Goal: Task Accomplishment & Management: Manage account settings

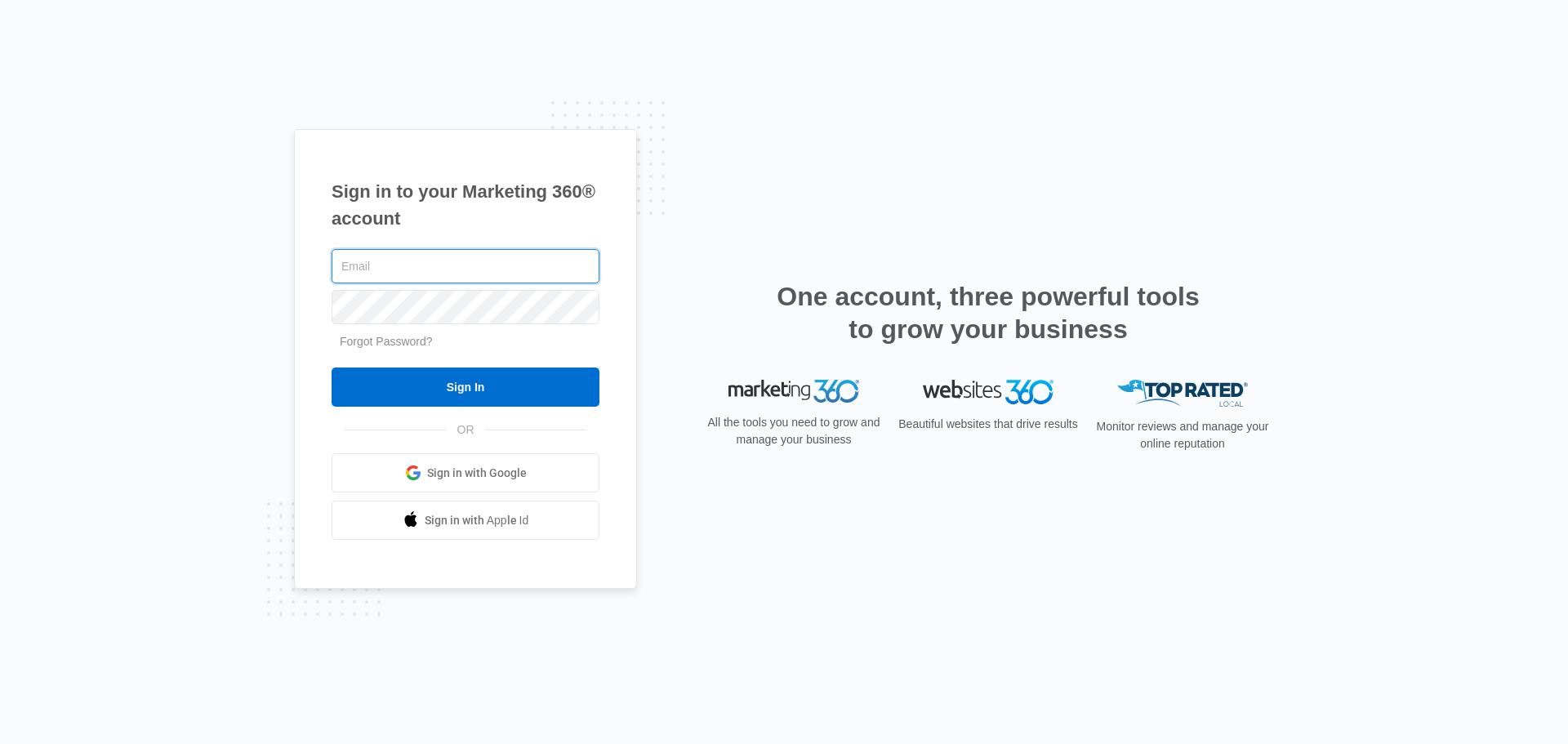
click at [432, 261] on input "text" at bounding box center [465, 266] width 267 height 34
type input "[EMAIL_ADDRESS][DOMAIN_NAME]"
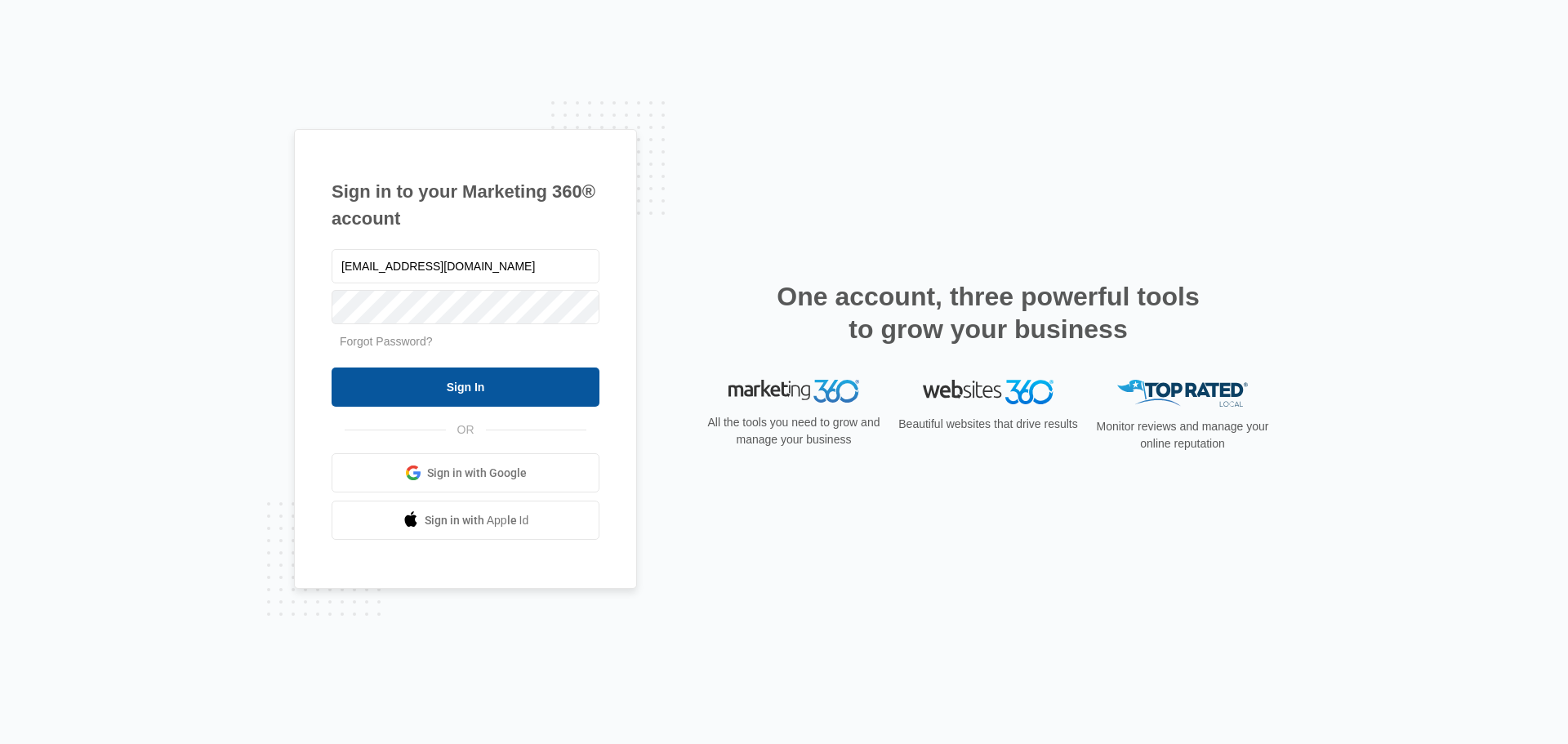
click at [471, 385] on input "Sign In" at bounding box center [465, 387] width 267 height 39
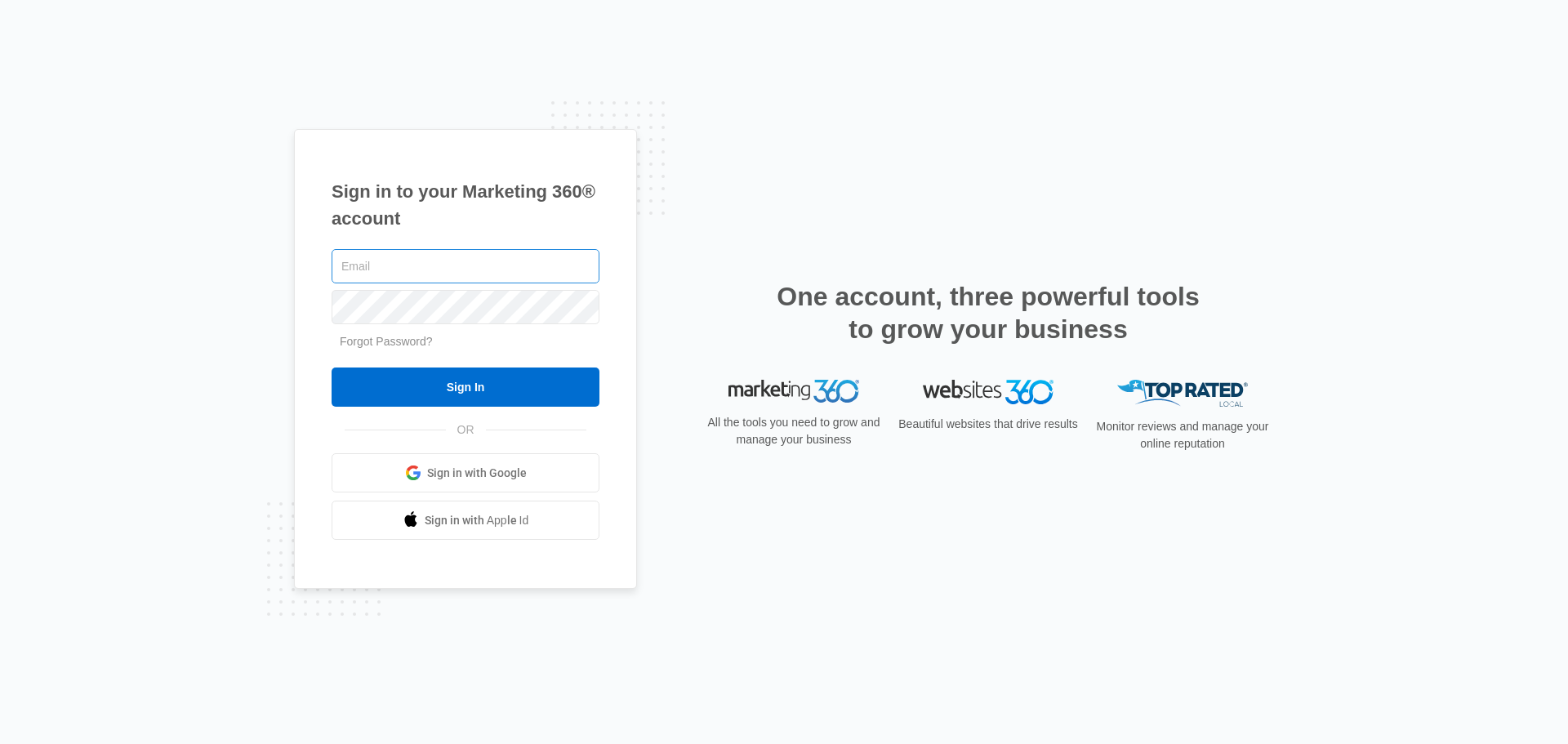
click at [408, 270] on input "text" at bounding box center [465, 266] width 267 height 34
type input "mzuniga-quesnel@neurotucson.com"
click at [376, 346] on link "Forgot Password?" at bounding box center [386, 342] width 93 height 13
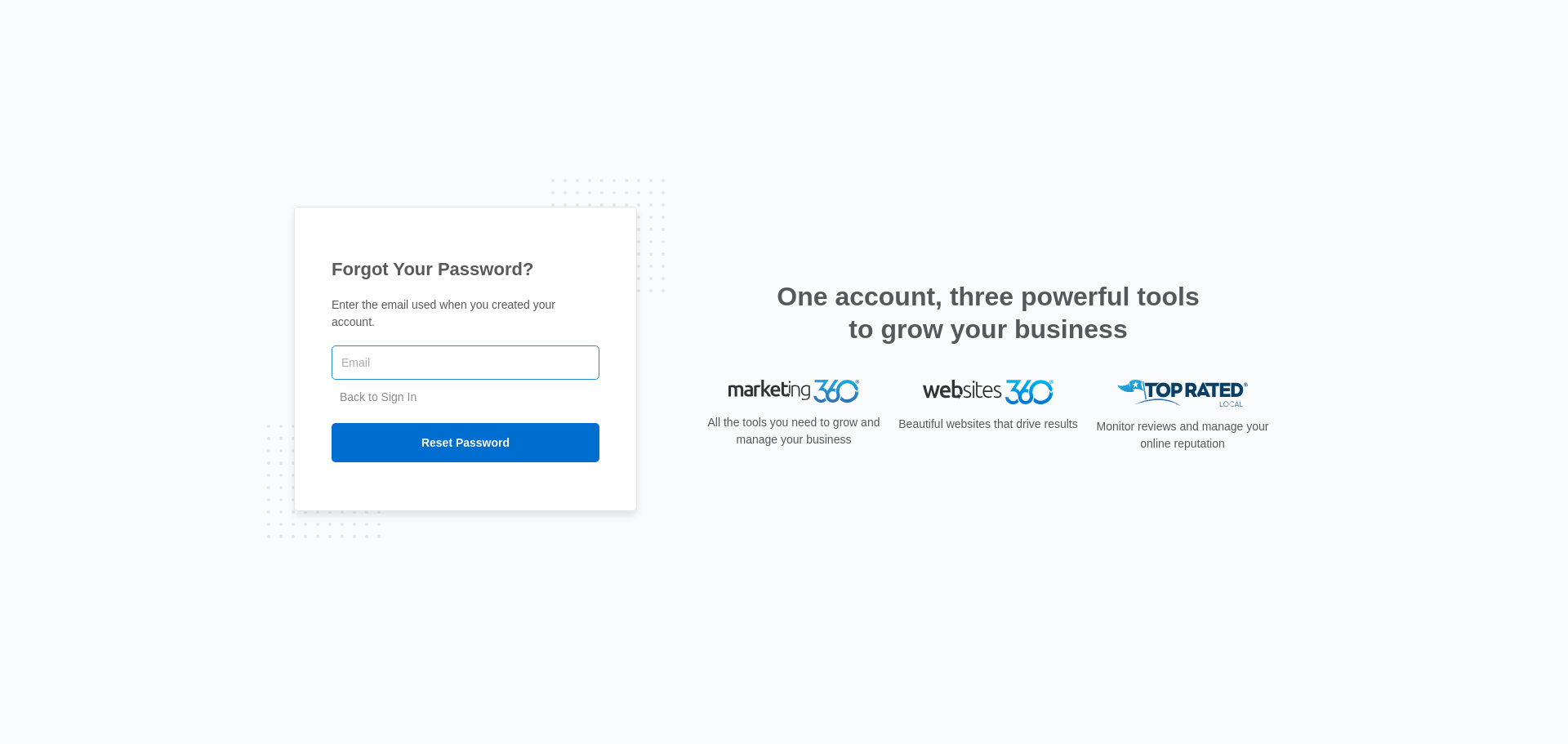
click at [376, 349] on input "text" at bounding box center [465, 362] width 267 height 34
type input "mzuniga-quesnel@neurotucson.com"
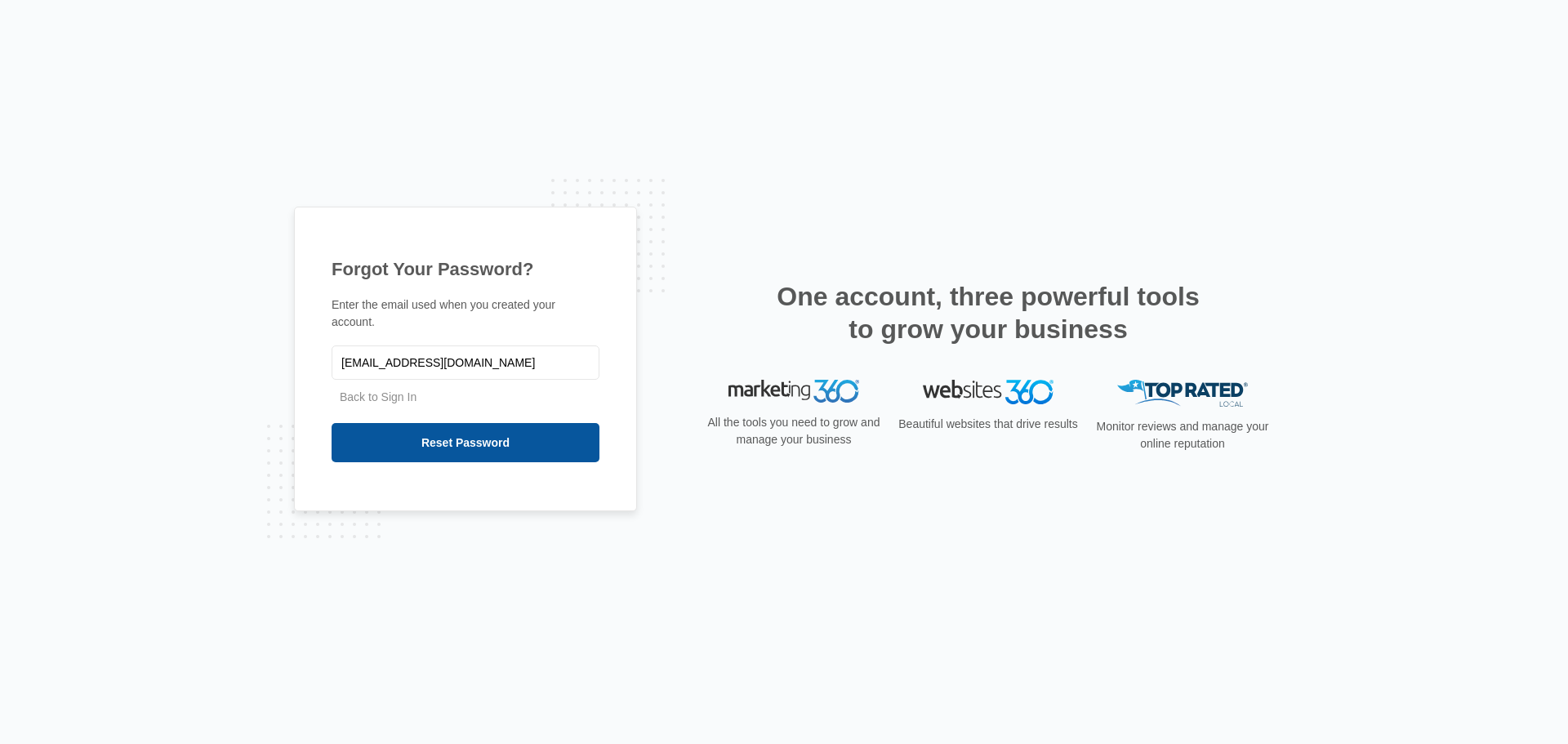
click at [478, 429] on input "Reset Password" at bounding box center [465, 443] width 267 height 39
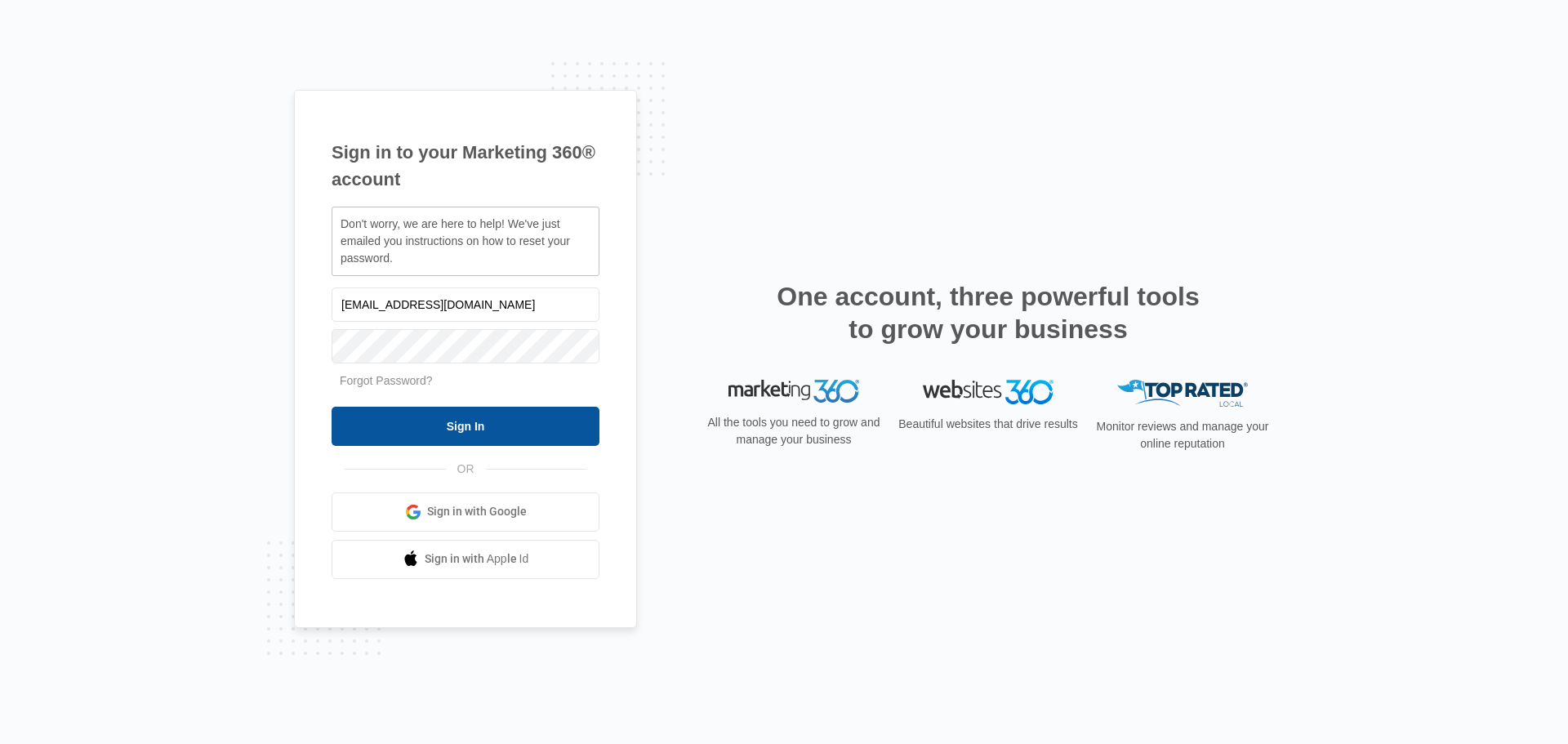
click at [476, 429] on input "Sign In" at bounding box center [465, 426] width 267 height 39
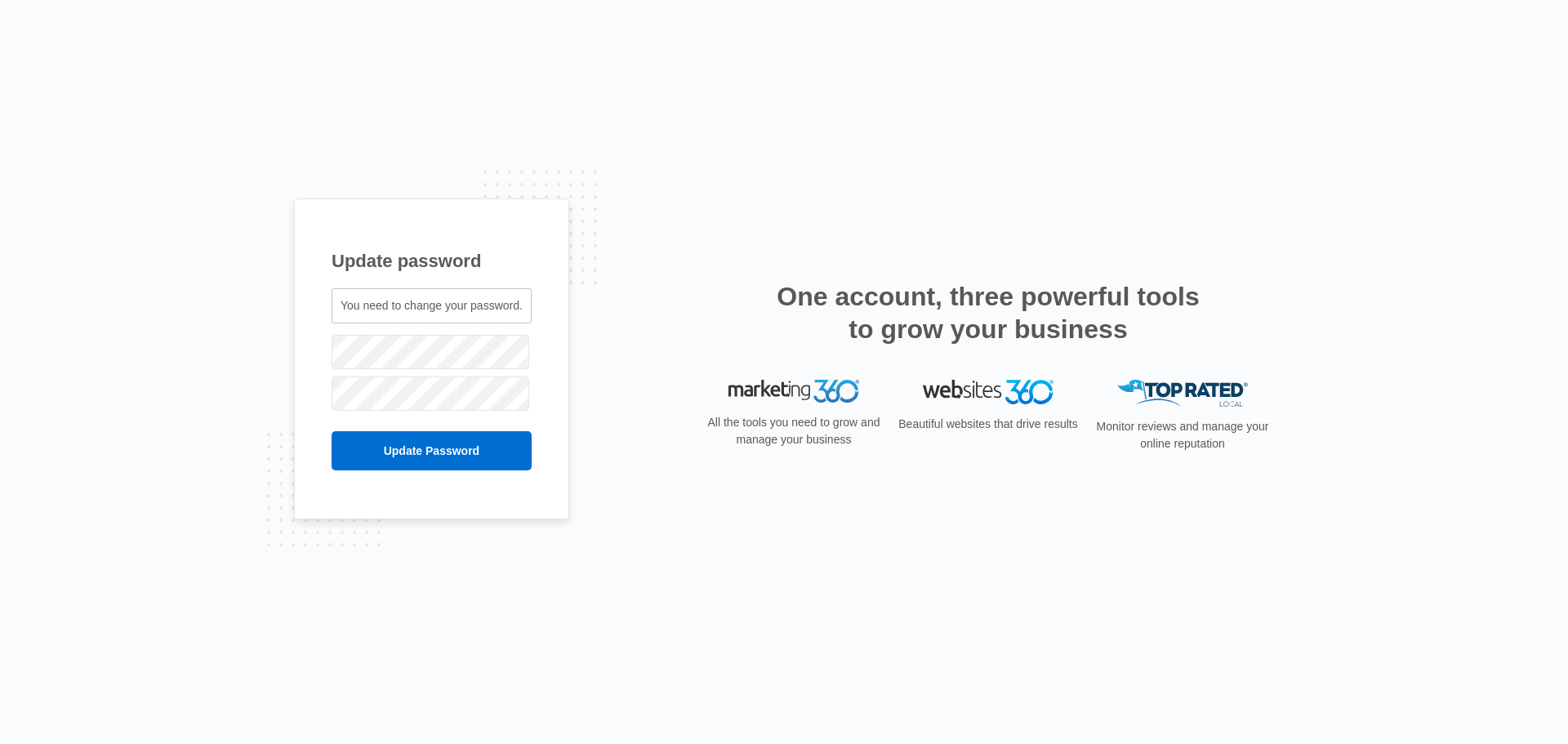
click at [316, 349] on div "Update password You need to change your password. mzuniga-quesnel@neurotucson.c…" at bounding box center [432, 359] width 275 height 321
click at [420, 449] on input "Update Password" at bounding box center [431, 450] width 200 height 39
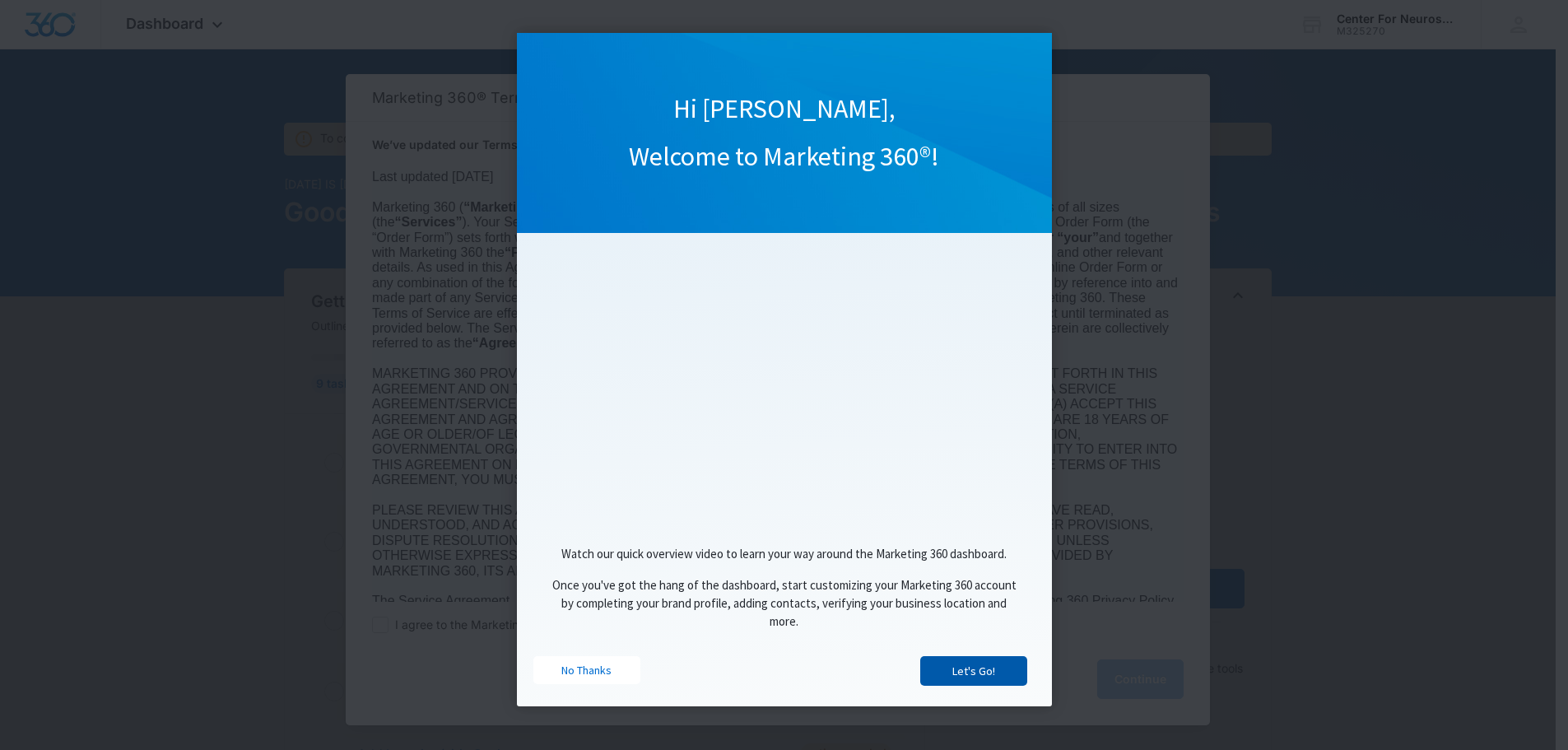
click at [968, 677] on link "Let's Go!" at bounding box center [974, 671] width 107 height 30
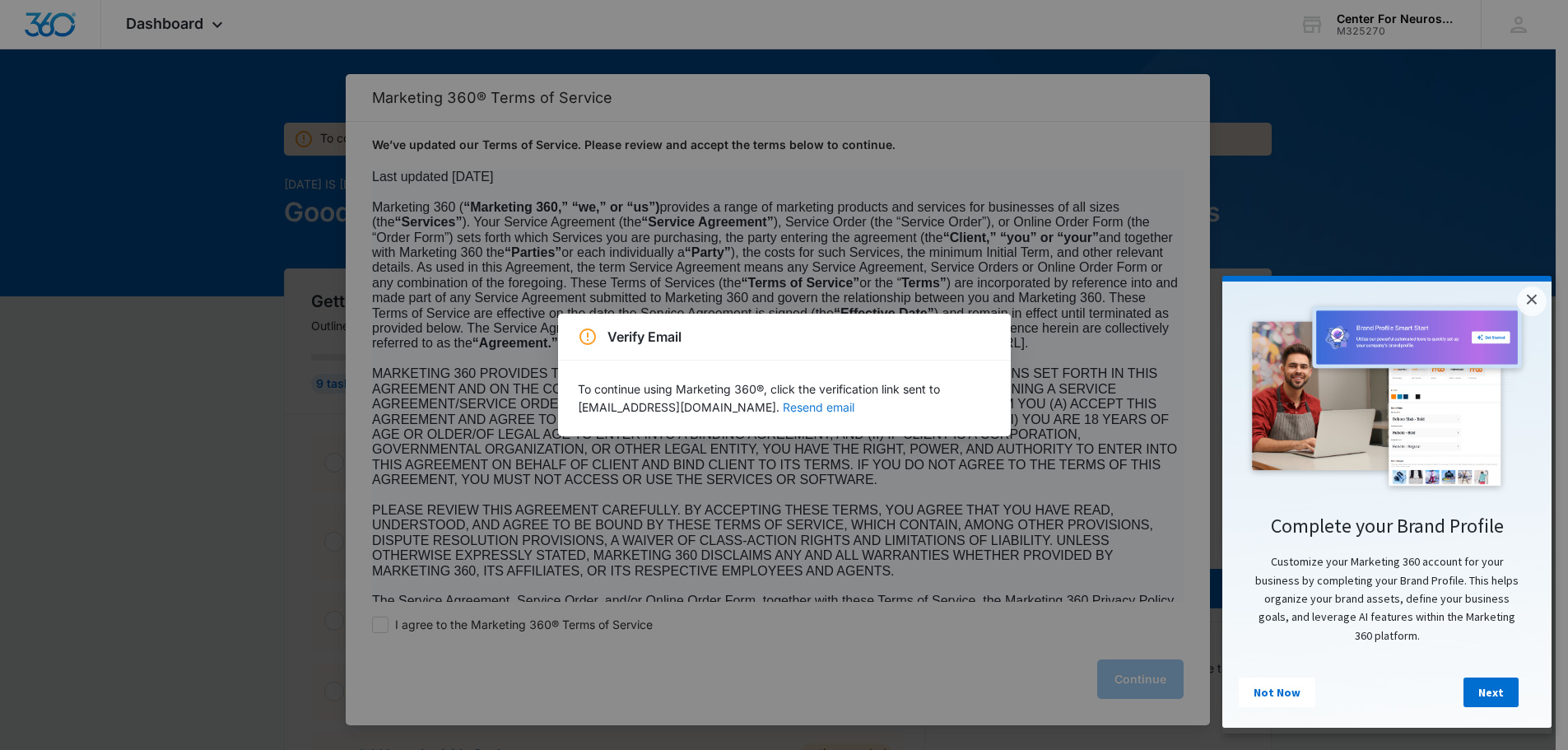
click at [818, 402] on button "Resend email" at bounding box center [818, 407] width 72 height 11
click at [818, 408] on button "Resend email" at bounding box center [818, 407] width 72 height 11
click at [784, 71] on span "Email Sent" at bounding box center [795, 78] width 56 height 14
click at [784, 77] on span "Email Sent" at bounding box center [795, 78] width 56 height 14
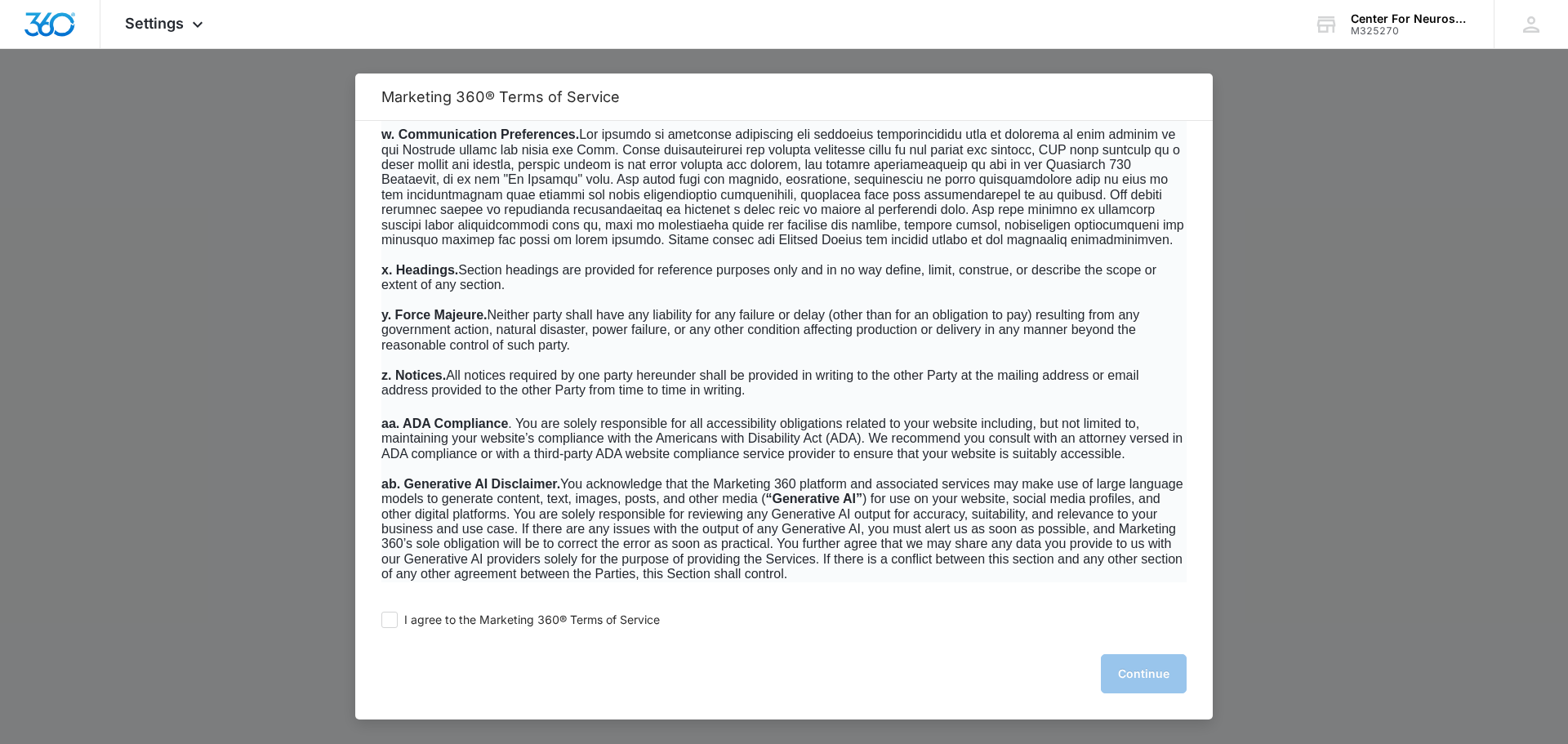
scroll to position [10461, 0]
click at [385, 609] on div "I agree to the Marketing 360® Terms of Service Continue" at bounding box center [784, 659] width 857 height 123
click at [390, 622] on span at bounding box center [390, 620] width 17 height 17
click at [390, 622] on input "I agree to the Marketing 360® Terms of Service" at bounding box center [390, 620] width 17 height 17
checkbox input "true"
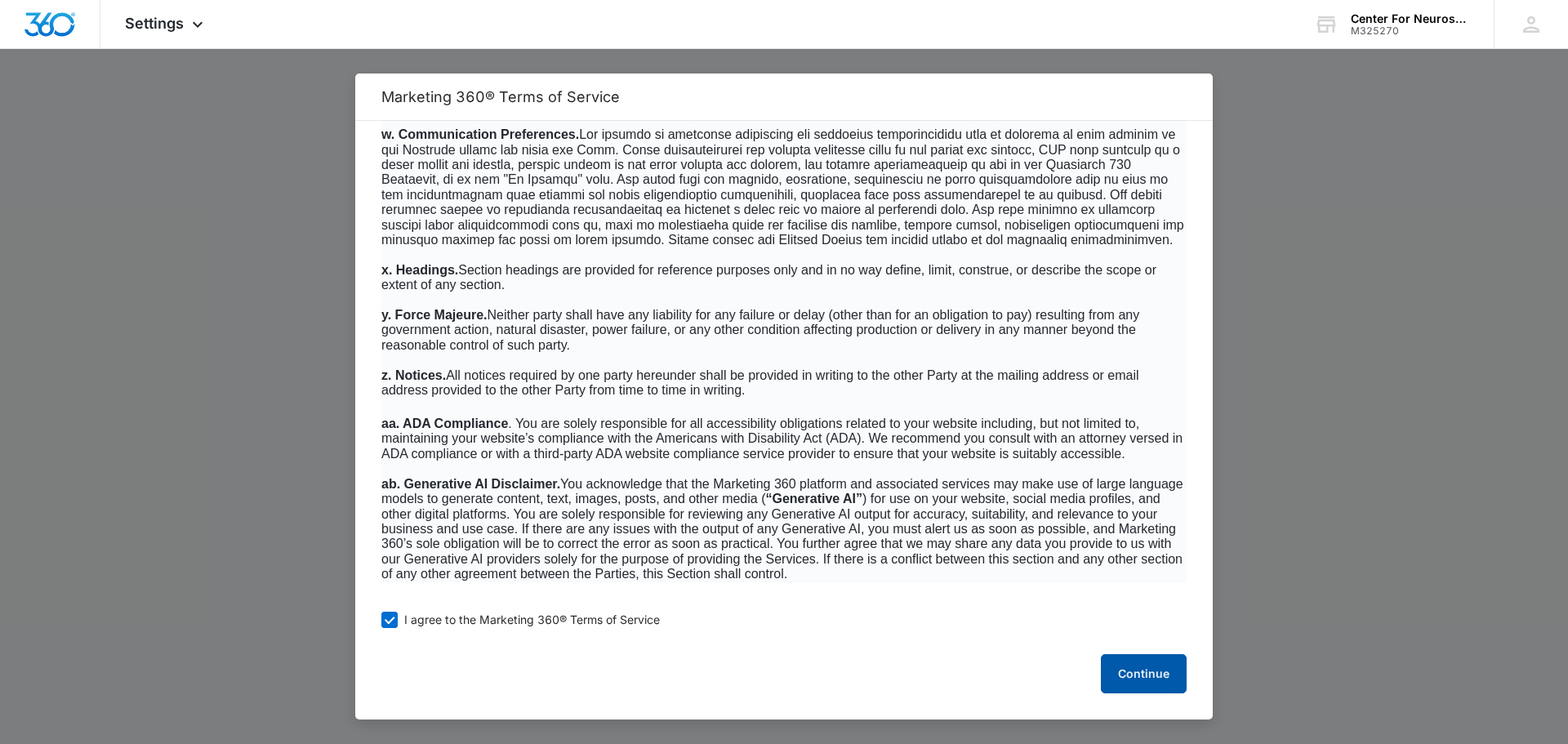
click at [1128, 680] on button "Continue" at bounding box center [1144, 673] width 85 height 39
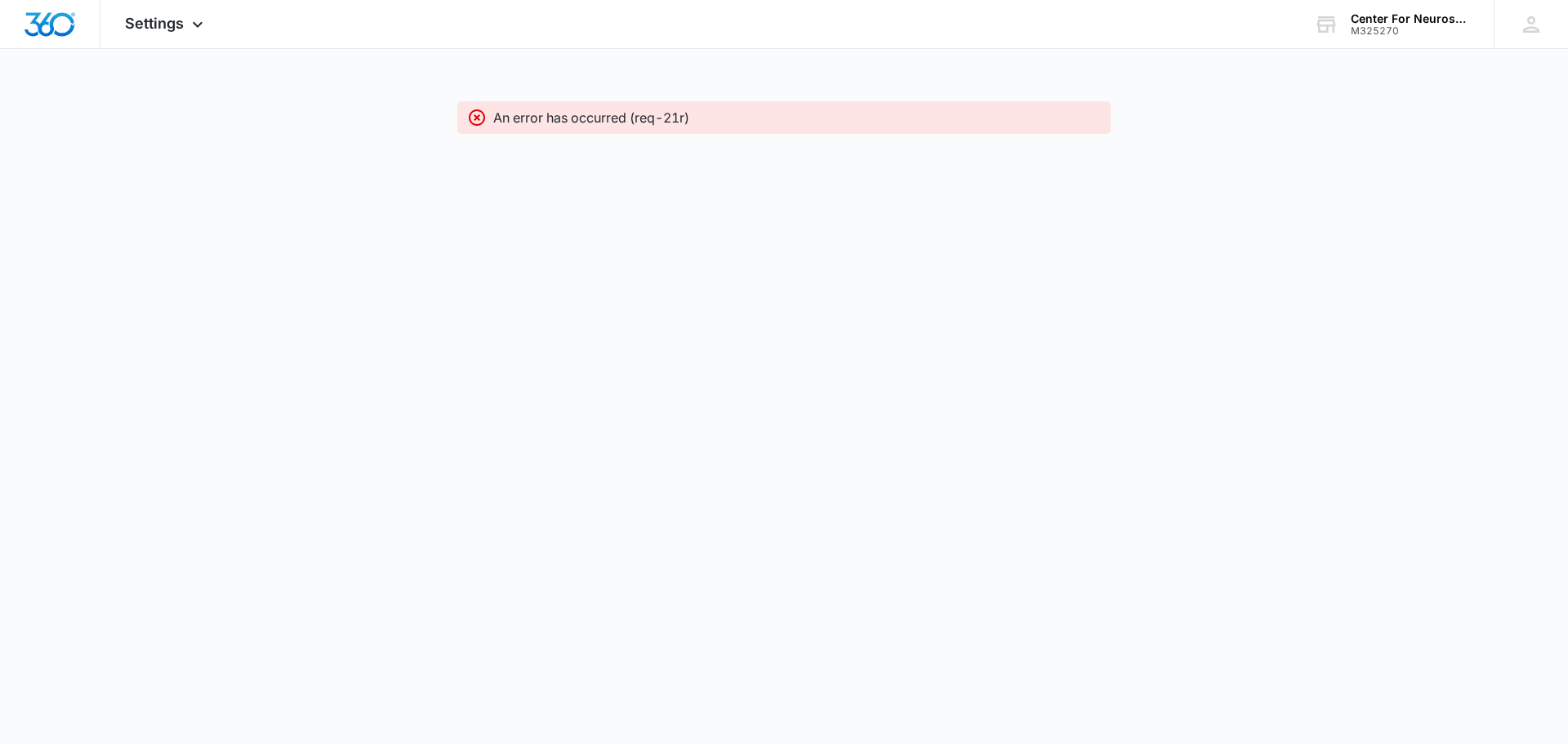
click at [475, 119] on icon at bounding box center [477, 118] width 17 height 17
click at [190, 24] on icon at bounding box center [197, 28] width 19 height 20
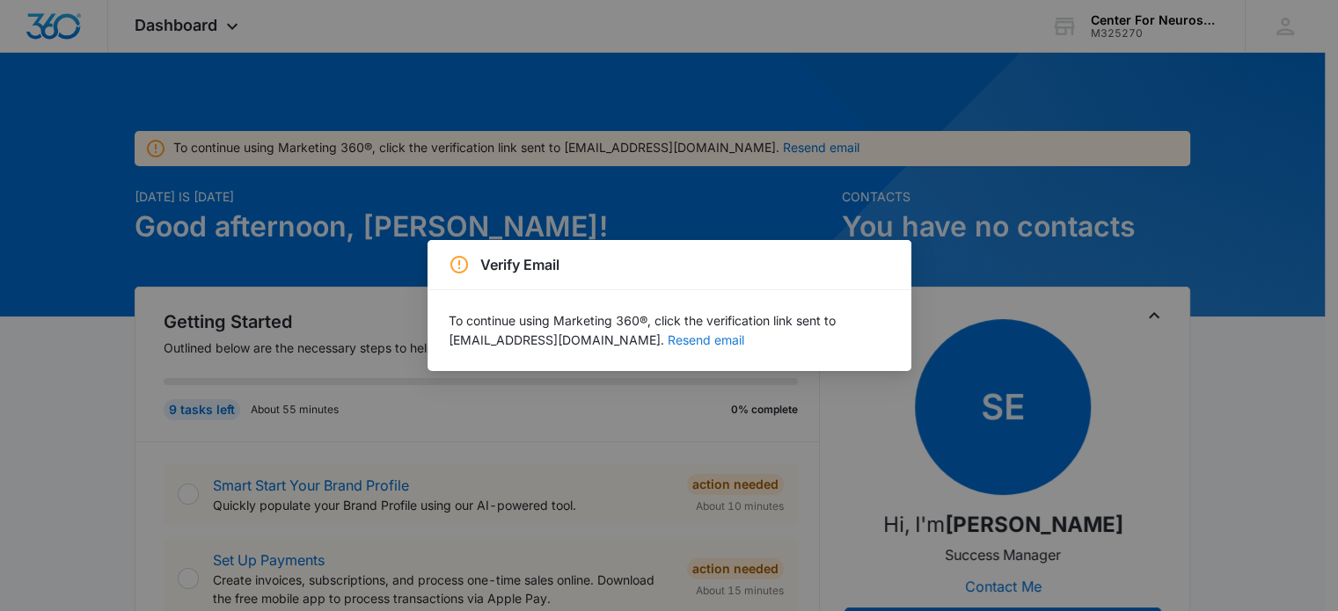
click at [697, 337] on button "Resend email" at bounding box center [706, 340] width 77 height 12
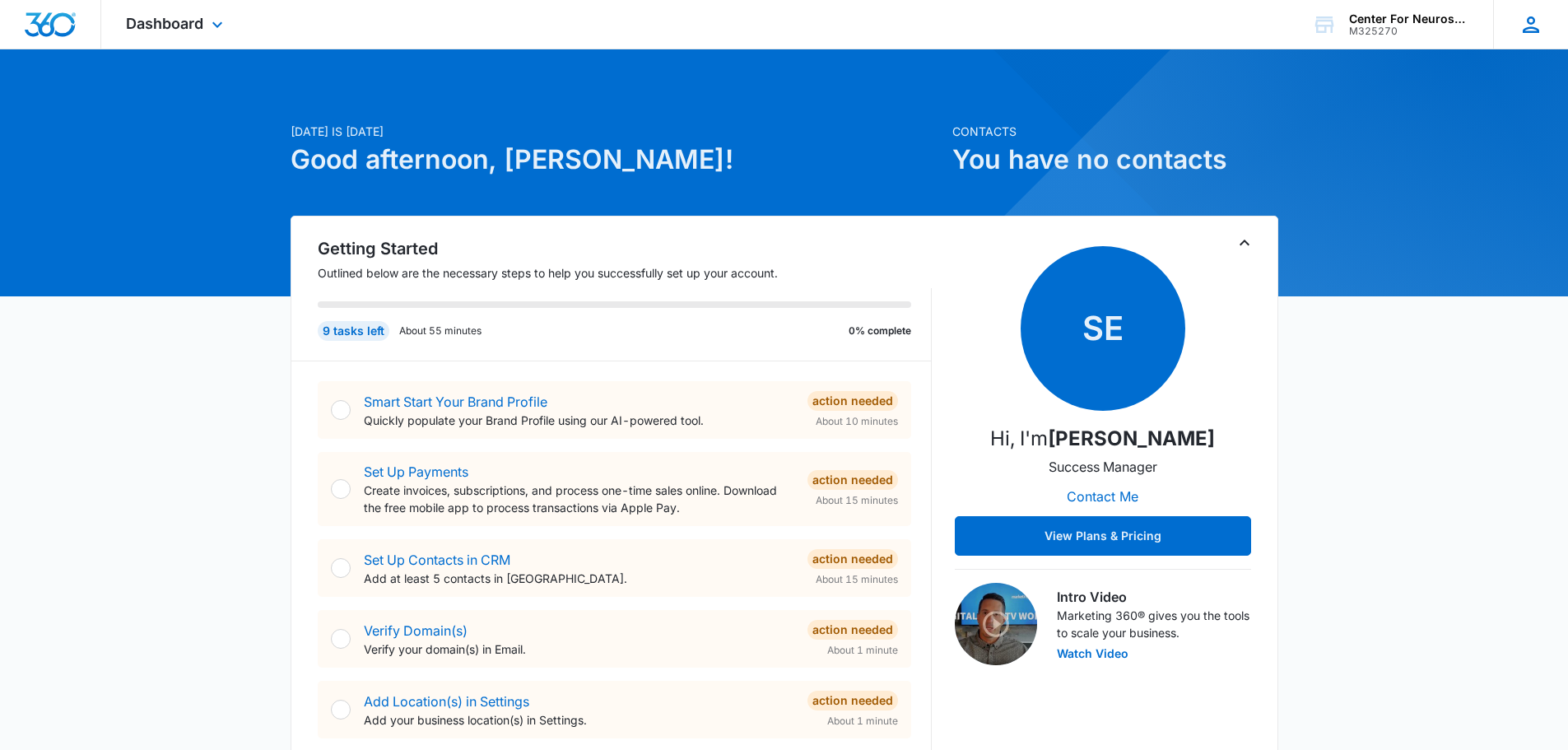
click at [1531, 26] on icon at bounding box center [1531, 24] width 24 height 24
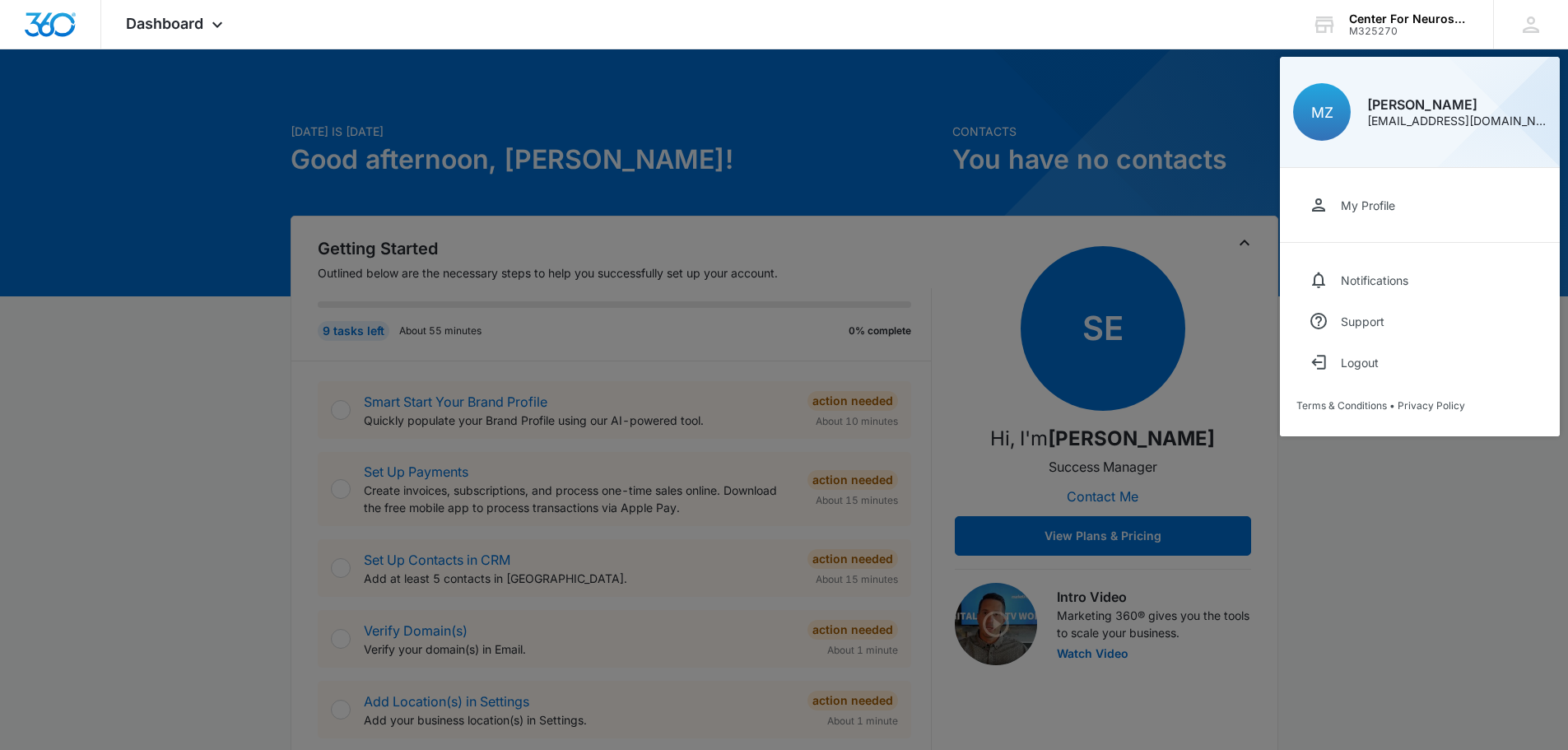
click at [1157, 64] on div at bounding box center [784, 375] width 1568 height 750
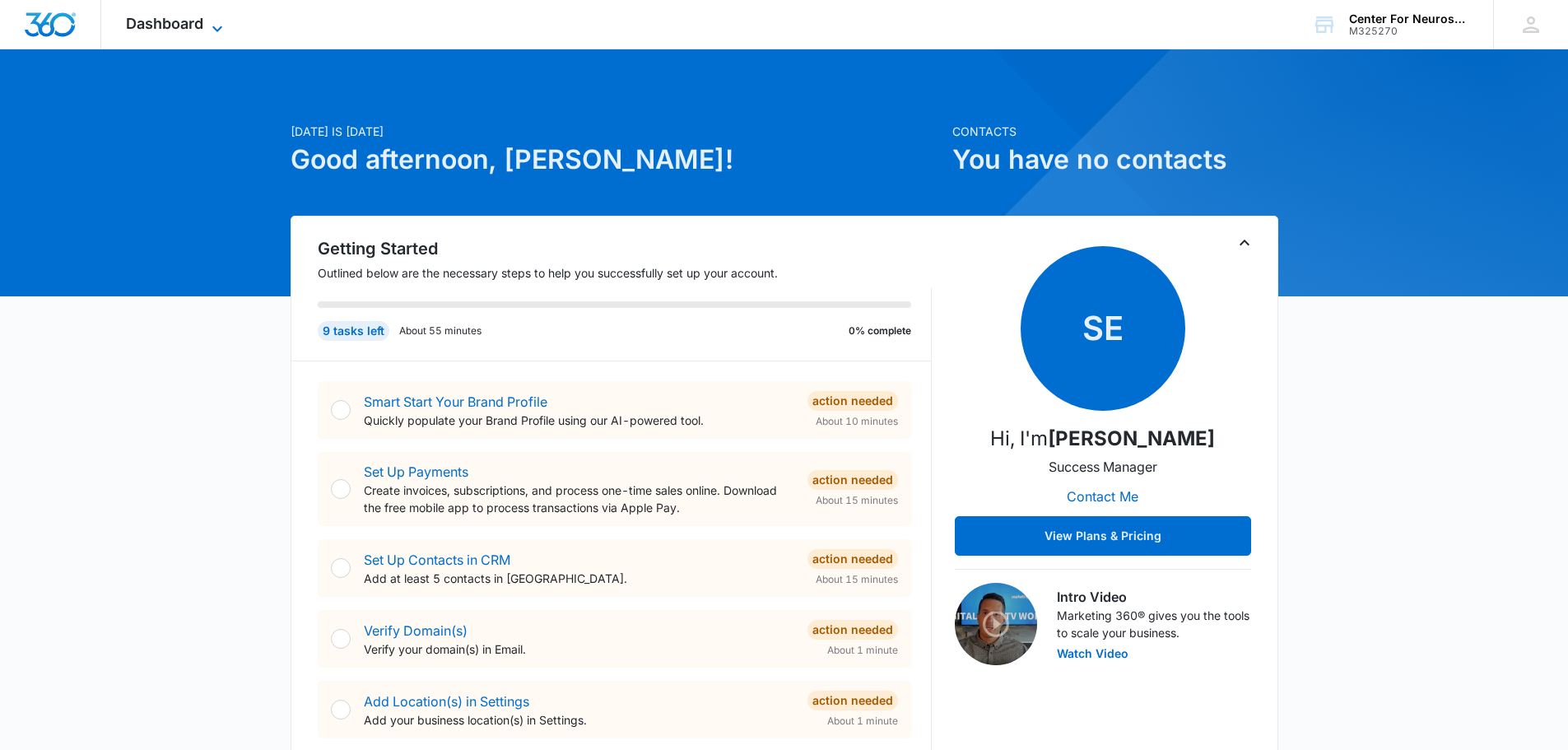
click at [209, 19] on icon at bounding box center [217, 28] width 20 height 20
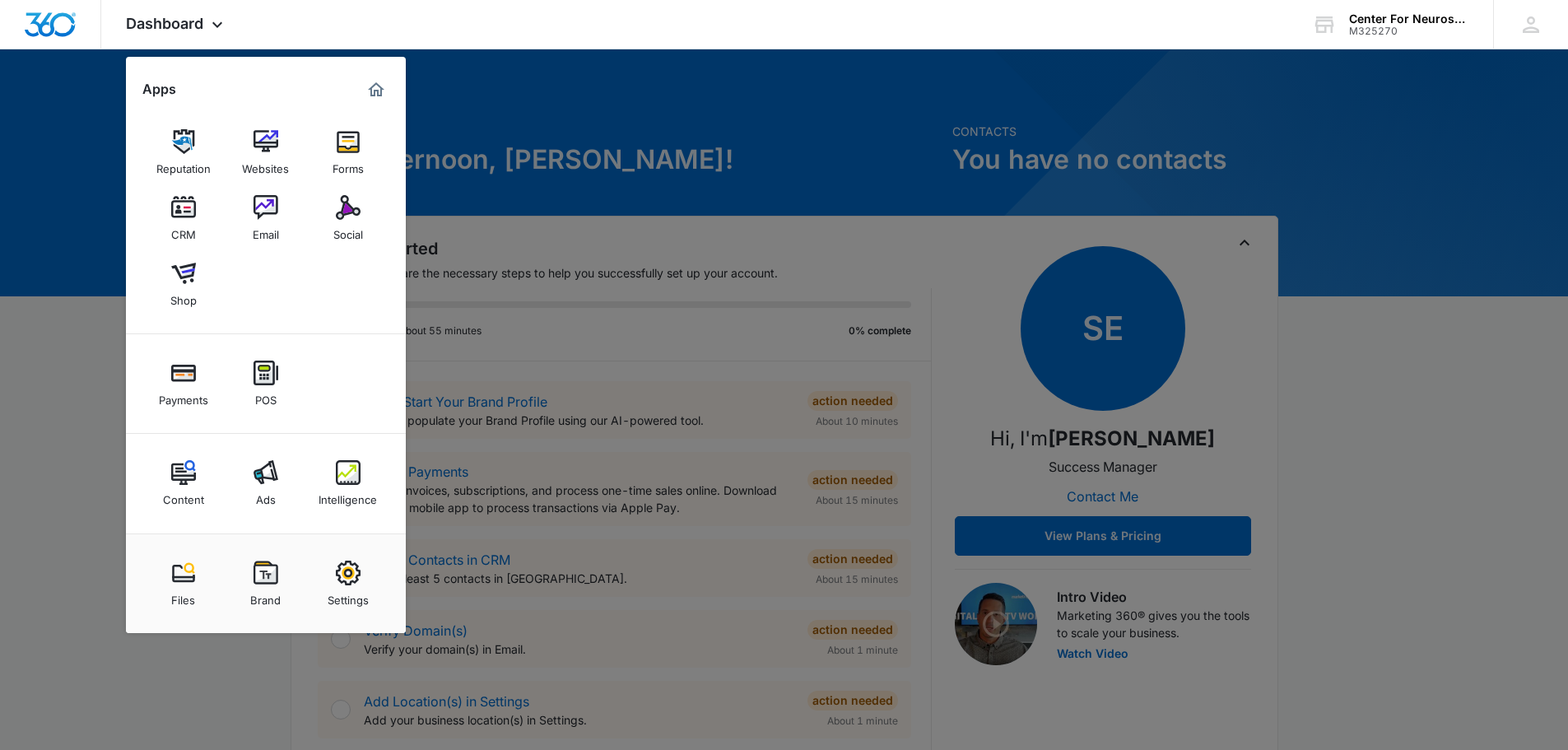
click at [843, 102] on div at bounding box center [784, 375] width 1568 height 750
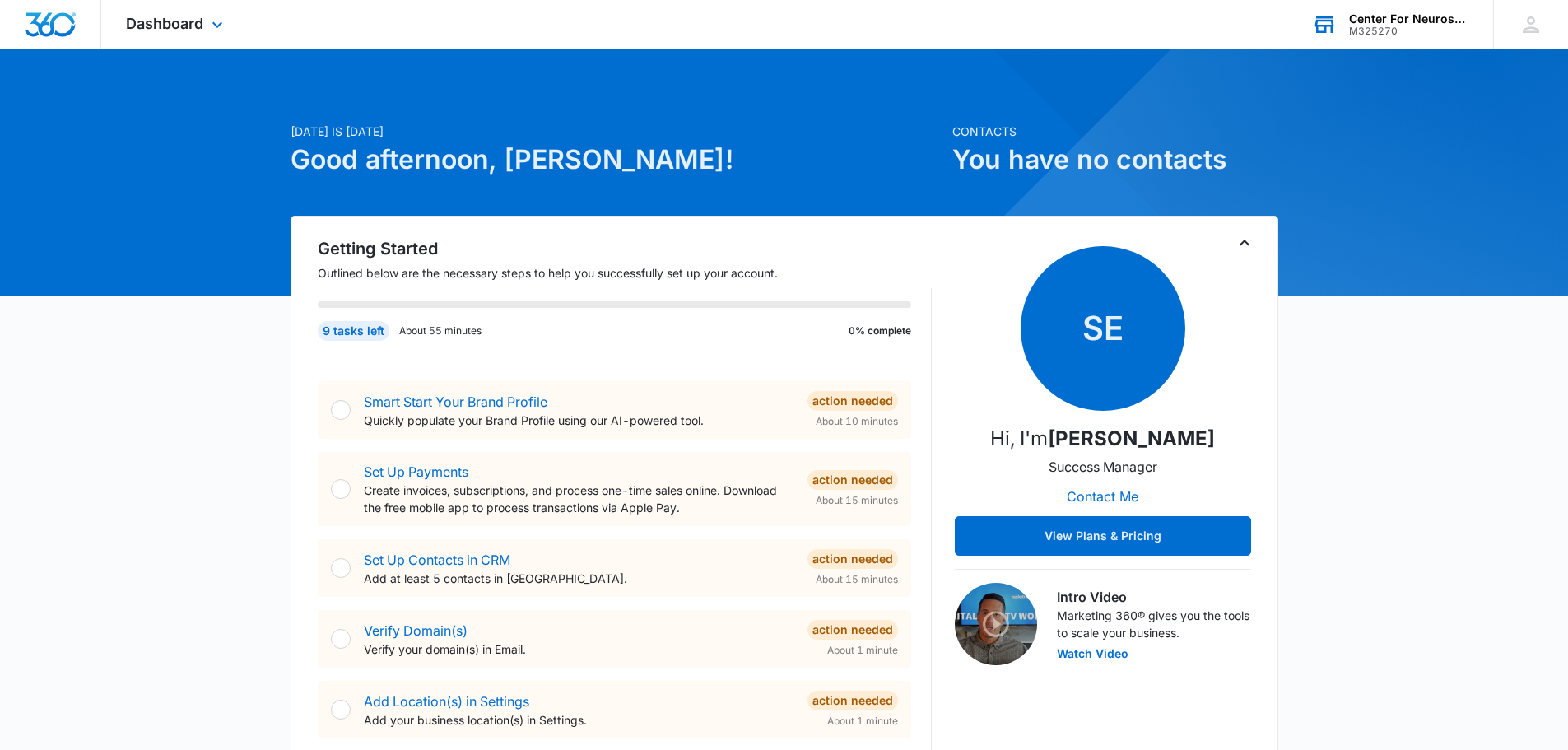
click at [1321, 24] on icon at bounding box center [1325, 25] width 19 height 13
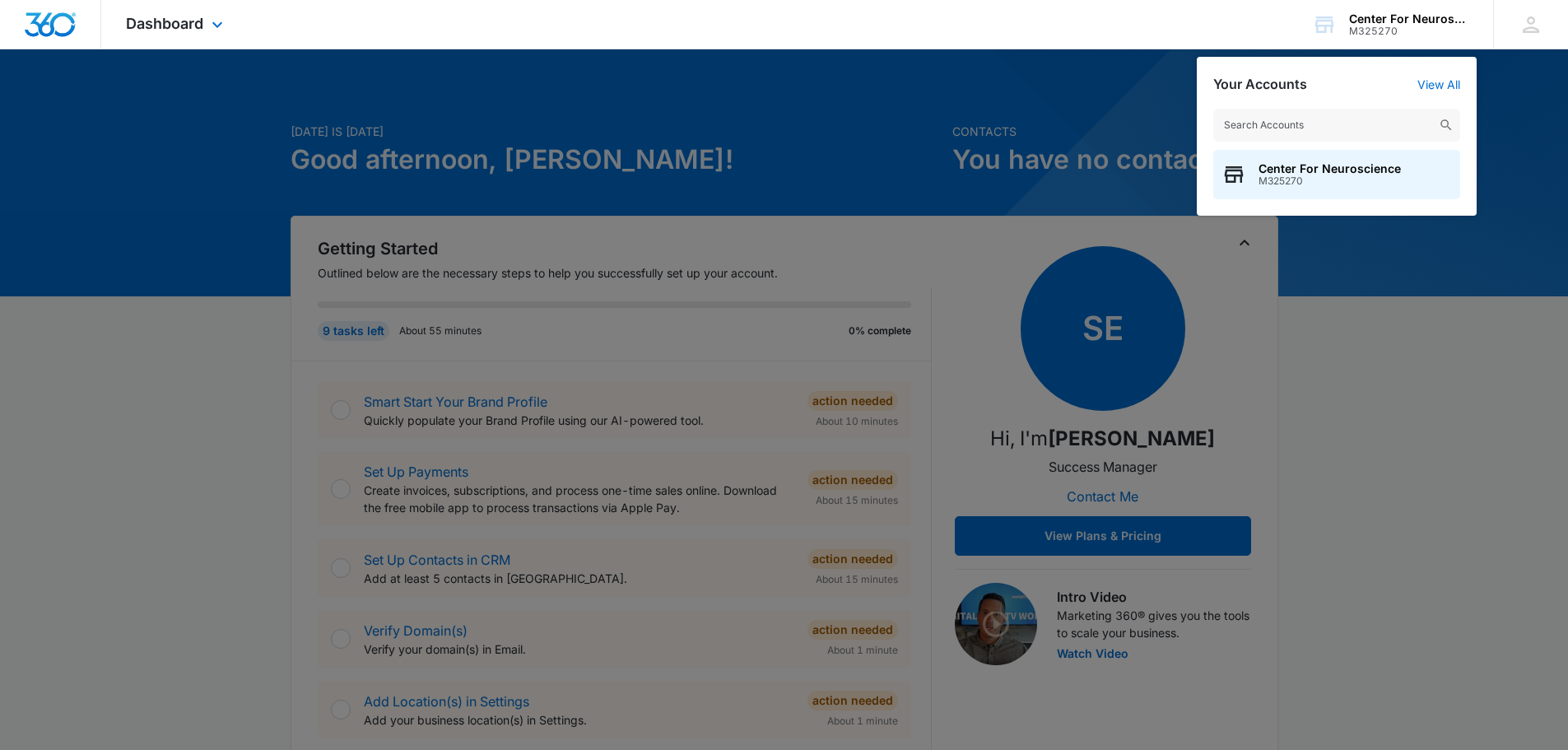
click at [1233, 24] on div "Dashboard Apps Reputation Websites Forms CRM Email Social Shop Payments POS Con…" at bounding box center [784, 24] width 1568 height 50
click at [1517, 90] on div at bounding box center [784, 375] width 1568 height 750
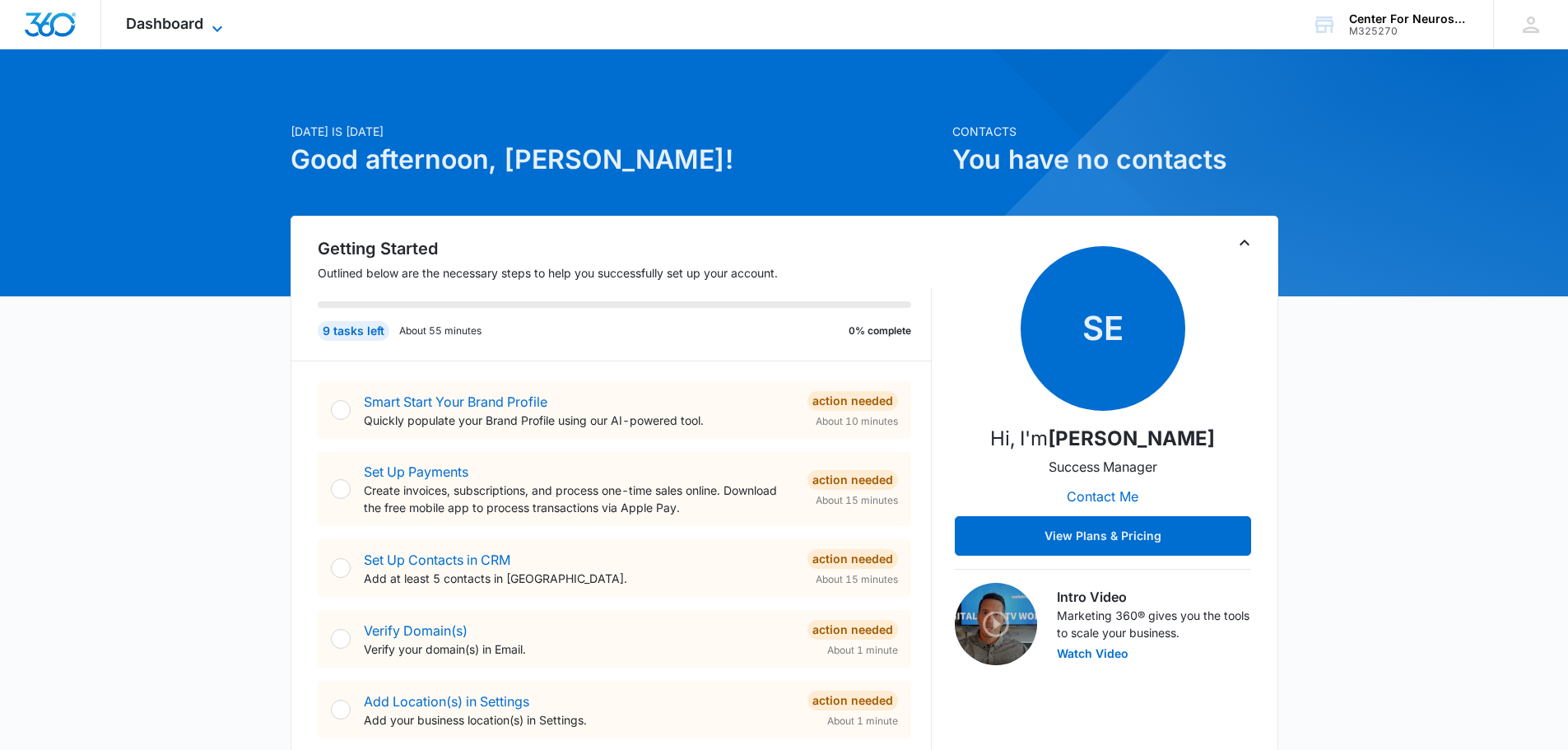
click at [218, 22] on icon at bounding box center [217, 28] width 20 height 20
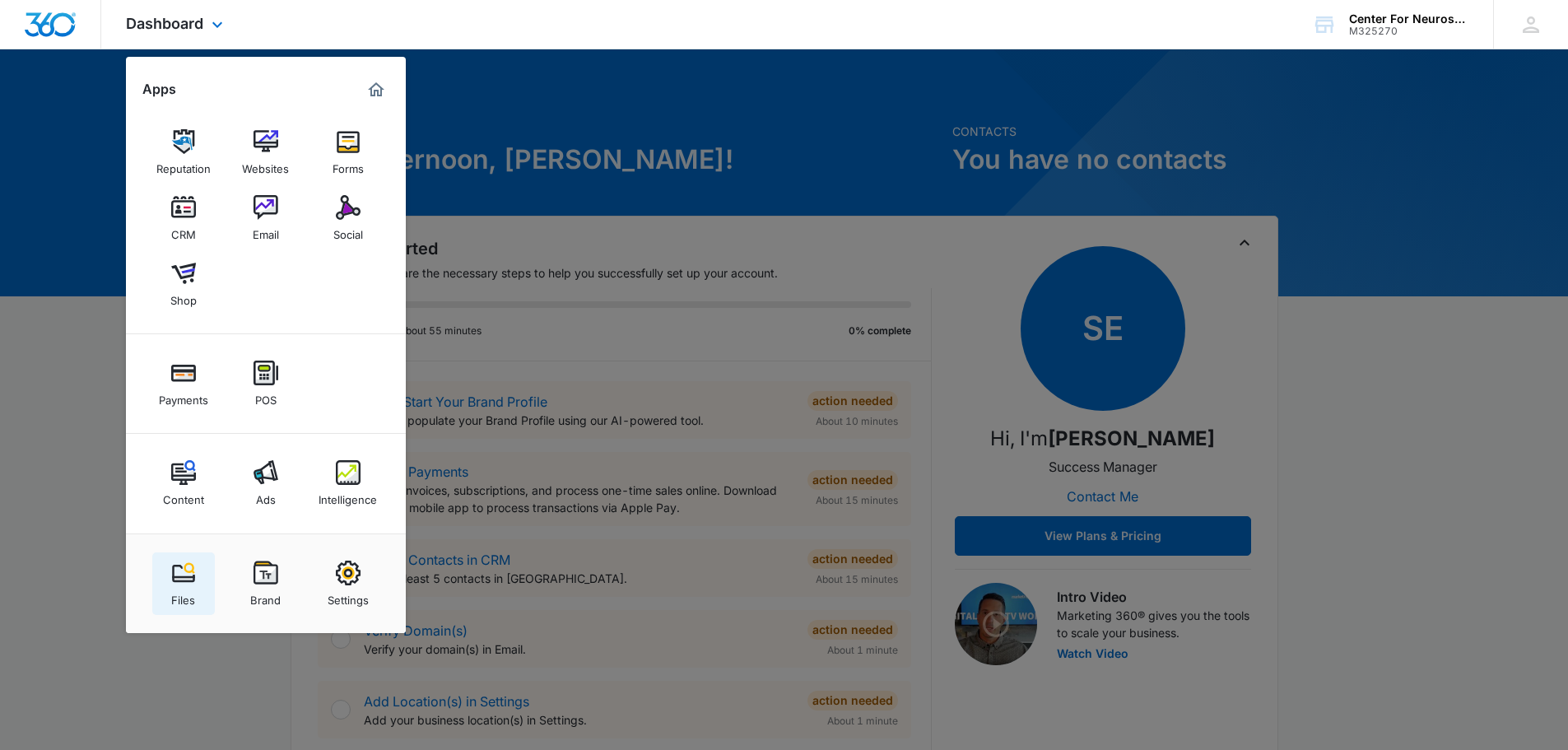
click at [184, 583] on img at bounding box center [183, 573] width 24 height 24
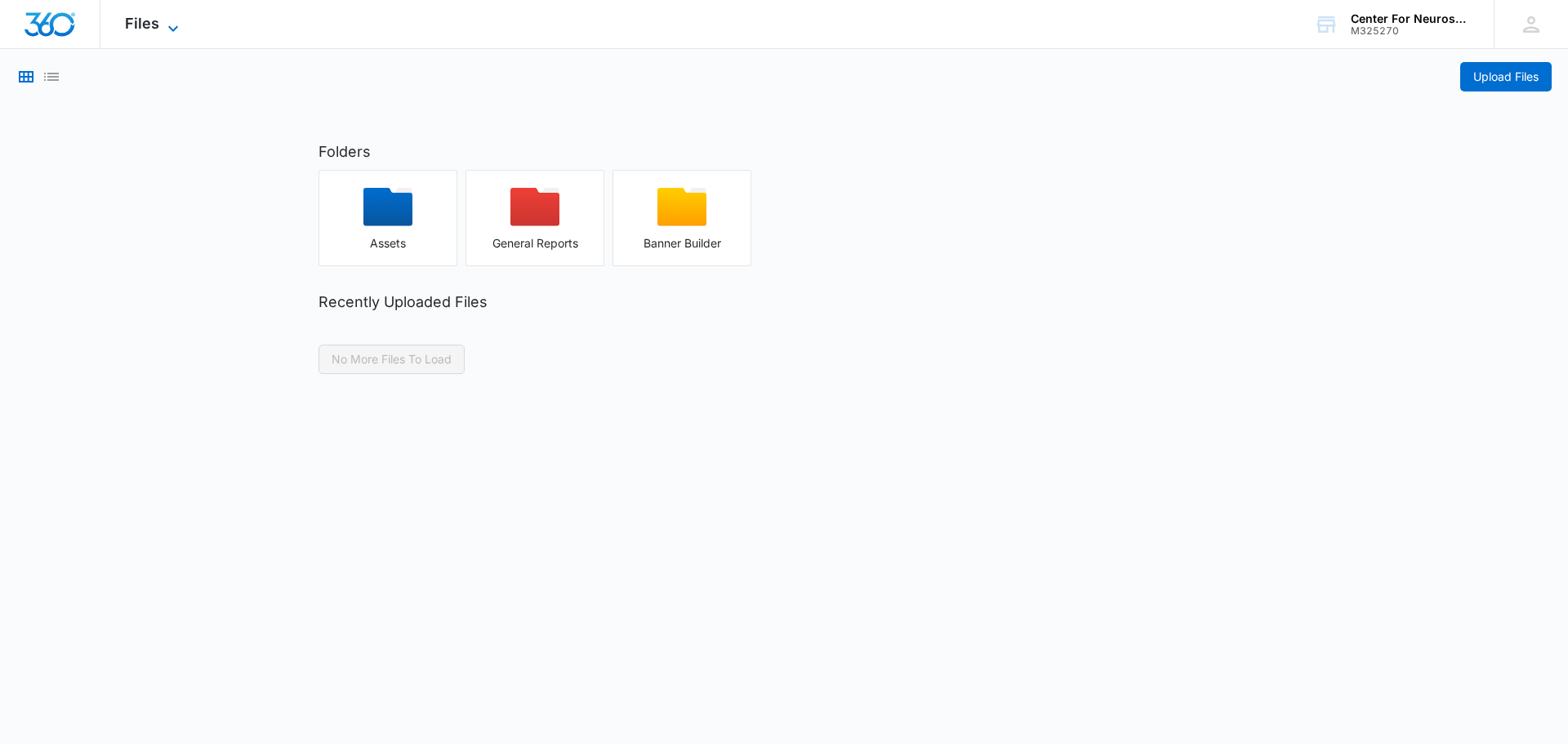
click at [173, 28] on icon at bounding box center [173, 28] width 10 height 6
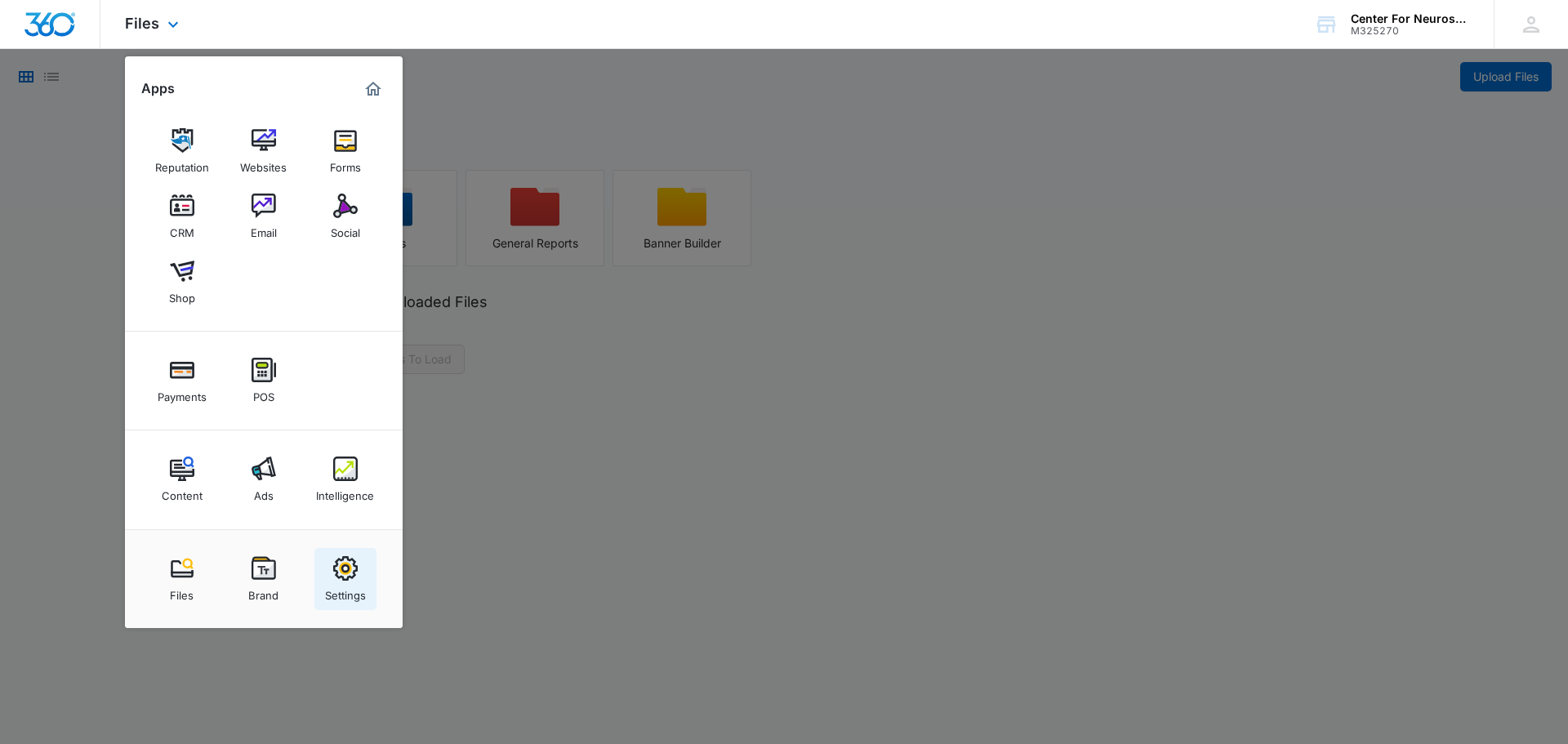
click at [341, 575] on img at bounding box center [345, 568] width 24 height 24
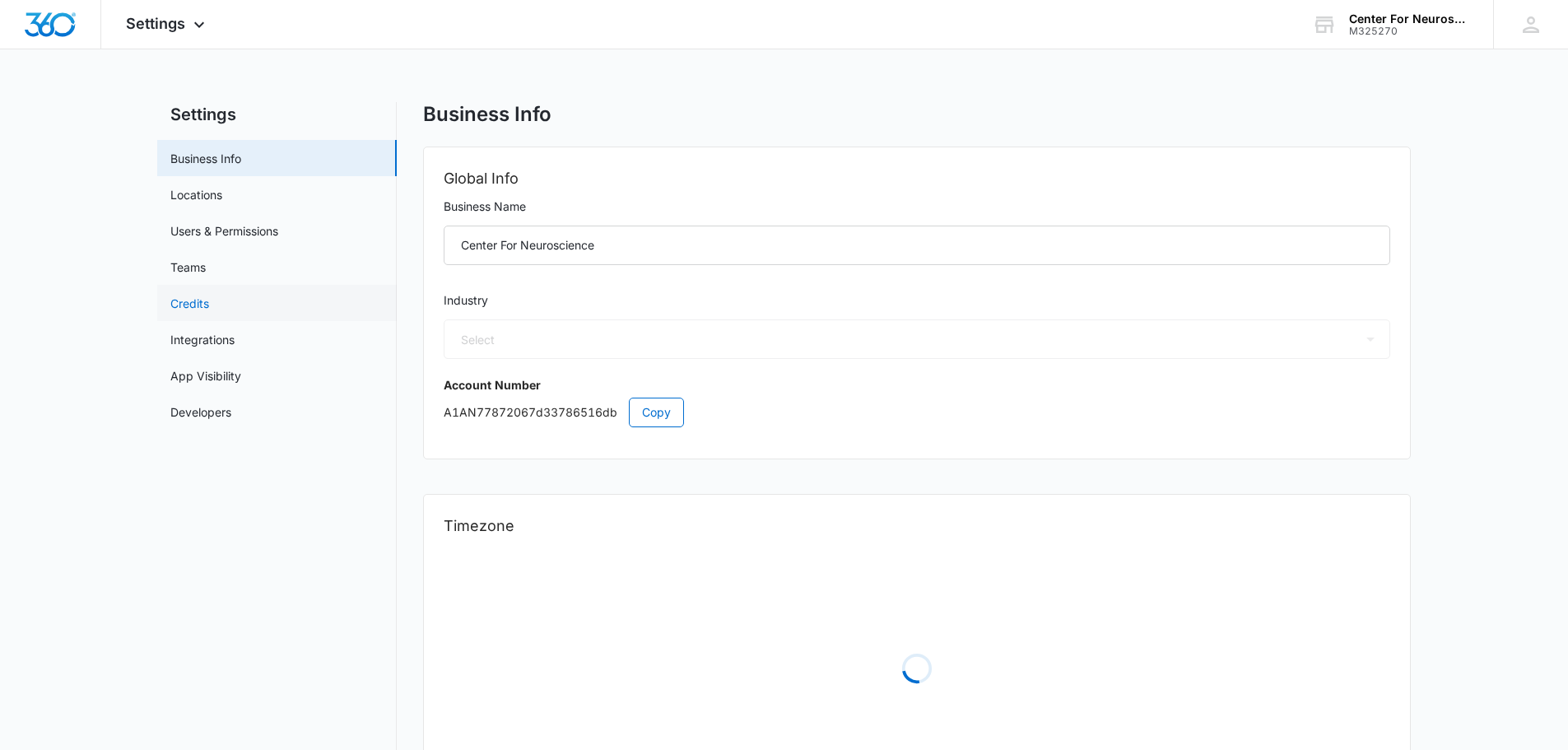
select select "13"
select select "US"
select select "America/[GEOGRAPHIC_DATA]"
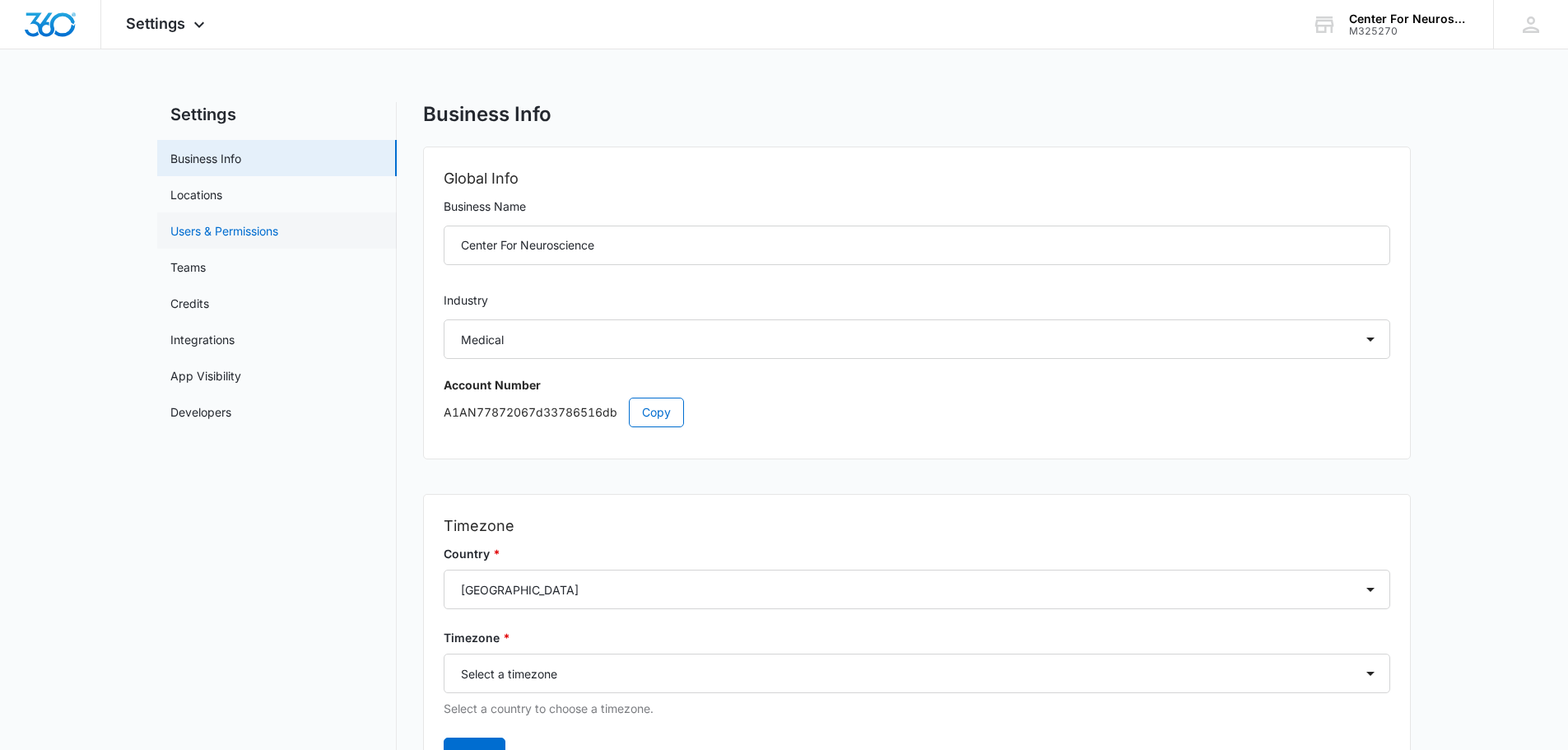
click at [212, 231] on link "Users & Permissions" at bounding box center [224, 230] width 108 height 17
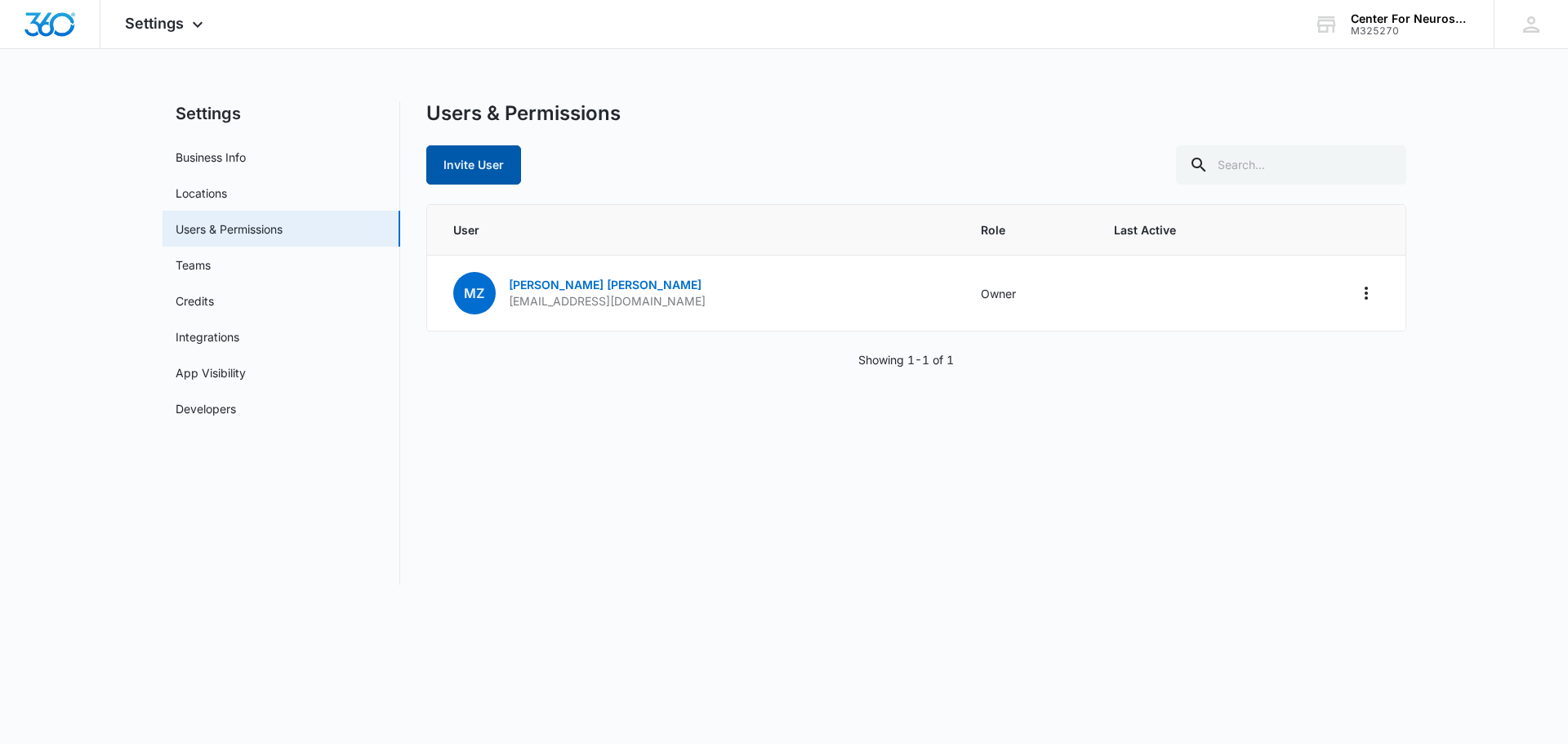
click at [469, 164] on button "Invite User" at bounding box center [473, 165] width 95 height 39
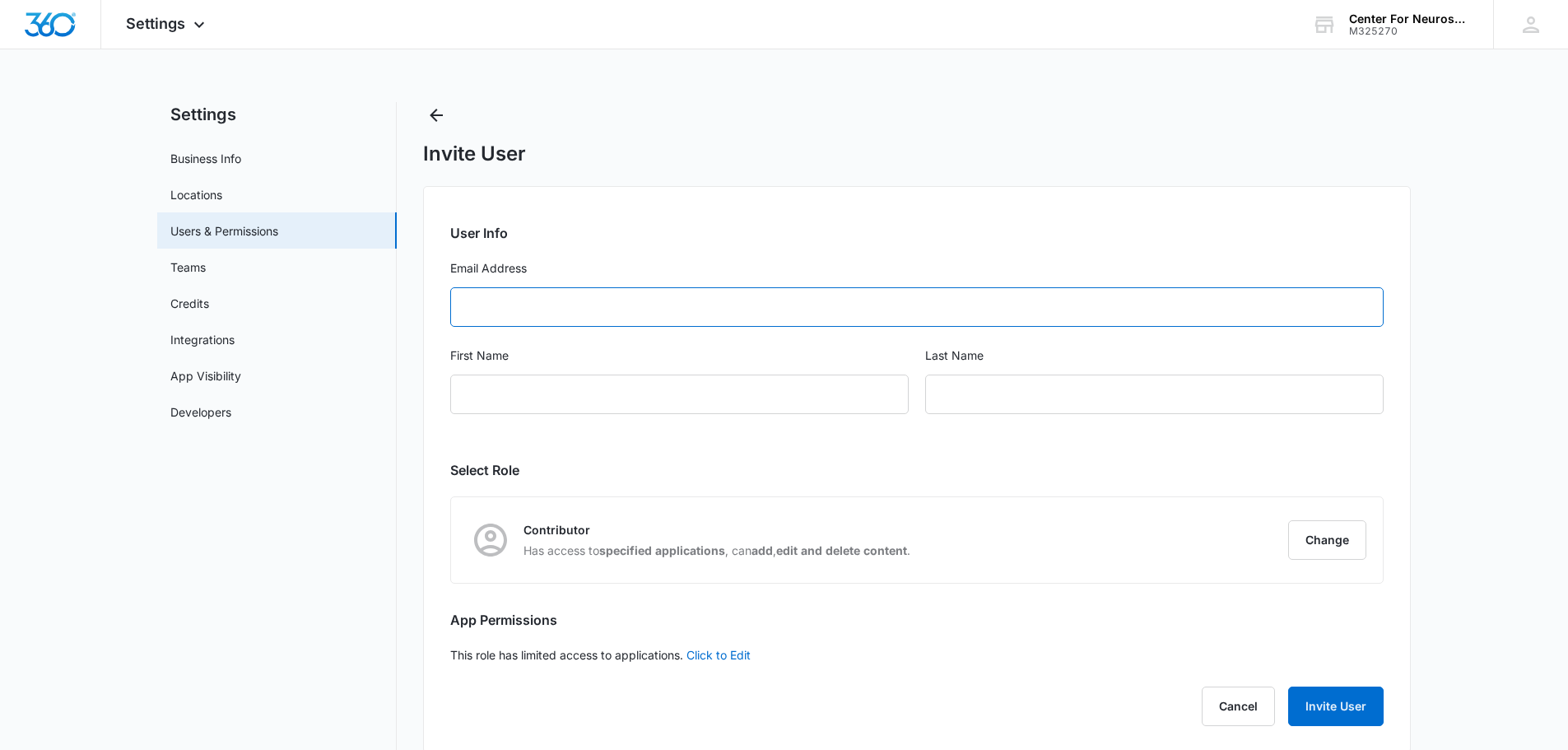
click at [488, 309] on input "Email Address" at bounding box center [916, 307] width 933 height 39
type input "crasnake@neurotucson.com"
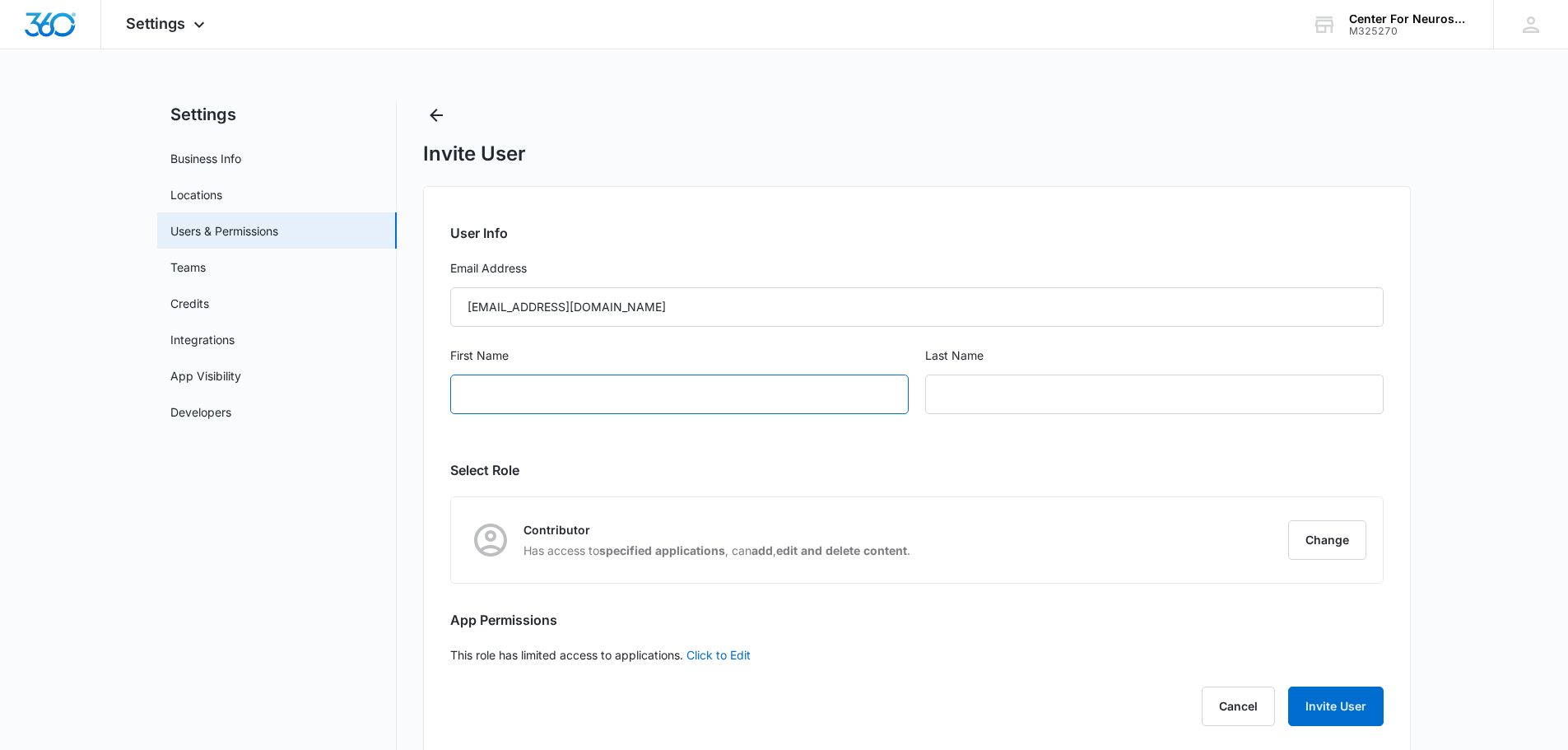
click at [511, 389] on input "First Name" at bounding box center [680, 394] width 459 height 39
type input "Claudia"
click at [968, 391] on input "text" at bounding box center [1155, 394] width 459 height 39
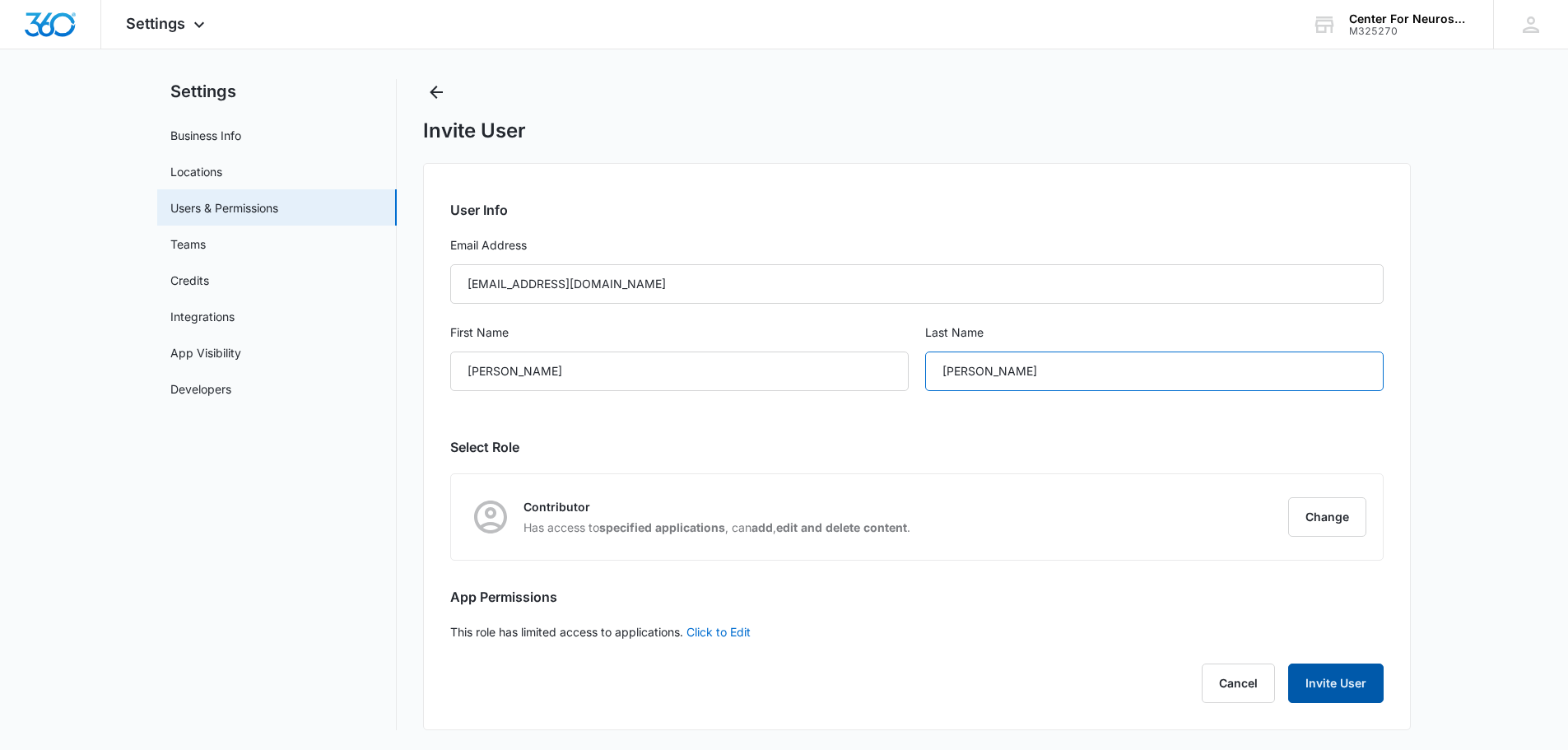
type input "Rasnake"
click at [1336, 679] on button "Invite User" at bounding box center [1336, 684] width 95 height 39
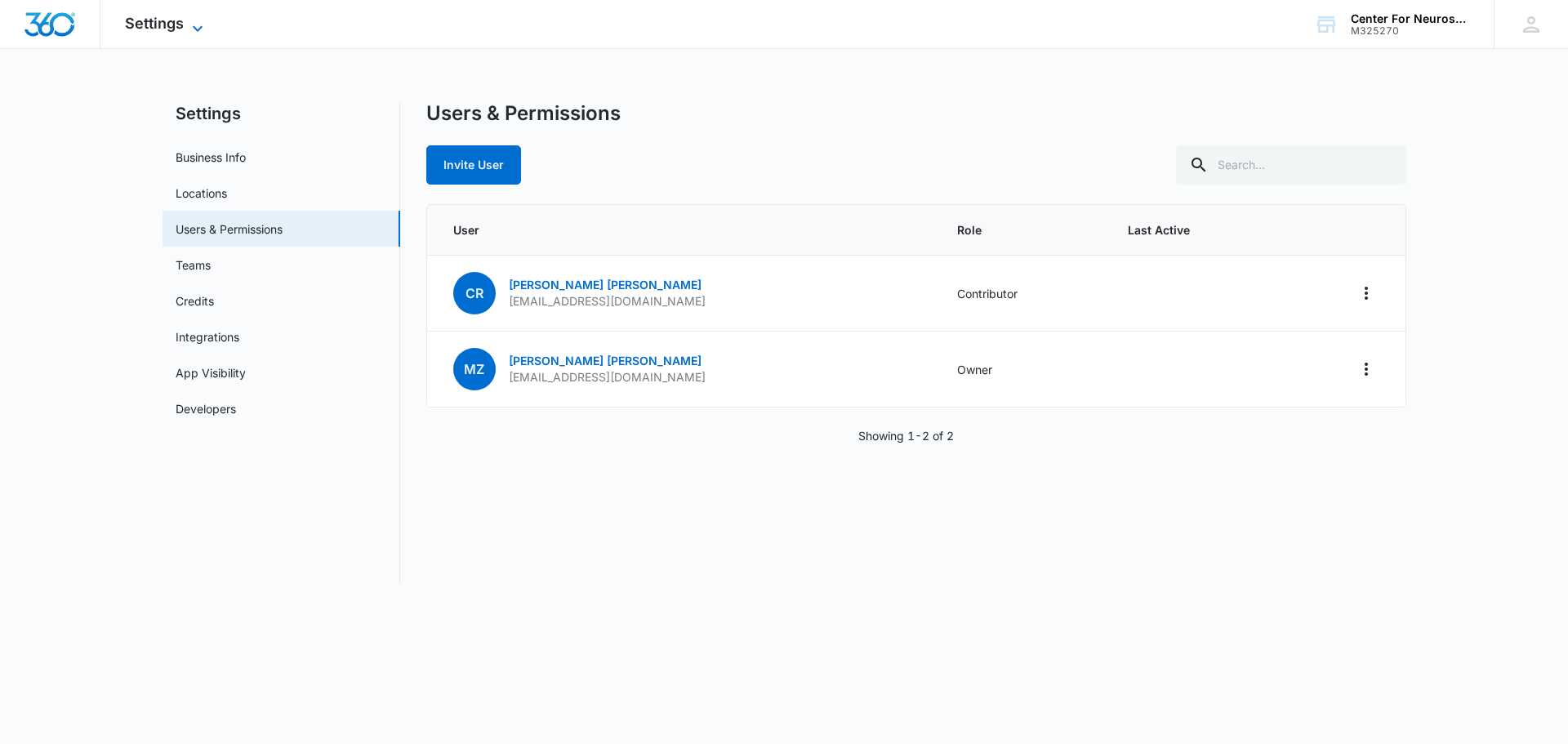
click at [193, 19] on icon at bounding box center [197, 28] width 19 height 20
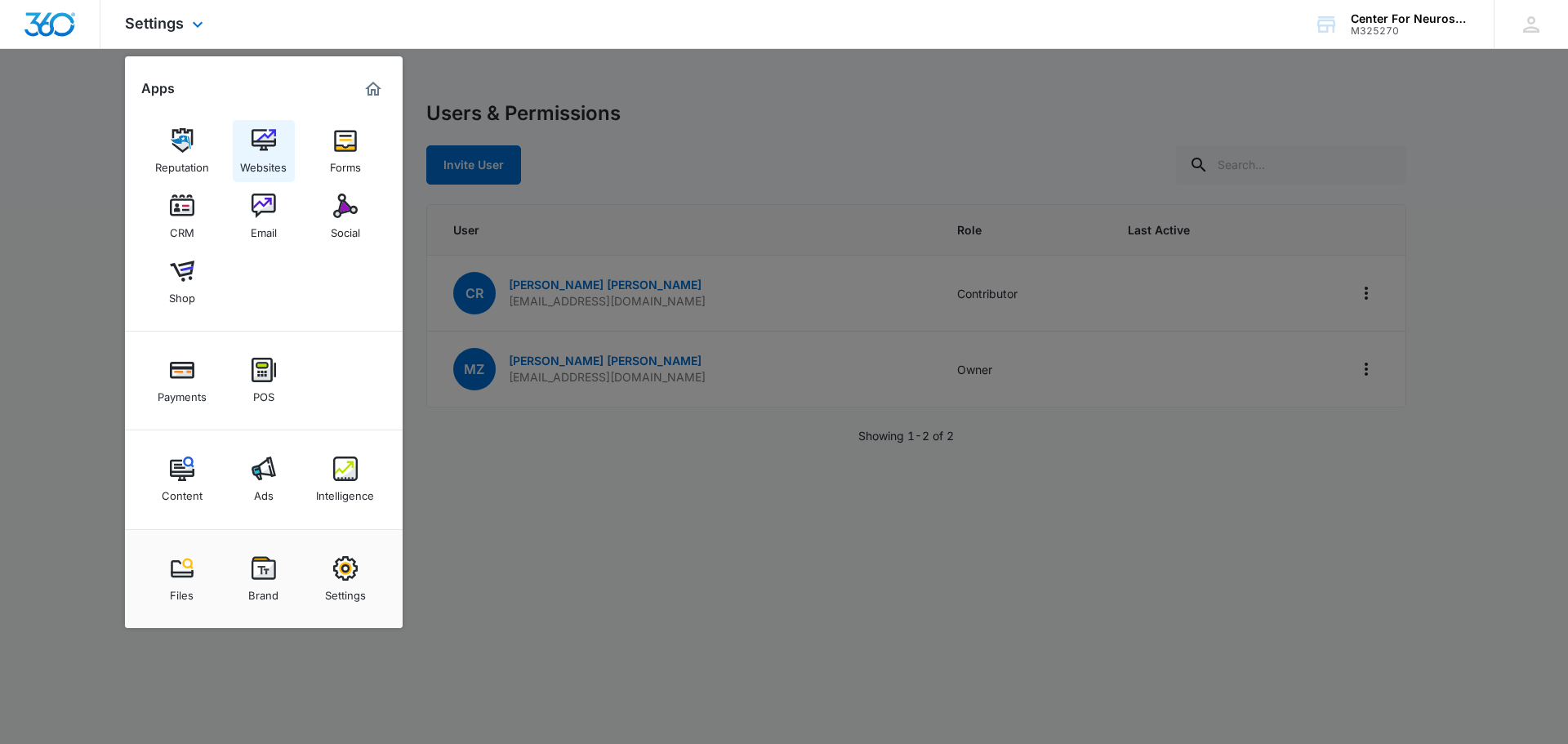
click at [253, 150] on img at bounding box center [264, 140] width 24 height 24
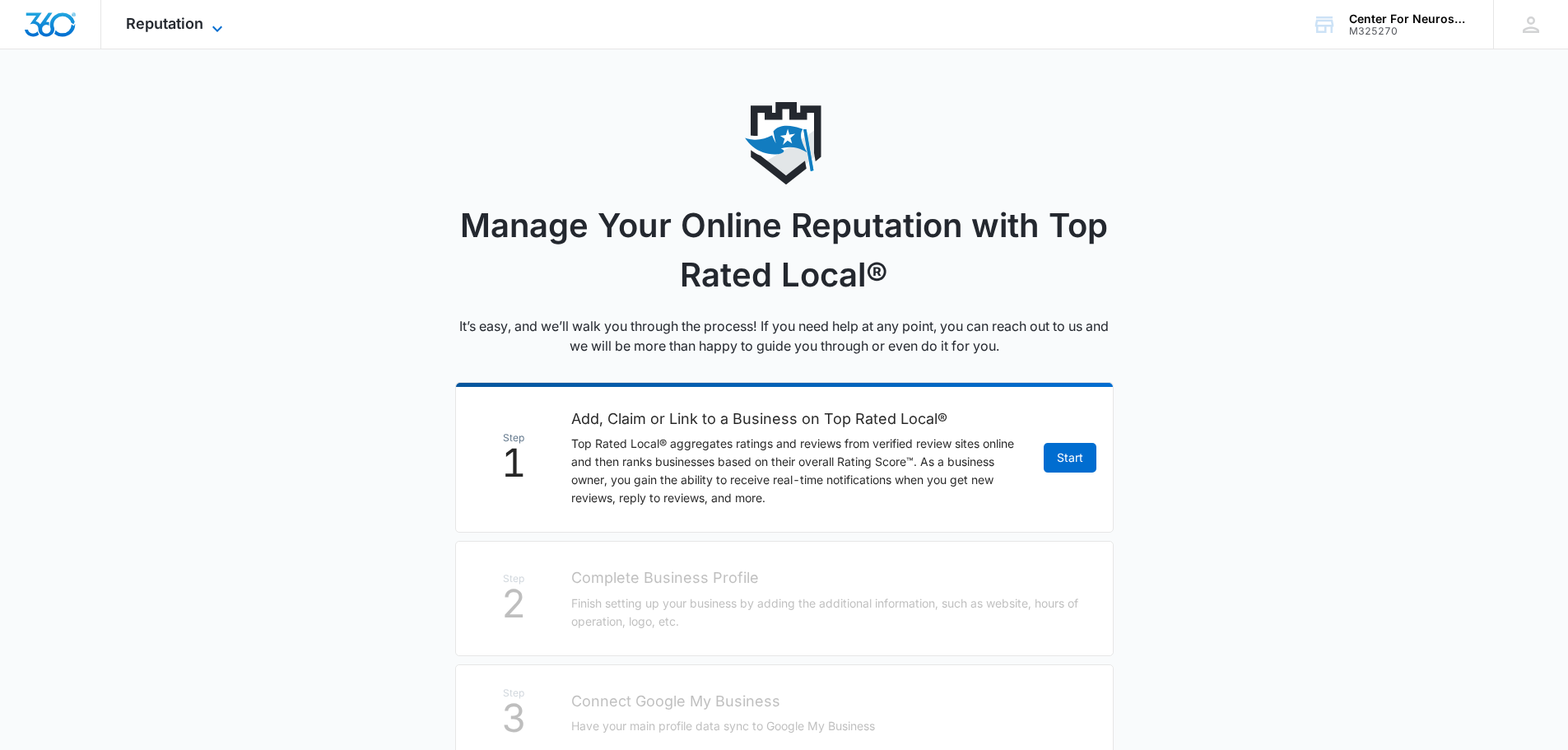
click at [210, 22] on icon at bounding box center [217, 28] width 20 height 20
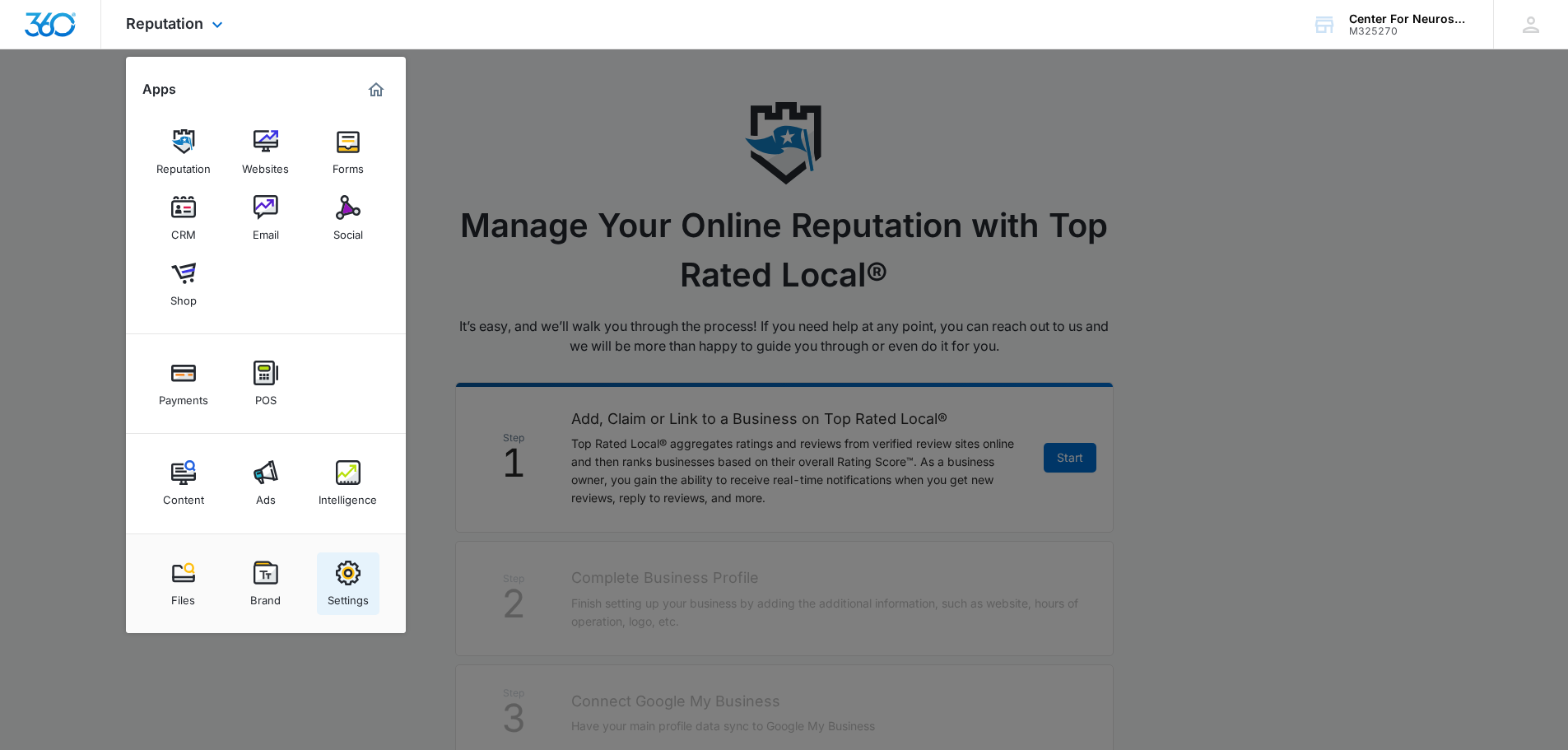
click at [353, 591] on div "Settings" at bounding box center [348, 596] width 41 height 22
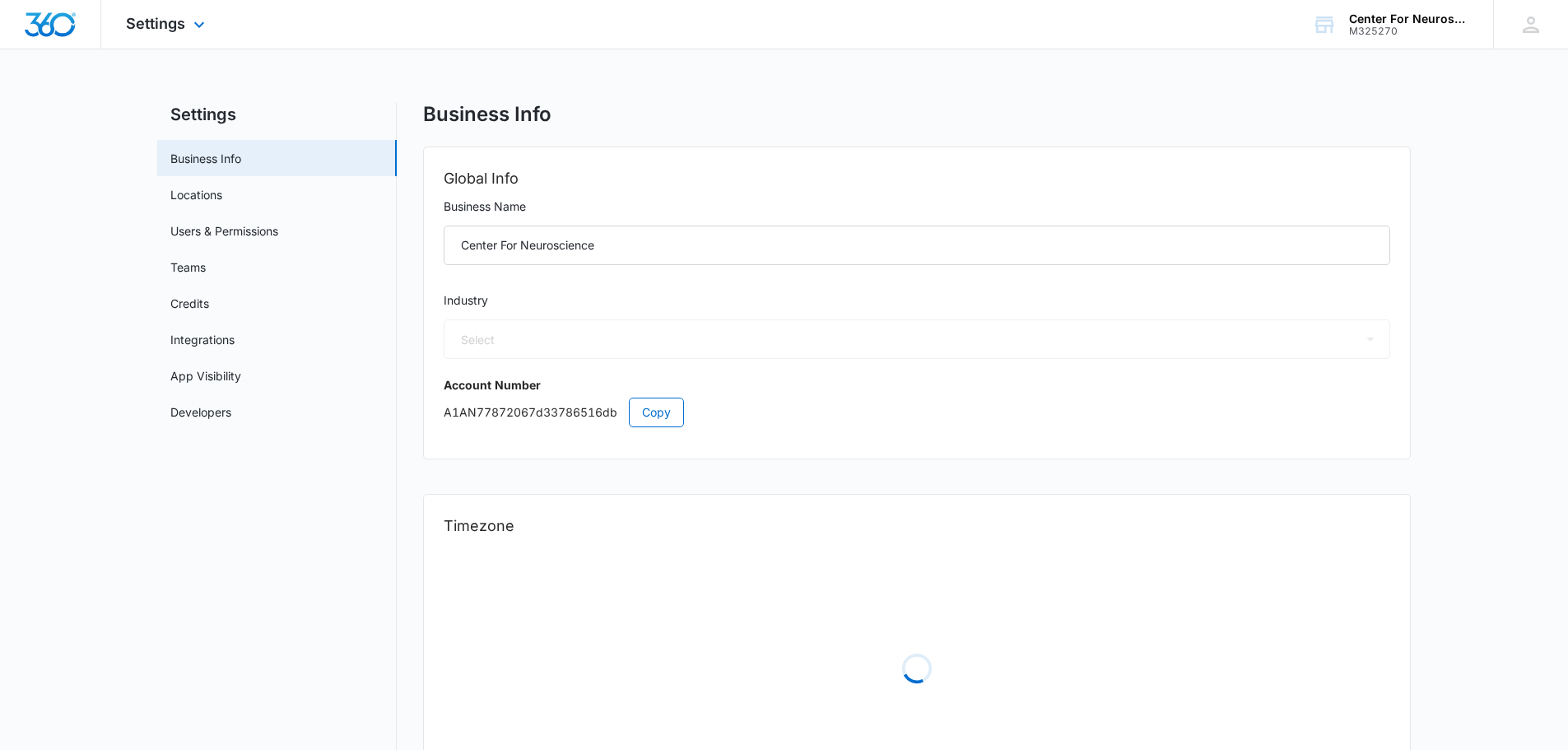
select select "13"
select select "US"
select select "America/[GEOGRAPHIC_DATA]"
click at [198, 17] on div "Settings Apps Reputation Websites Forms CRM Email Social Shop Payments POS Cont…" at bounding box center [168, 24] width 133 height 49
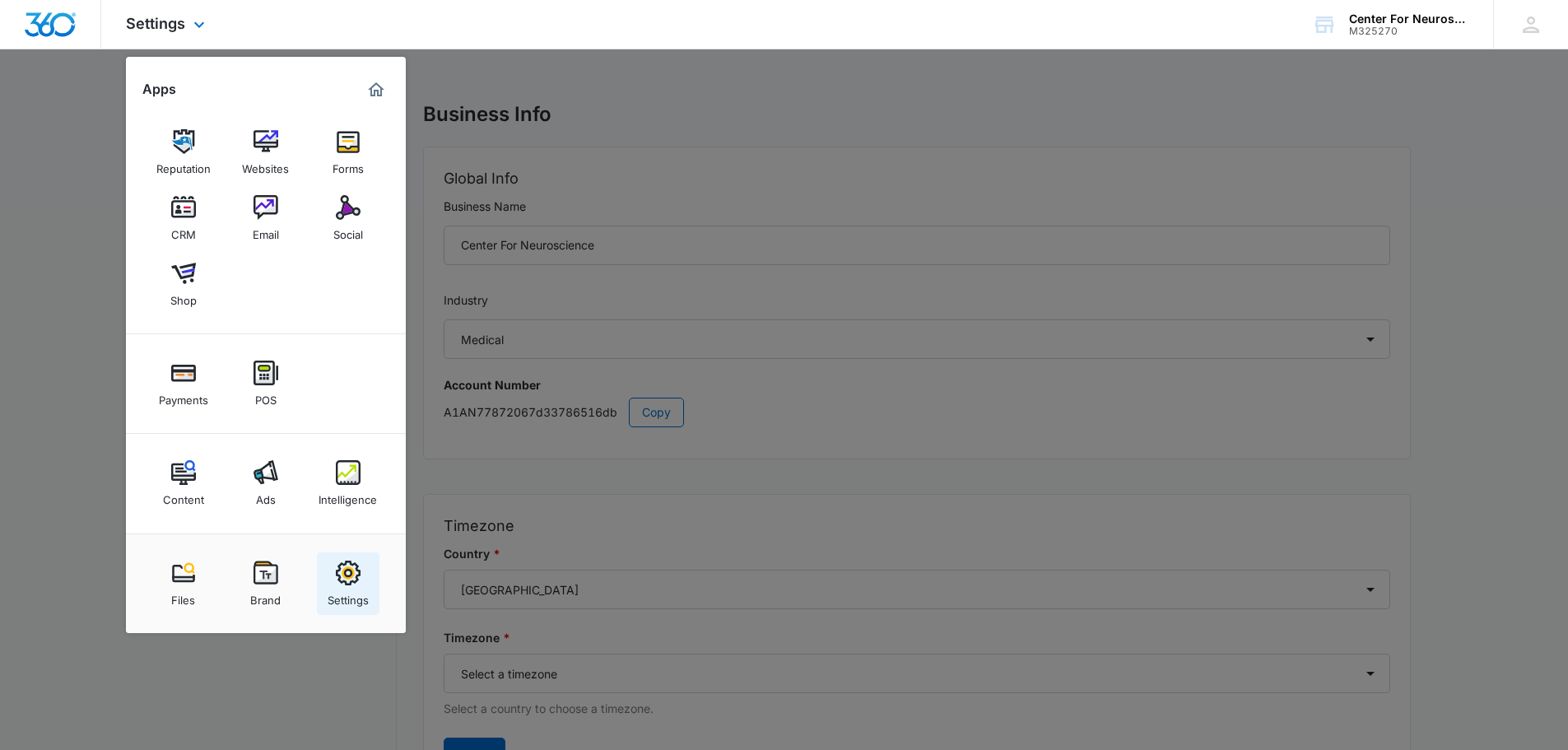
click at [356, 588] on div "Settings" at bounding box center [348, 596] width 41 height 22
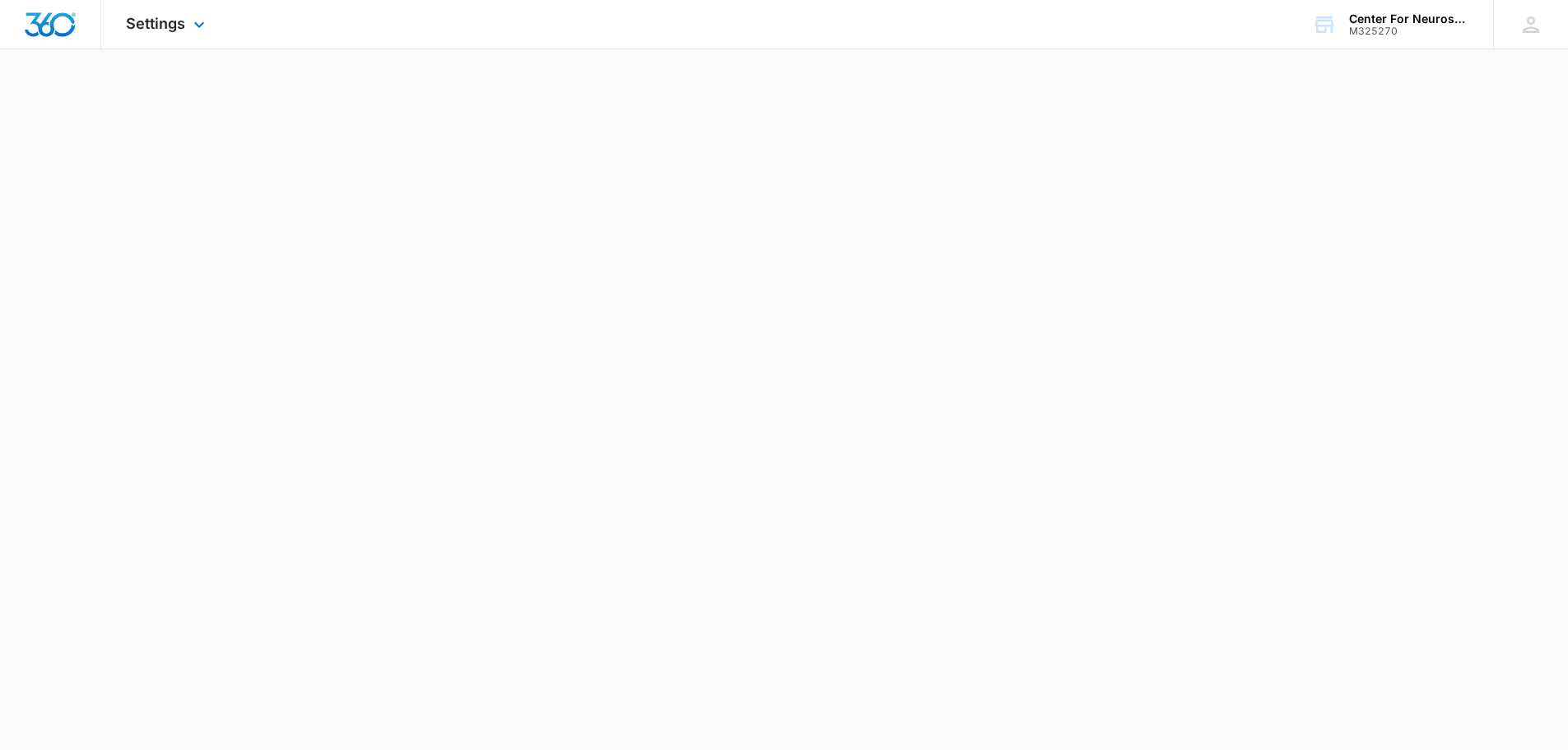
select select "13"
select select "US"
select select "America/[GEOGRAPHIC_DATA]"
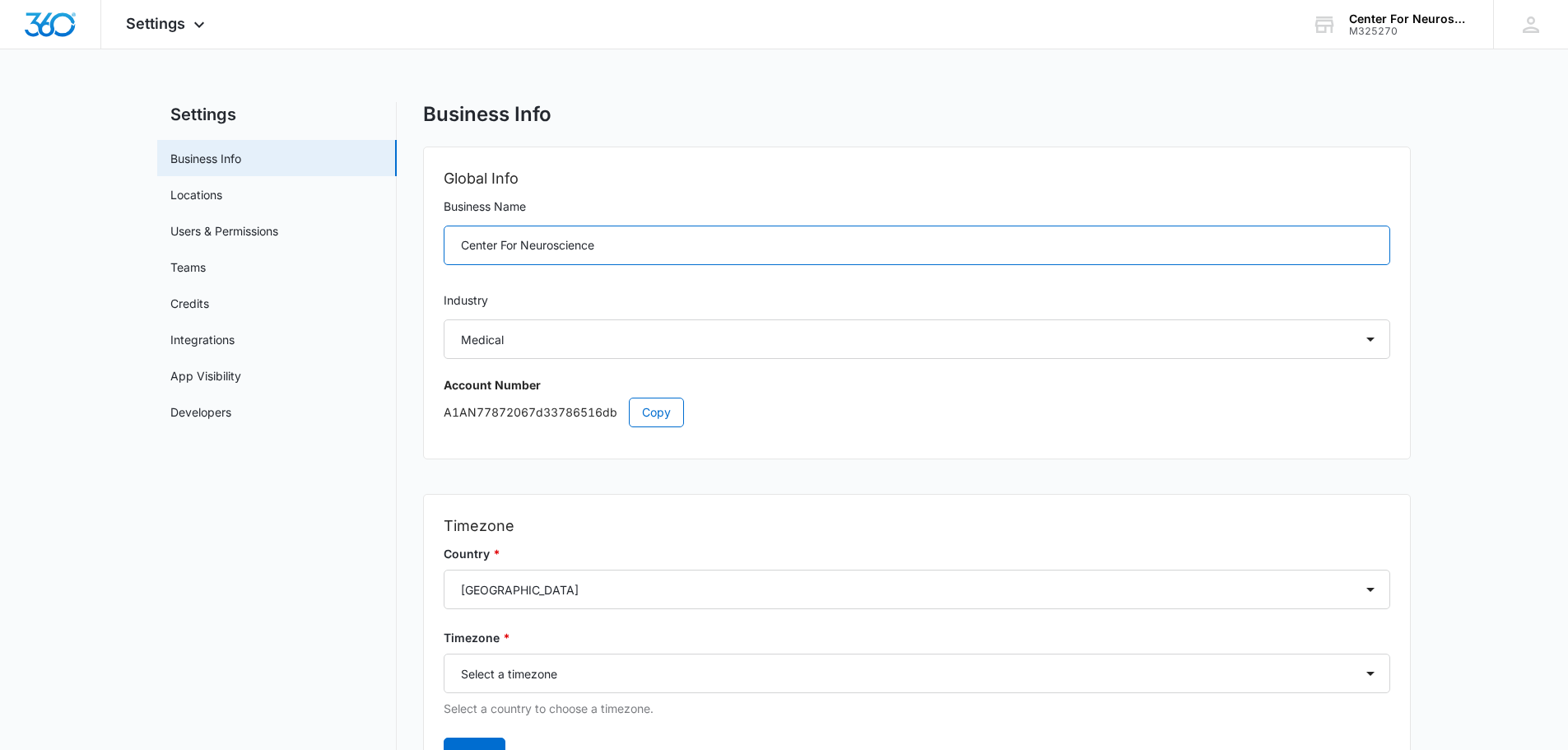
click at [623, 243] on input "Center For Neuroscience" at bounding box center [916, 245] width 946 height 39
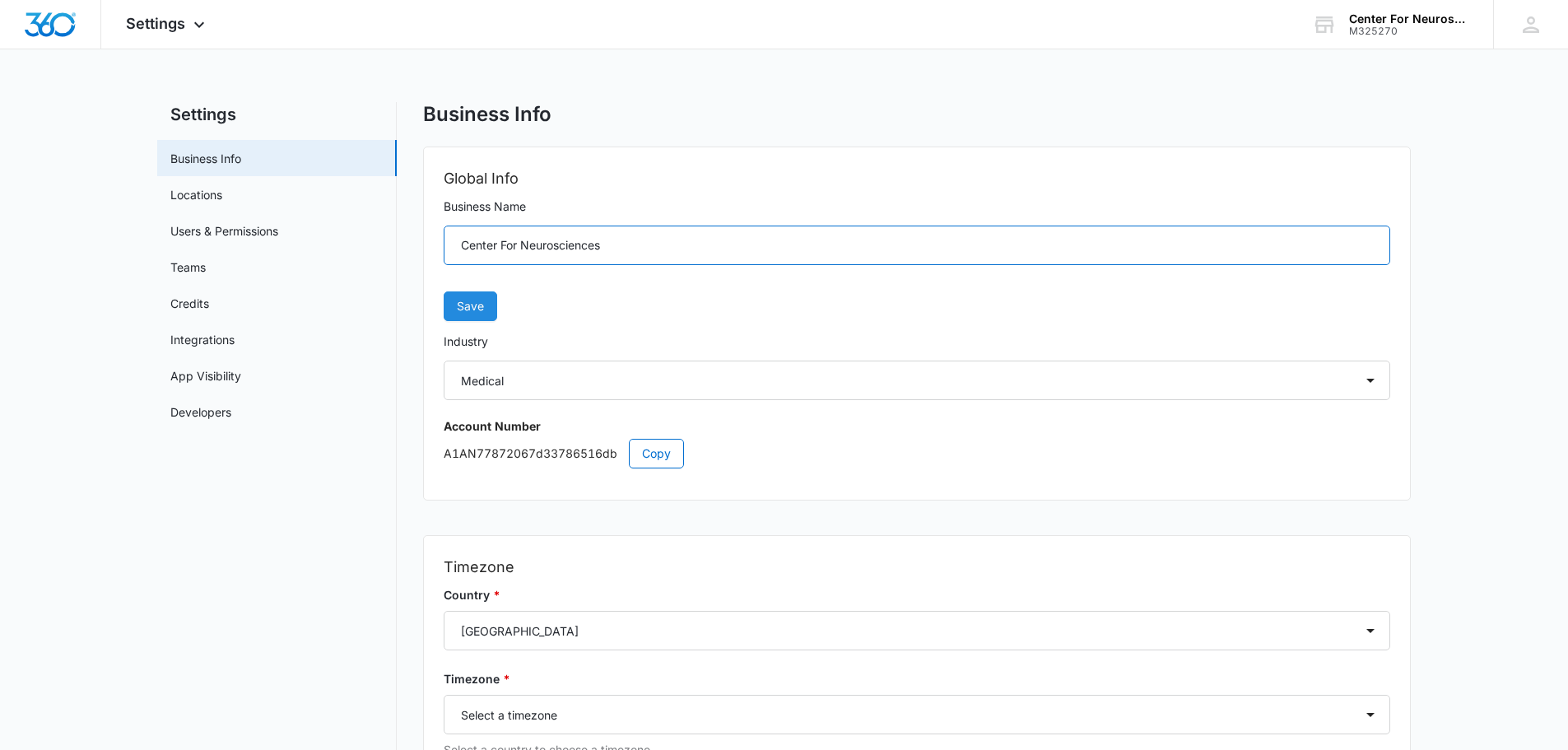
type input "Center For Neurosciences"
click at [484, 307] on button "Save" at bounding box center [470, 306] width 53 height 30
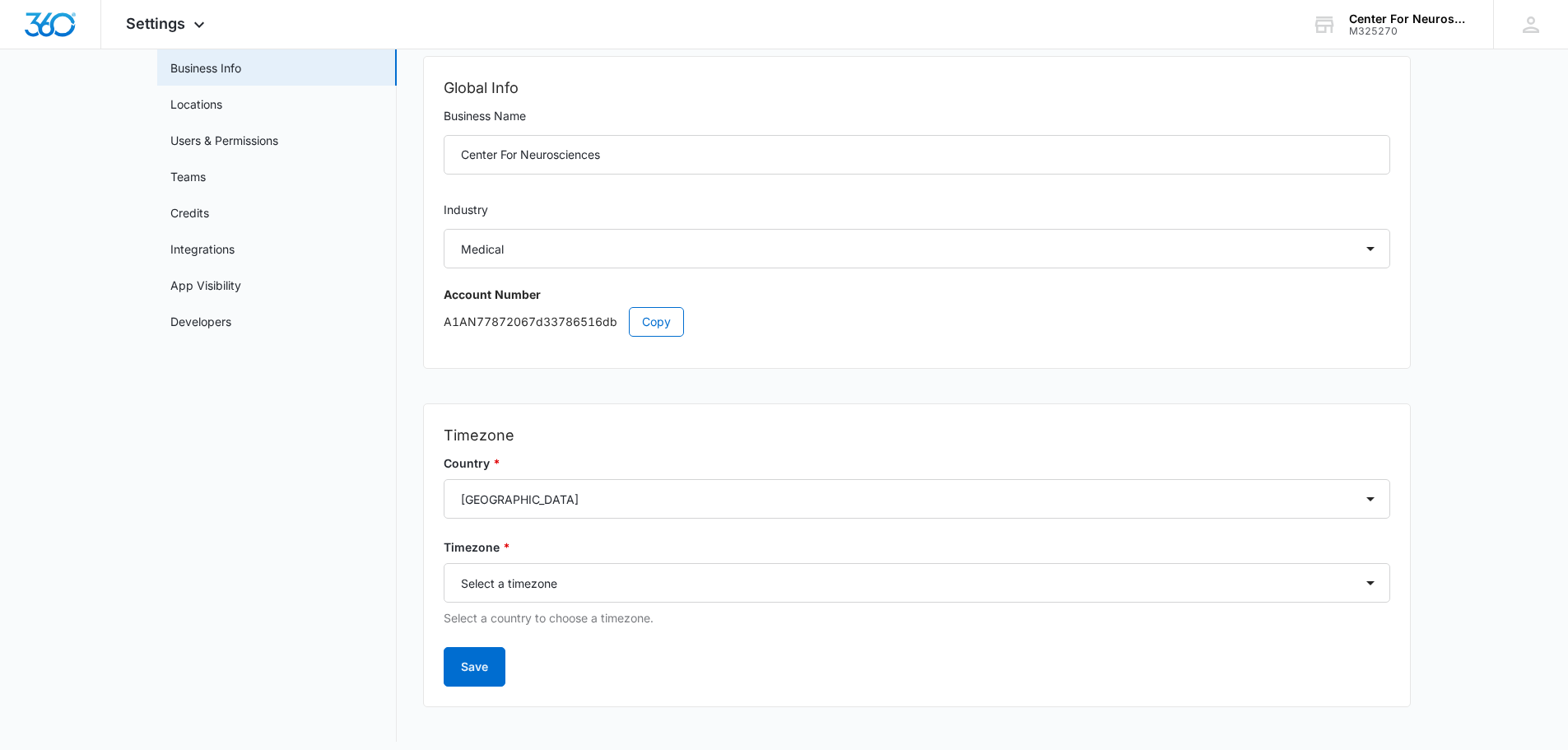
scroll to position [102, 0]
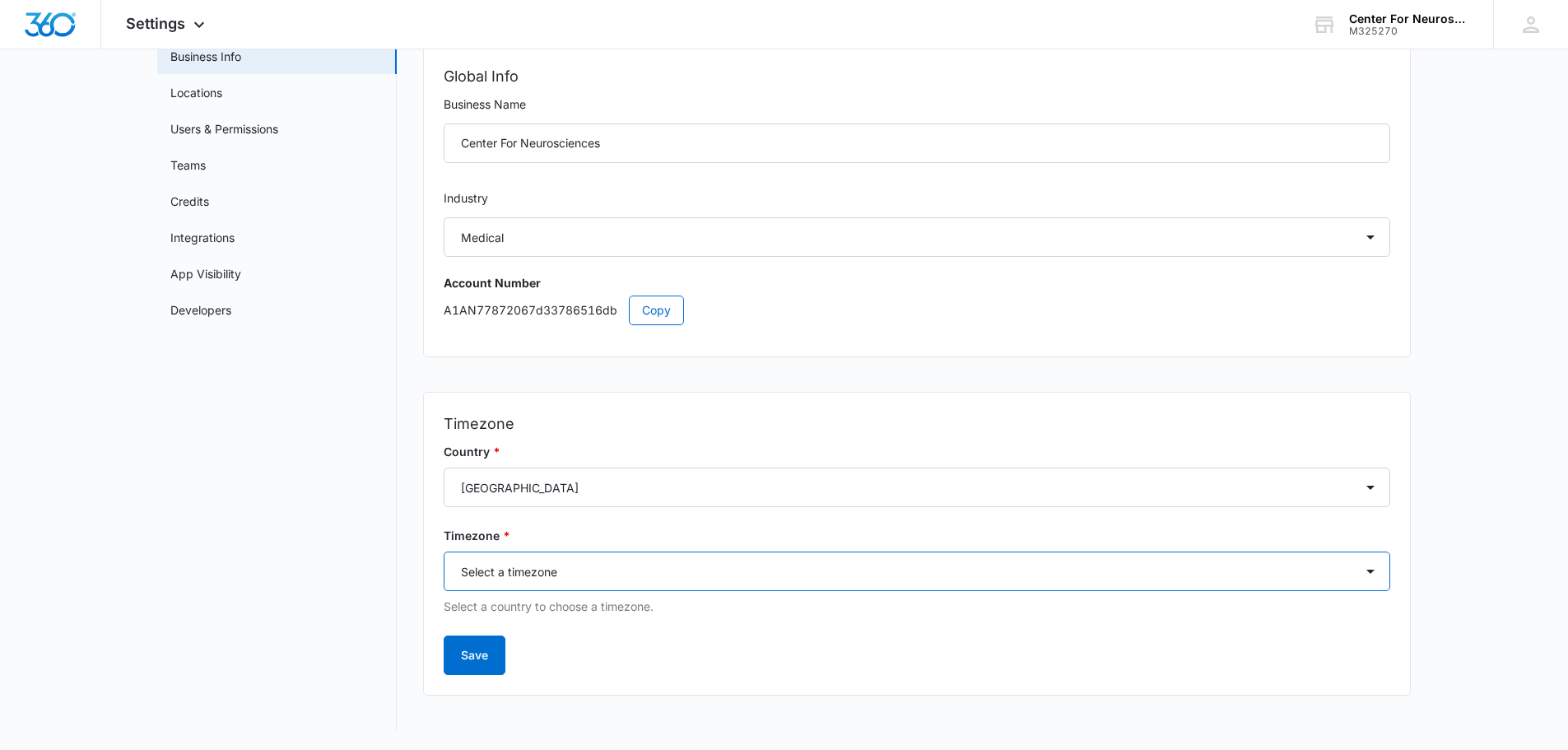
click at [1366, 575] on select "Select a timezone Select a timezone [GEOGRAPHIC_DATA]/[GEOGRAPHIC_DATA] [GEOGRA…" at bounding box center [916, 571] width 946 height 39
click at [270, 466] on nav "Settings Business Info Locations Users & Permissions Teams Credits Integrations…" at bounding box center [277, 365] width 240 height 730
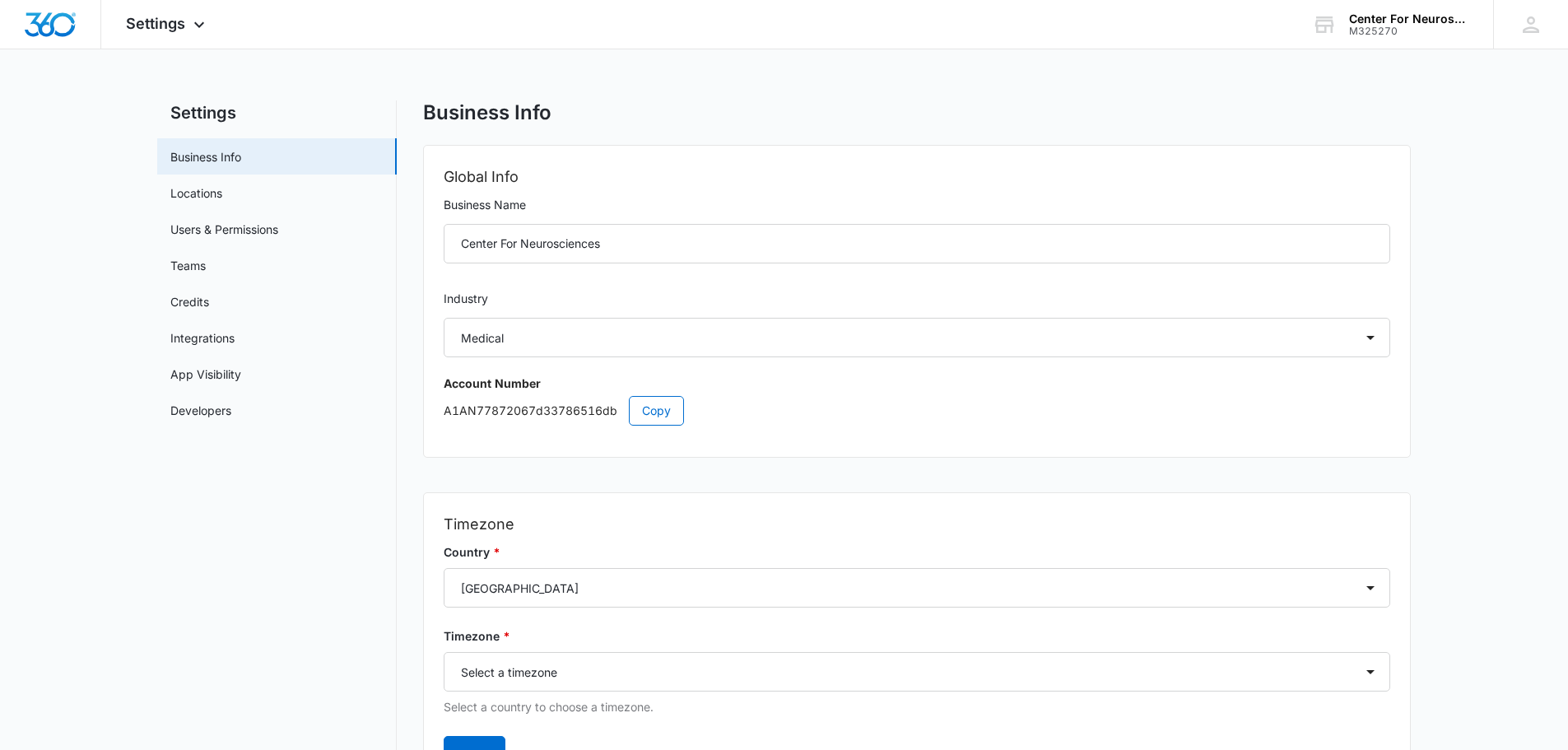
scroll to position [0, 0]
click at [201, 24] on icon at bounding box center [198, 28] width 20 height 20
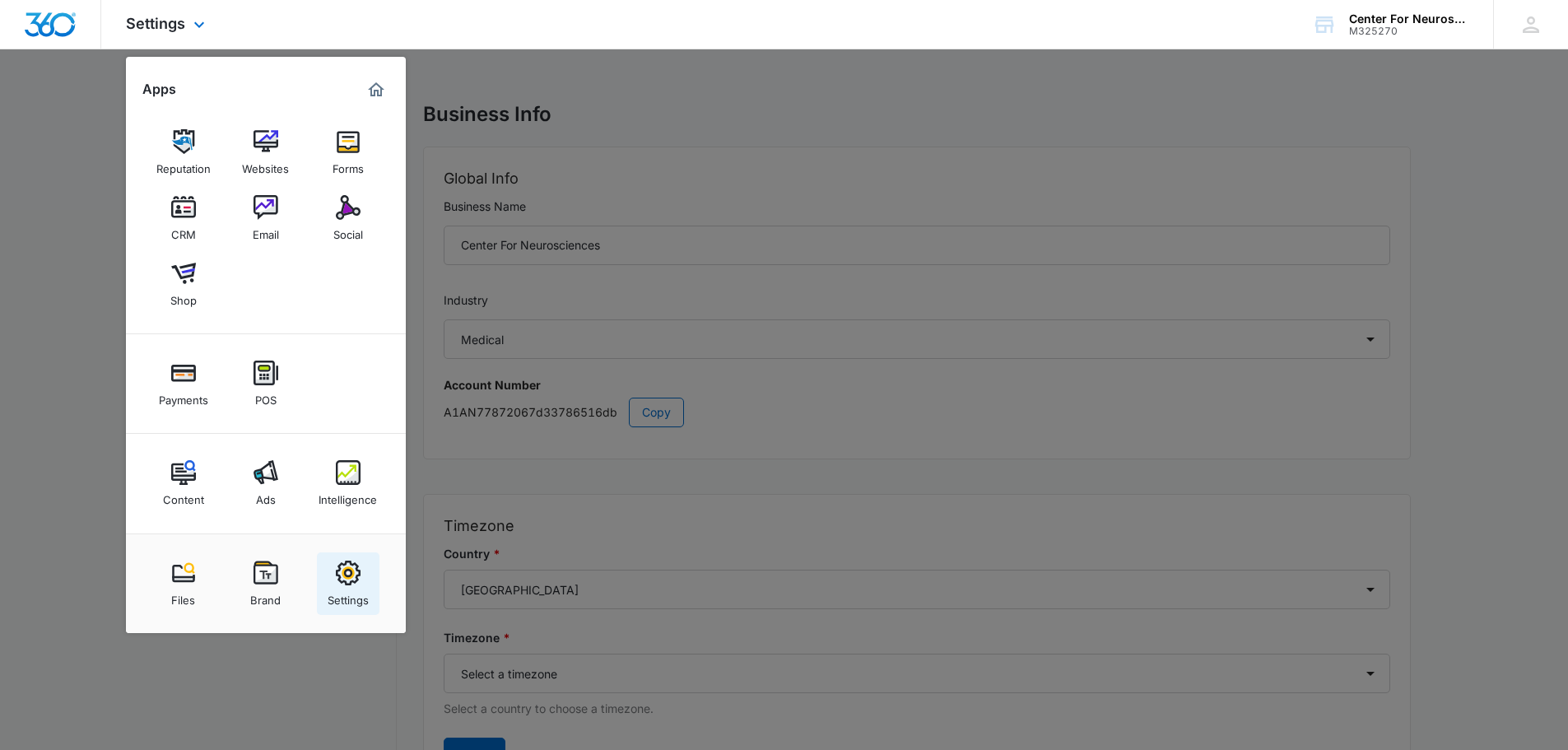
click at [359, 587] on div "Settings" at bounding box center [348, 596] width 41 height 22
select select "13"
select select "US"
select select "America/[GEOGRAPHIC_DATA]"
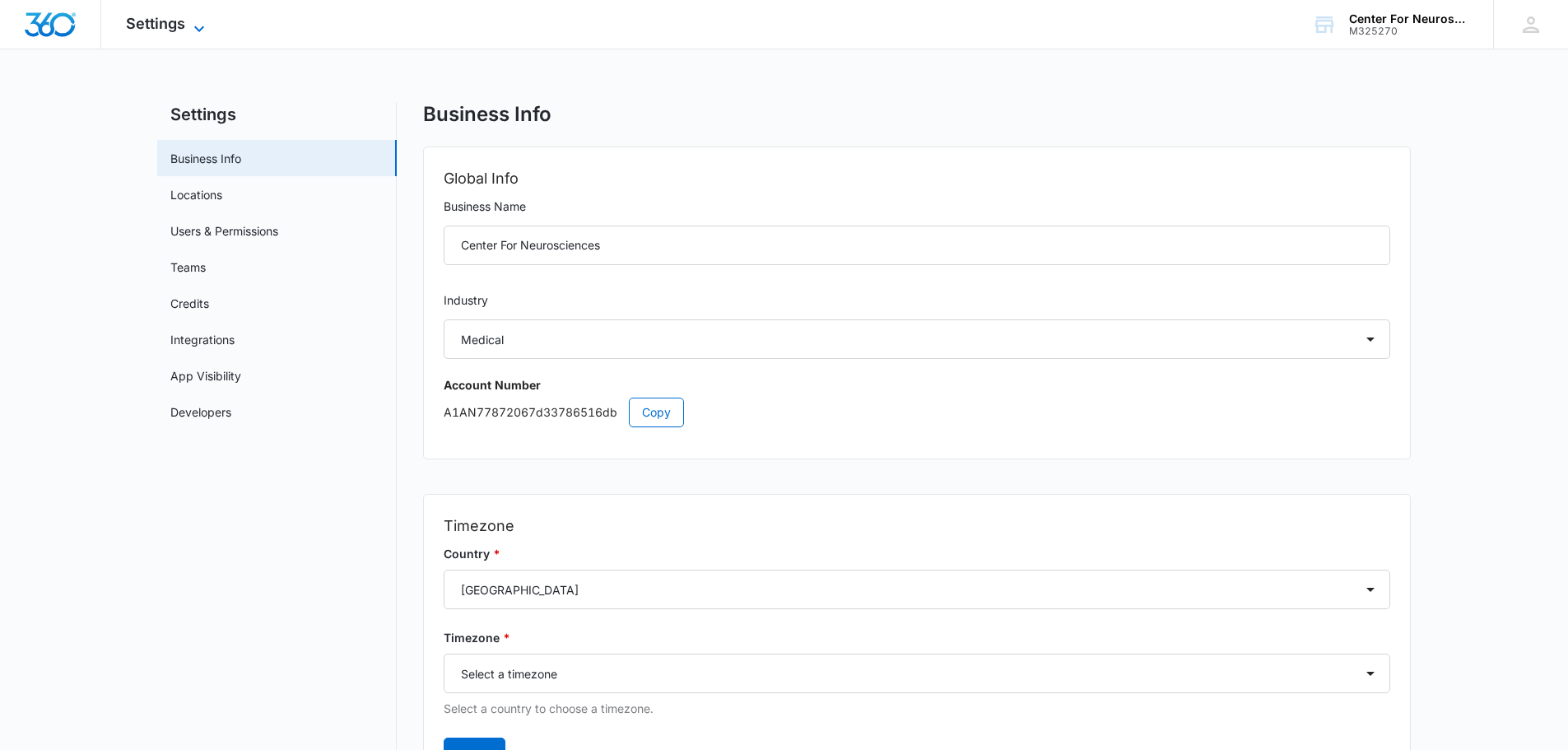
click at [196, 23] on icon at bounding box center [198, 28] width 20 height 20
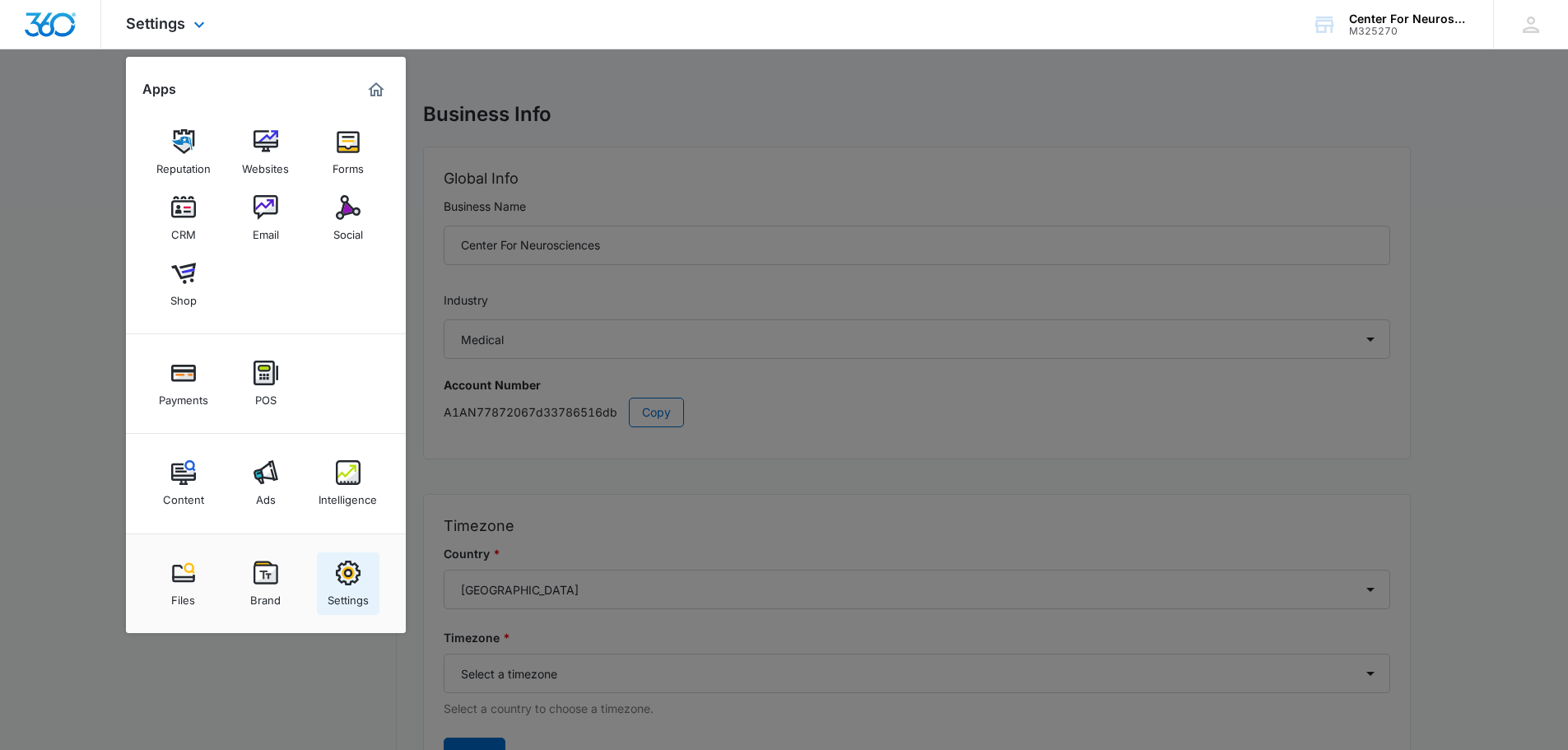
click at [350, 582] on img at bounding box center [348, 573] width 24 height 24
select select "13"
select select "US"
select select "America/[GEOGRAPHIC_DATA]"
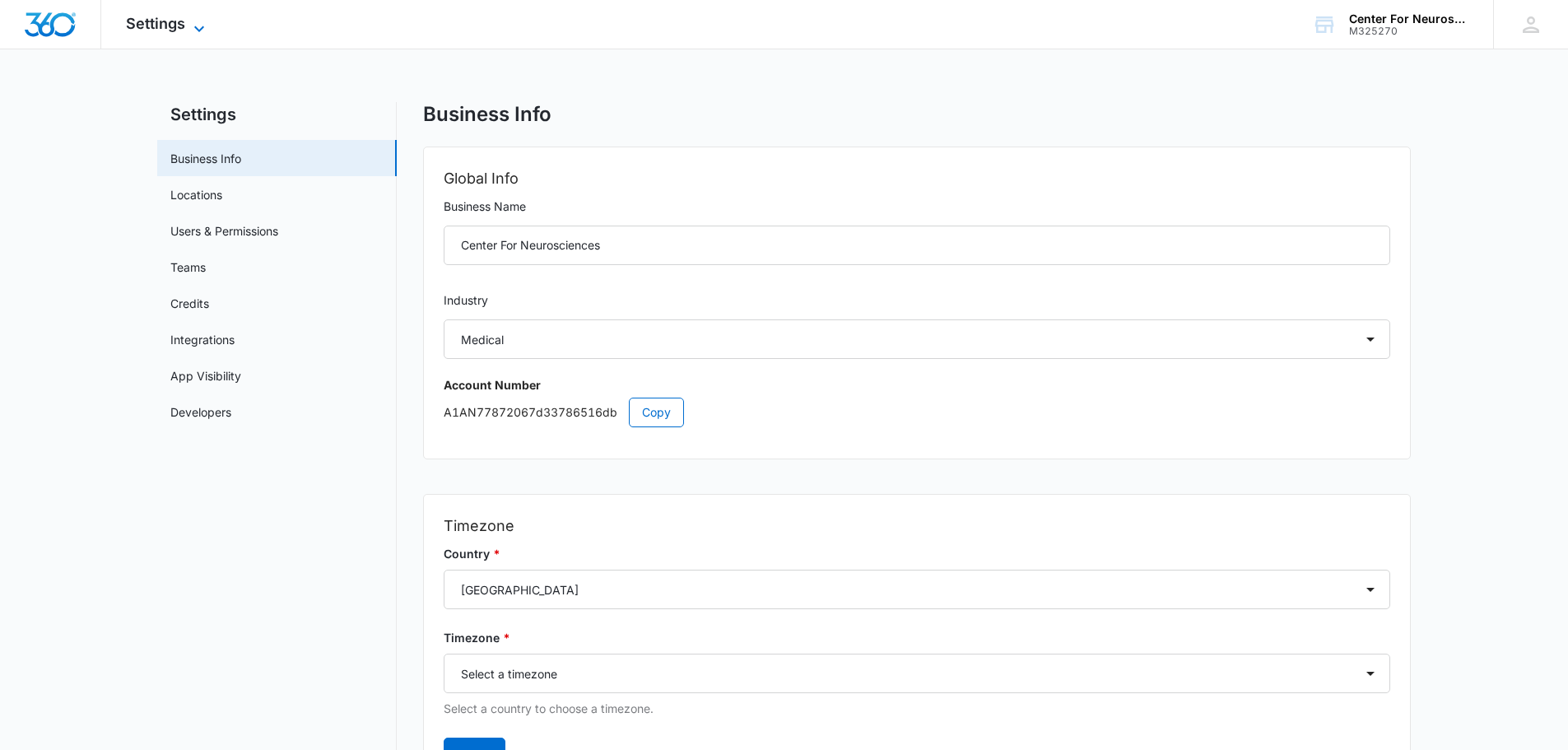
click at [196, 22] on icon at bounding box center [198, 28] width 20 height 20
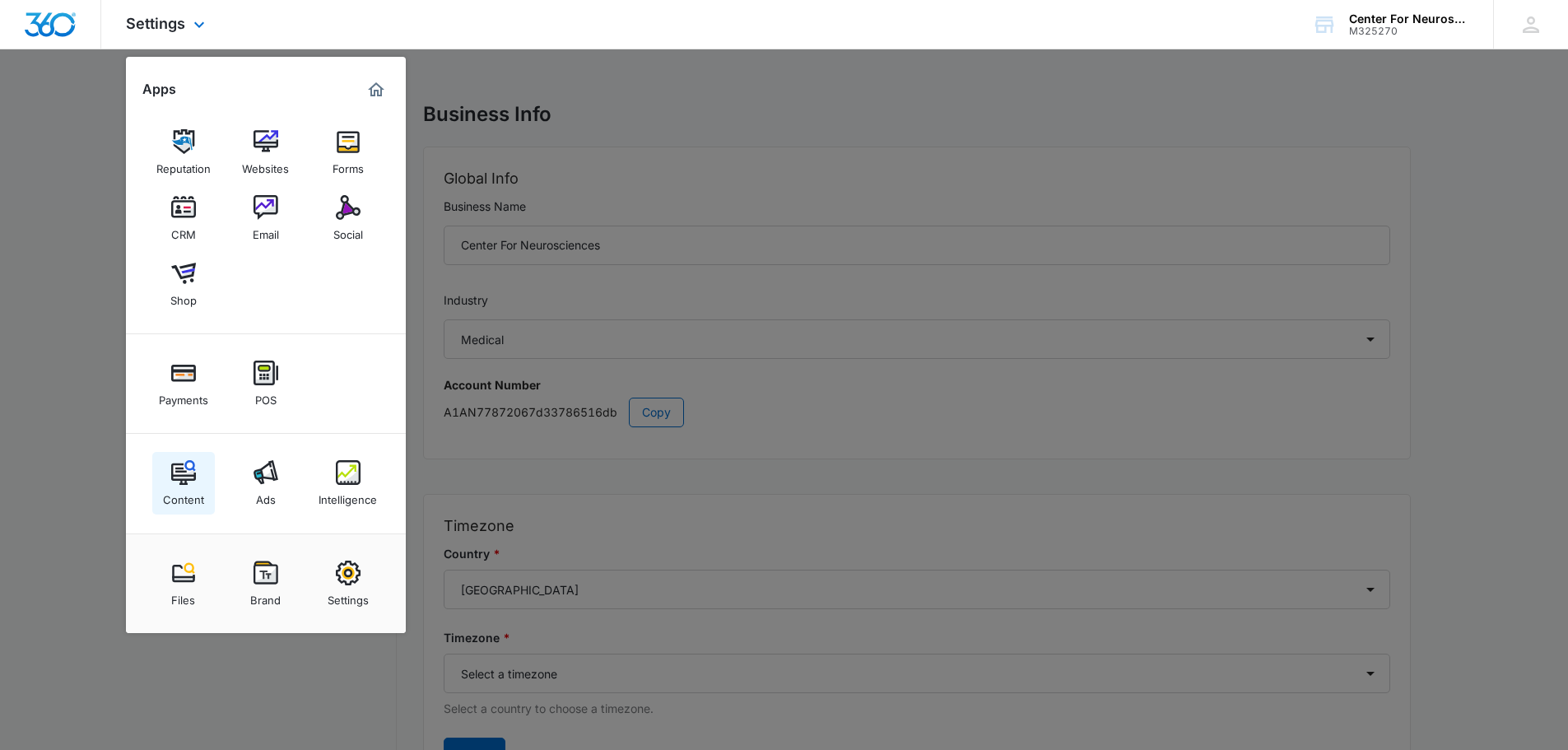
click at [185, 479] on img at bounding box center [183, 473] width 24 height 24
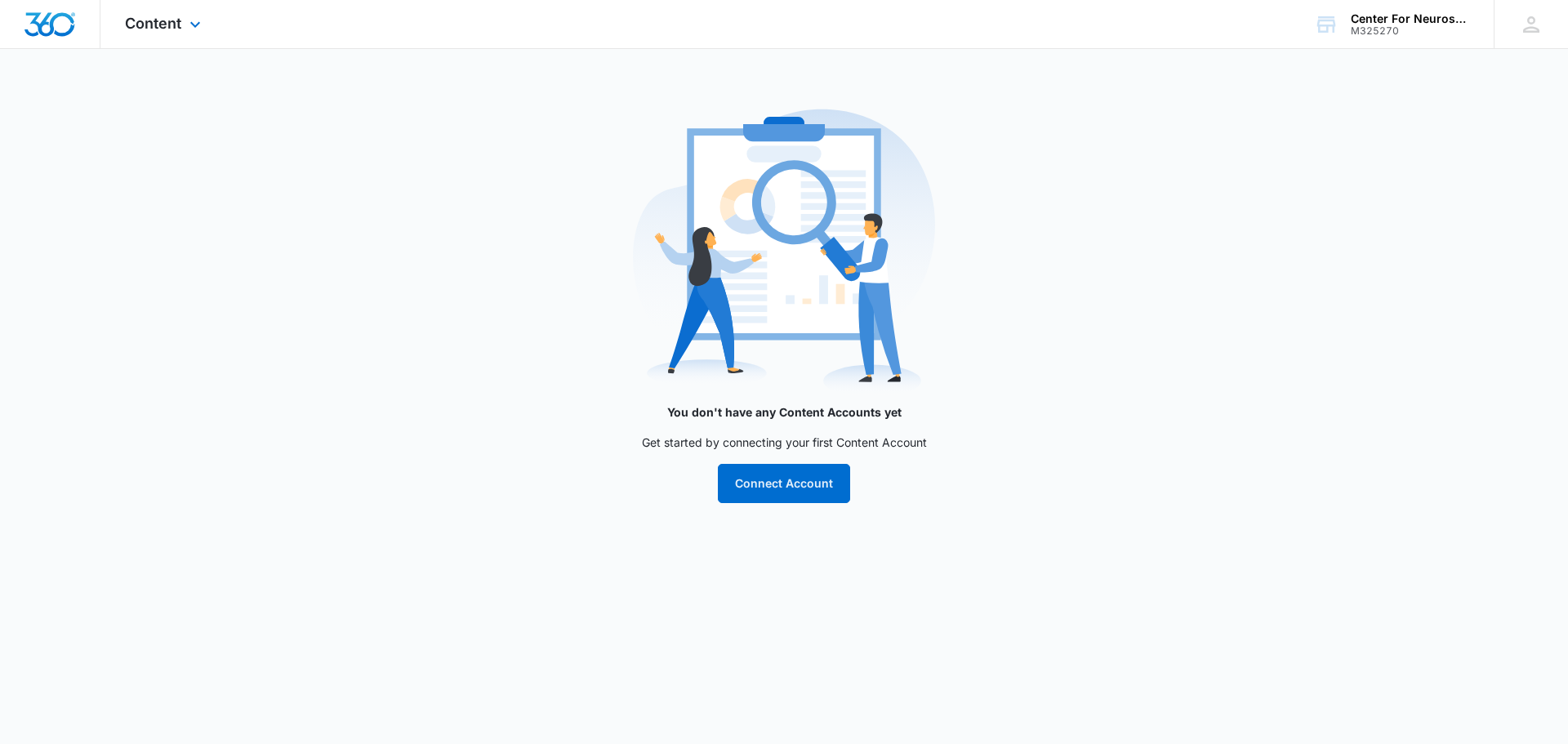
click at [182, 19] on div "Content Apps Reputation Websites Forms CRM Email Social Shop Payments POS Conte…" at bounding box center [164, 24] width 129 height 48
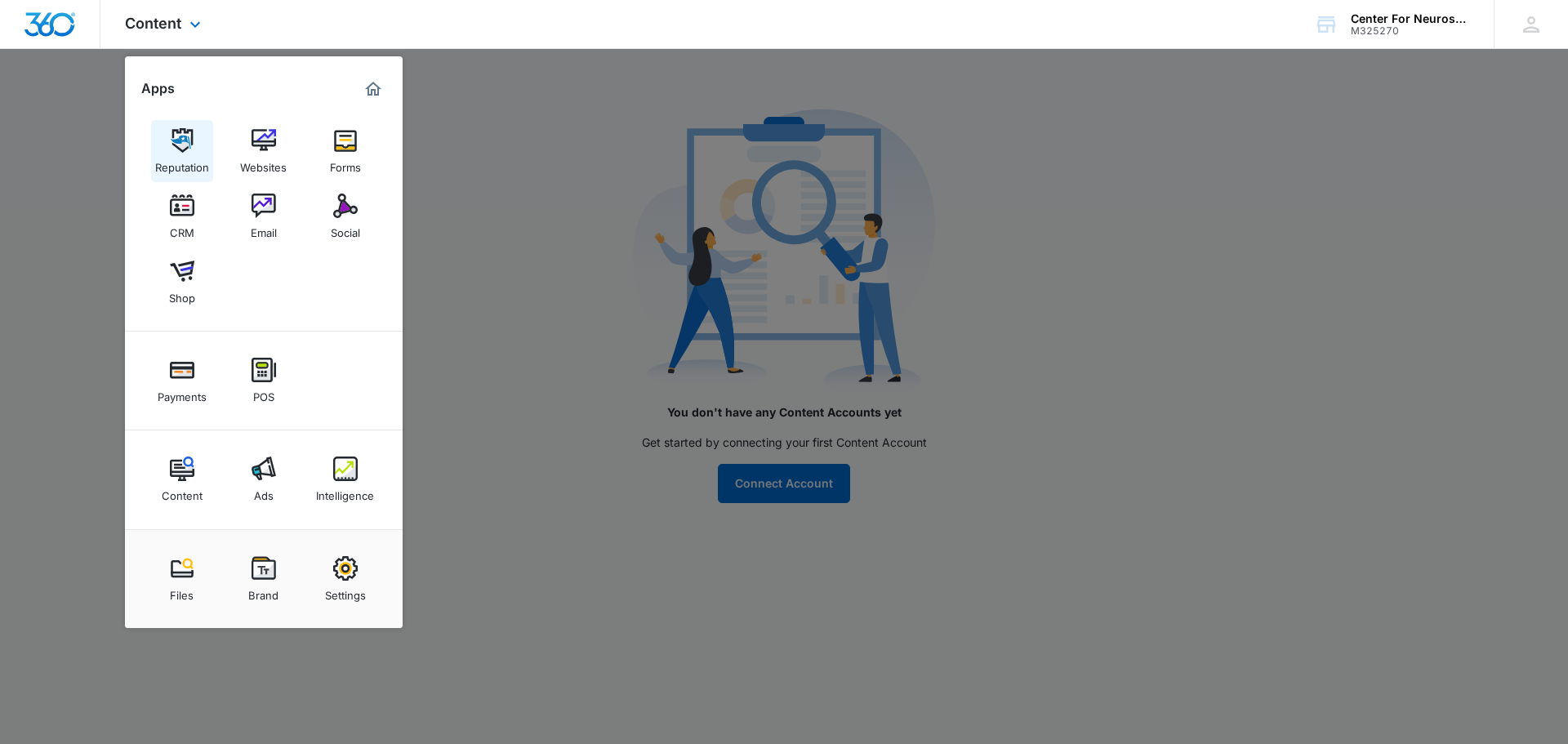
click at [176, 154] on div "Reputation" at bounding box center [182, 163] width 54 height 21
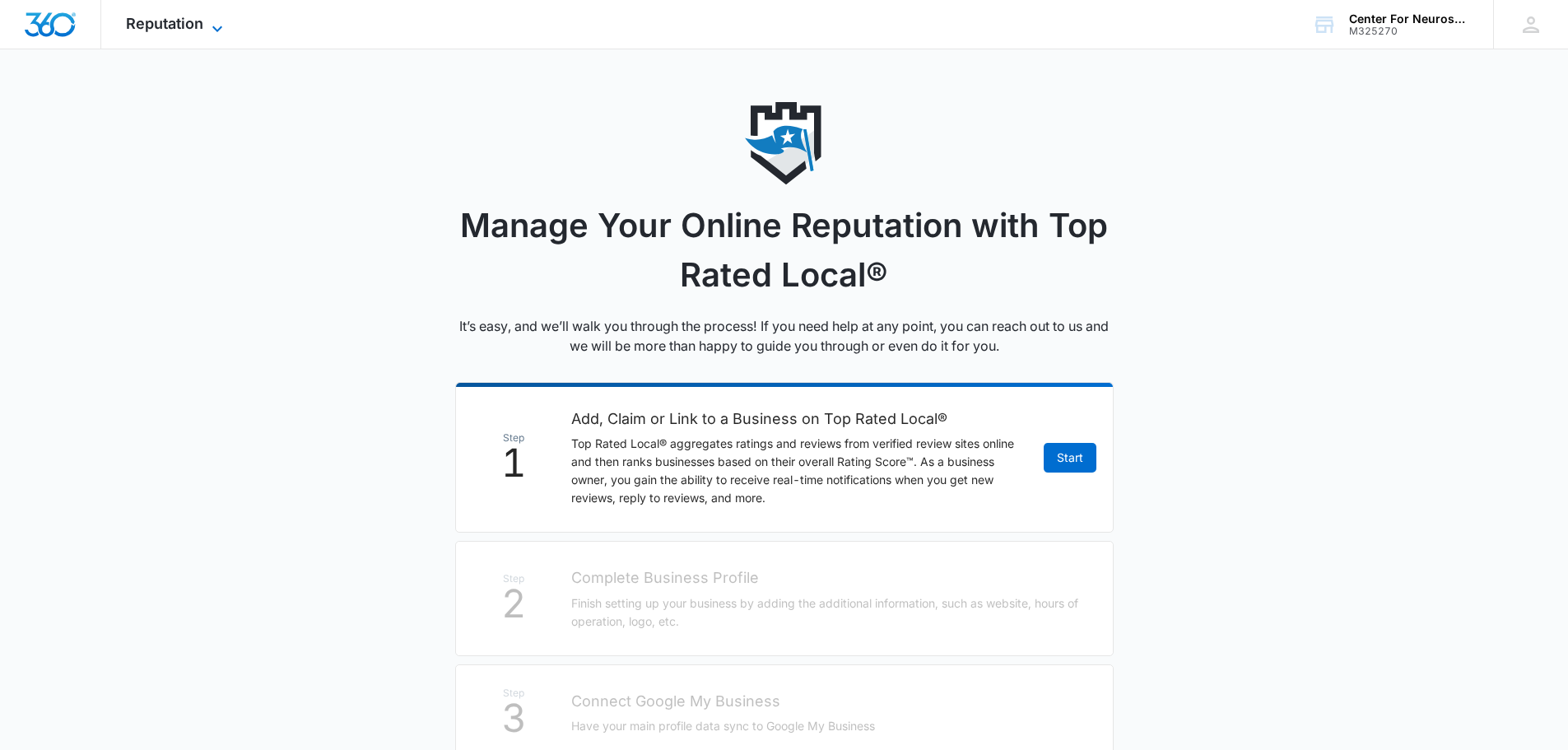
click at [209, 23] on icon at bounding box center [217, 28] width 20 height 20
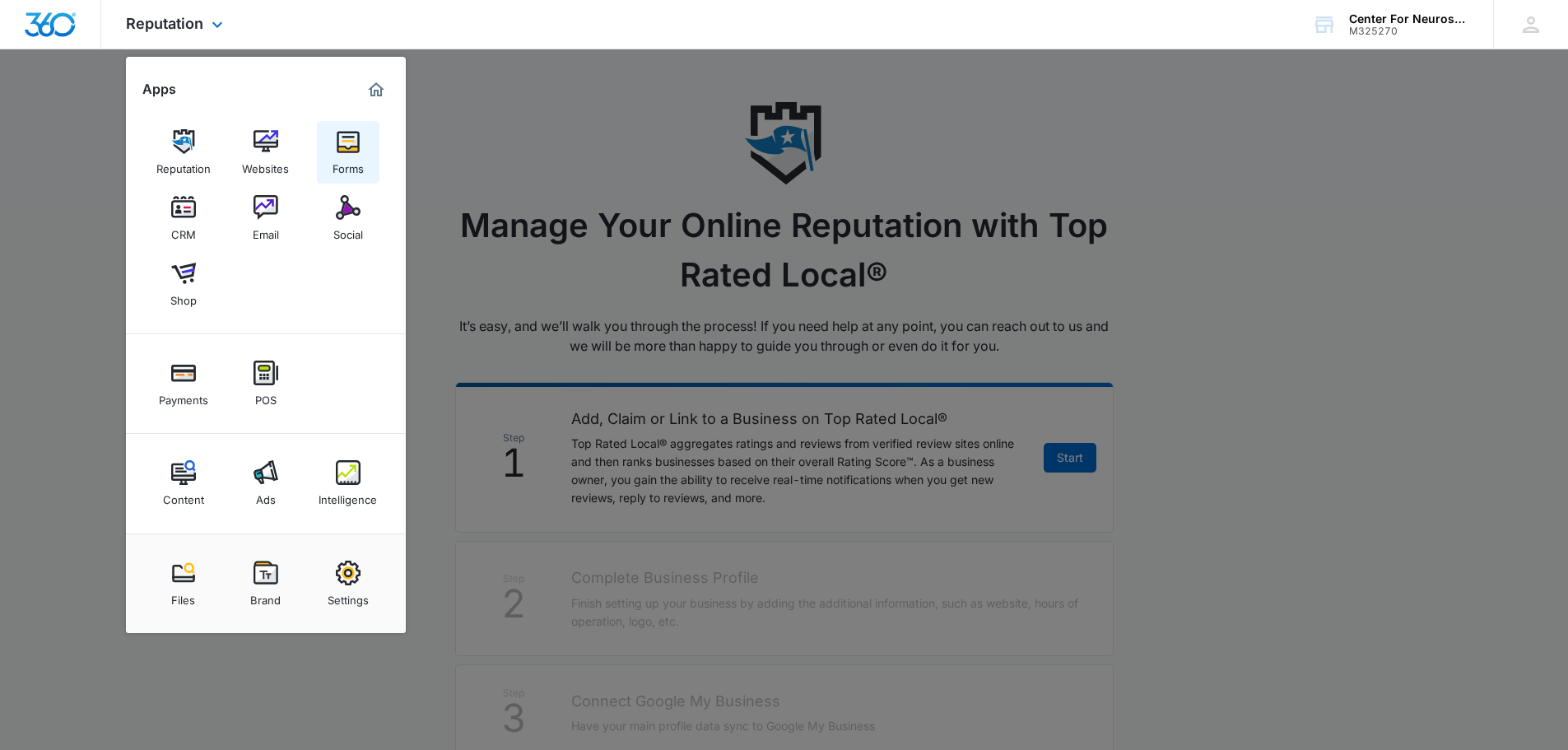
click at [341, 152] on img at bounding box center [348, 141] width 24 height 24
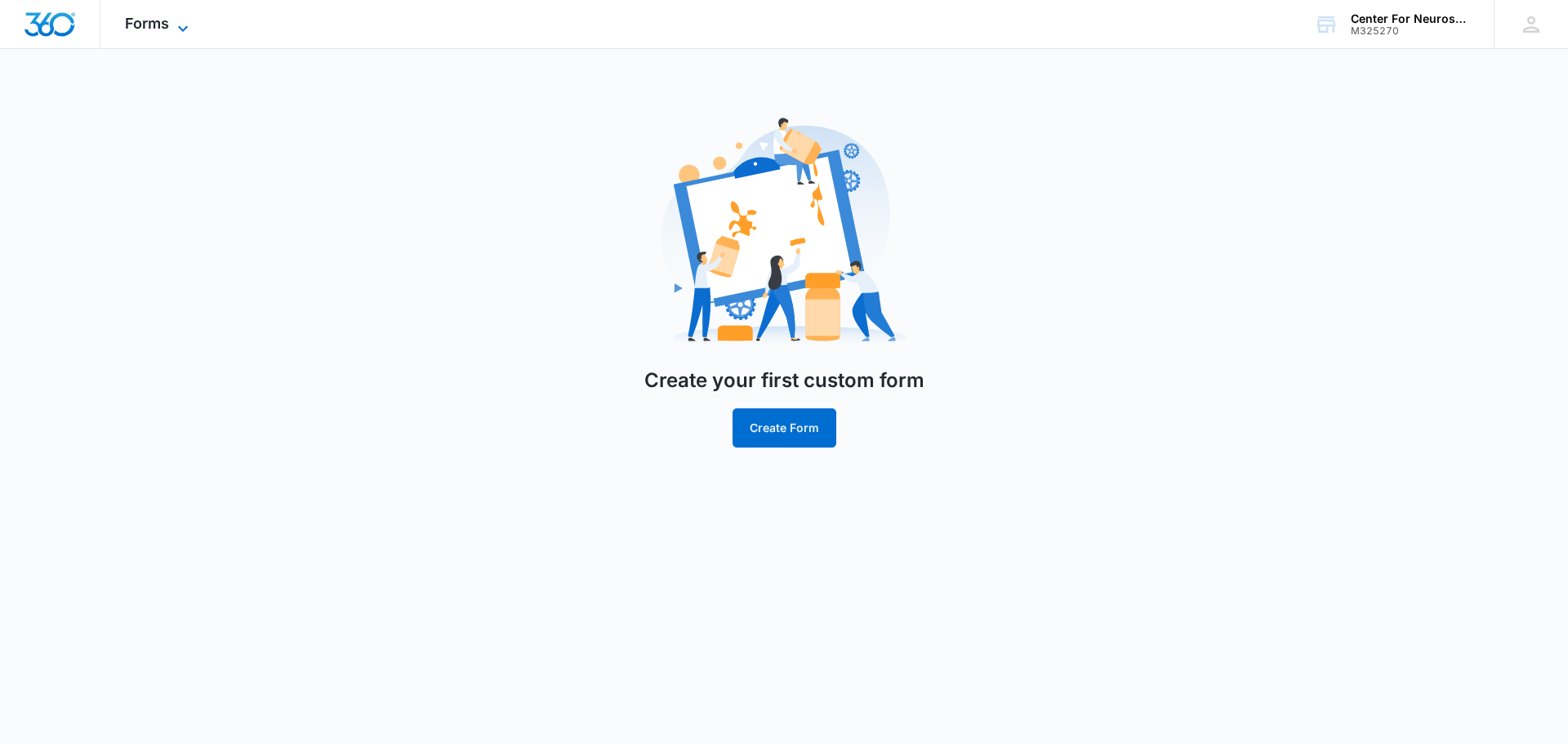
click at [179, 22] on icon at bounding box center [182, 28] width 19 height 20
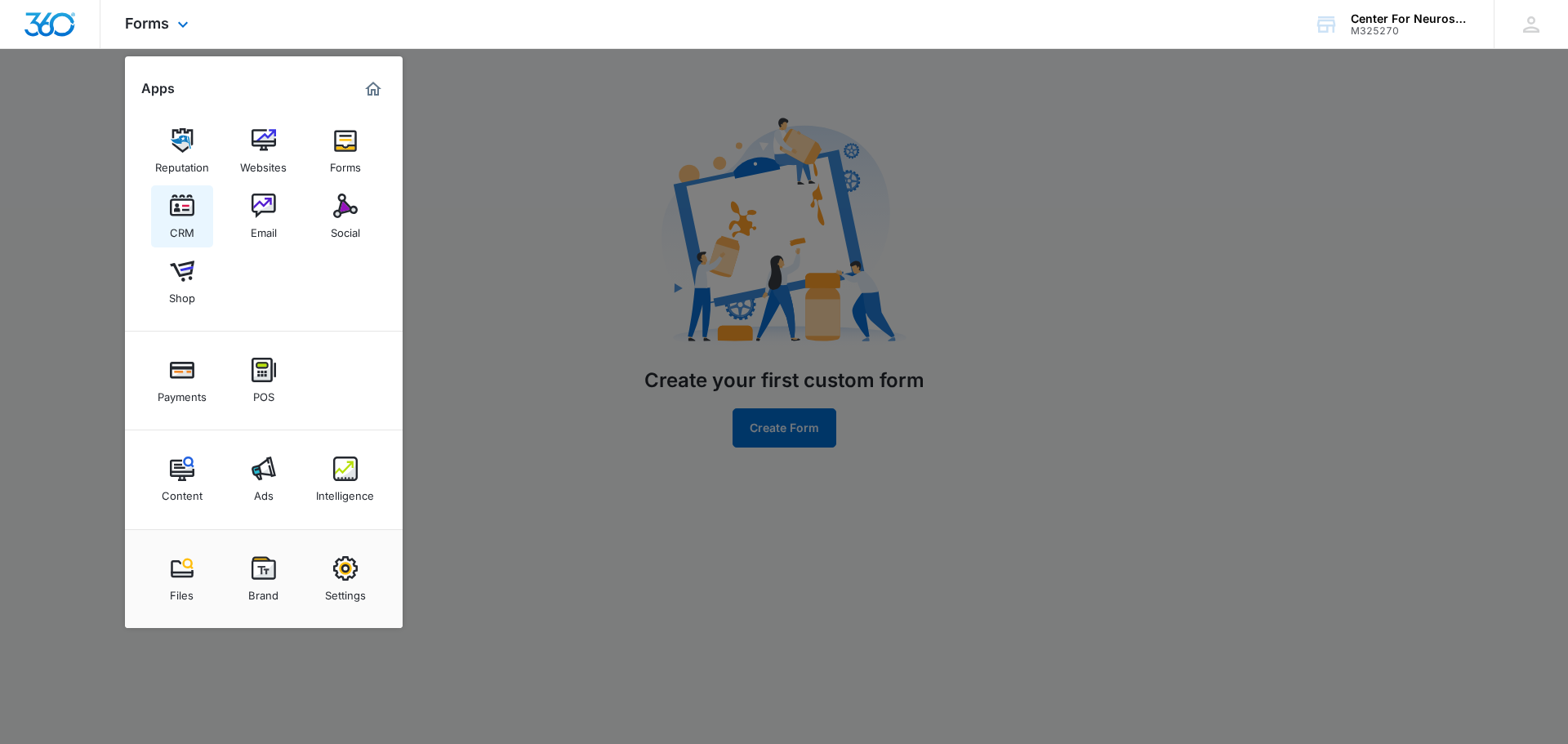
click at [178, 210] on img at bounding box center [182, 205] width 24 height 24
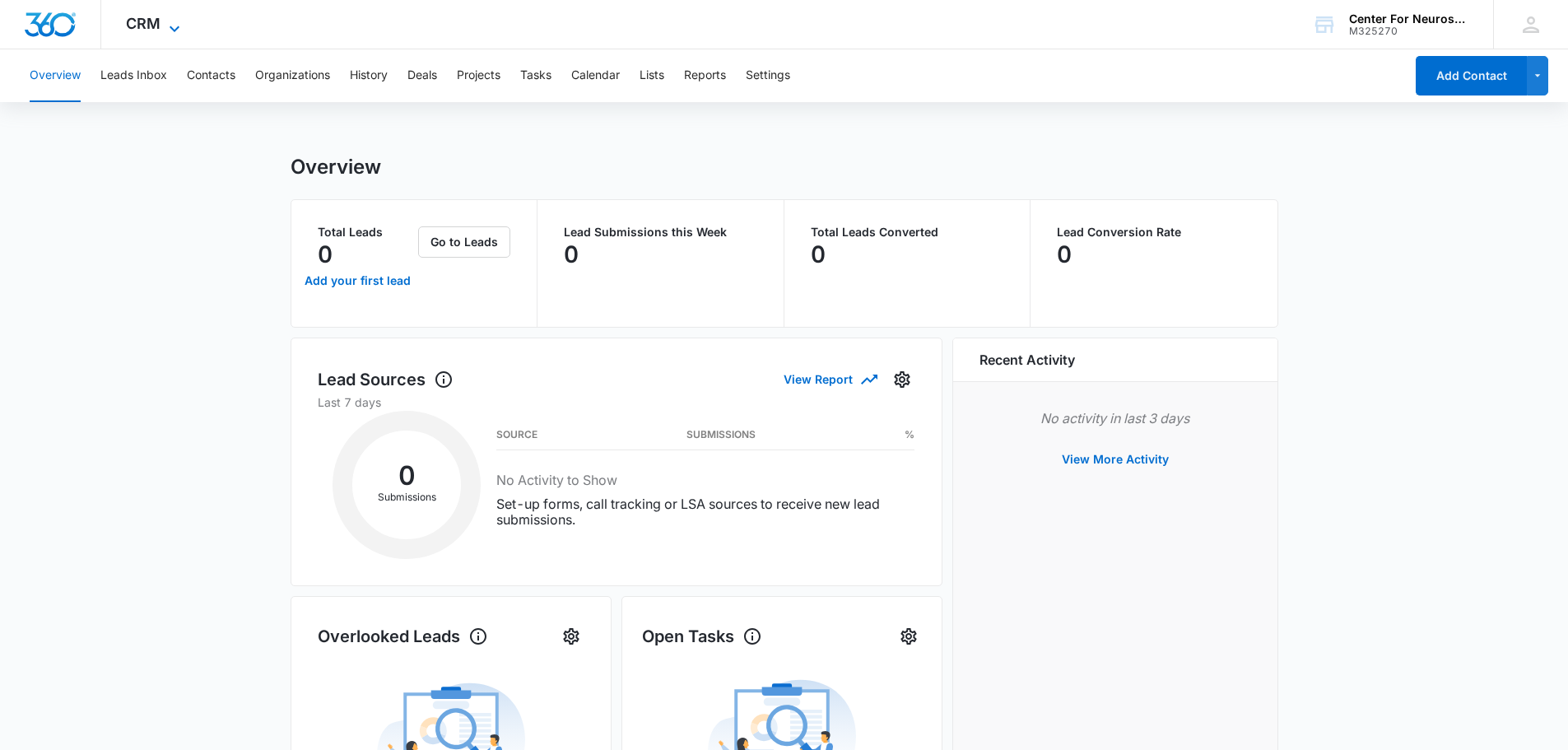
click at [178, 24] on icon at bounding box center [174, 28] width 20 height 20
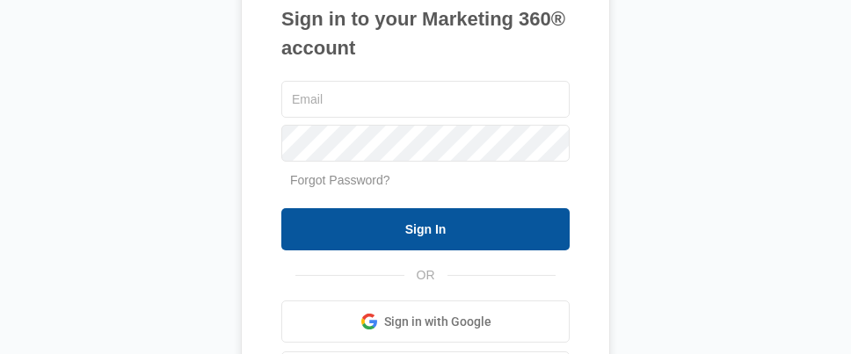
type input "[EMAIL_ADDRESS][DOMAIN_NAME]"
click at [412, 234] on input "Sign In" at bounding box center [425, 229] width 288 height 42
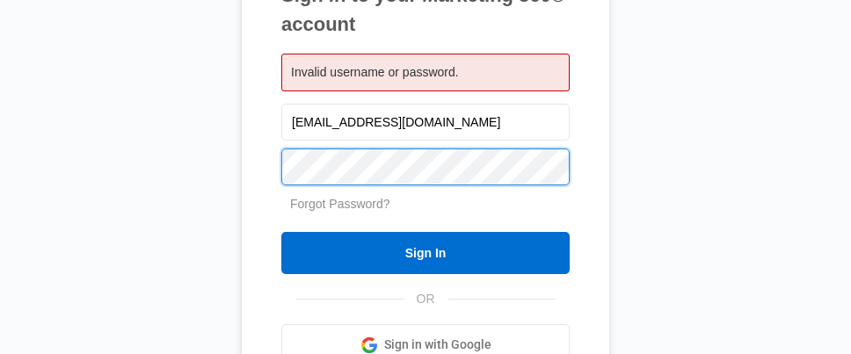
click at [235, 206] on div "Sign in to your Marketing 360® account Invalid username or password. [EMAIL_ADD…" at bounding box center [425, 177] width 814 height 643
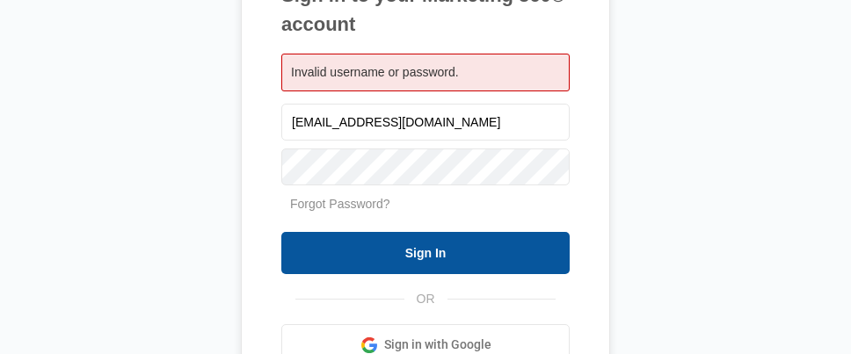
click at [334, 257] on input "Sign In" at bounding box center [425, 253] width 288 height 42
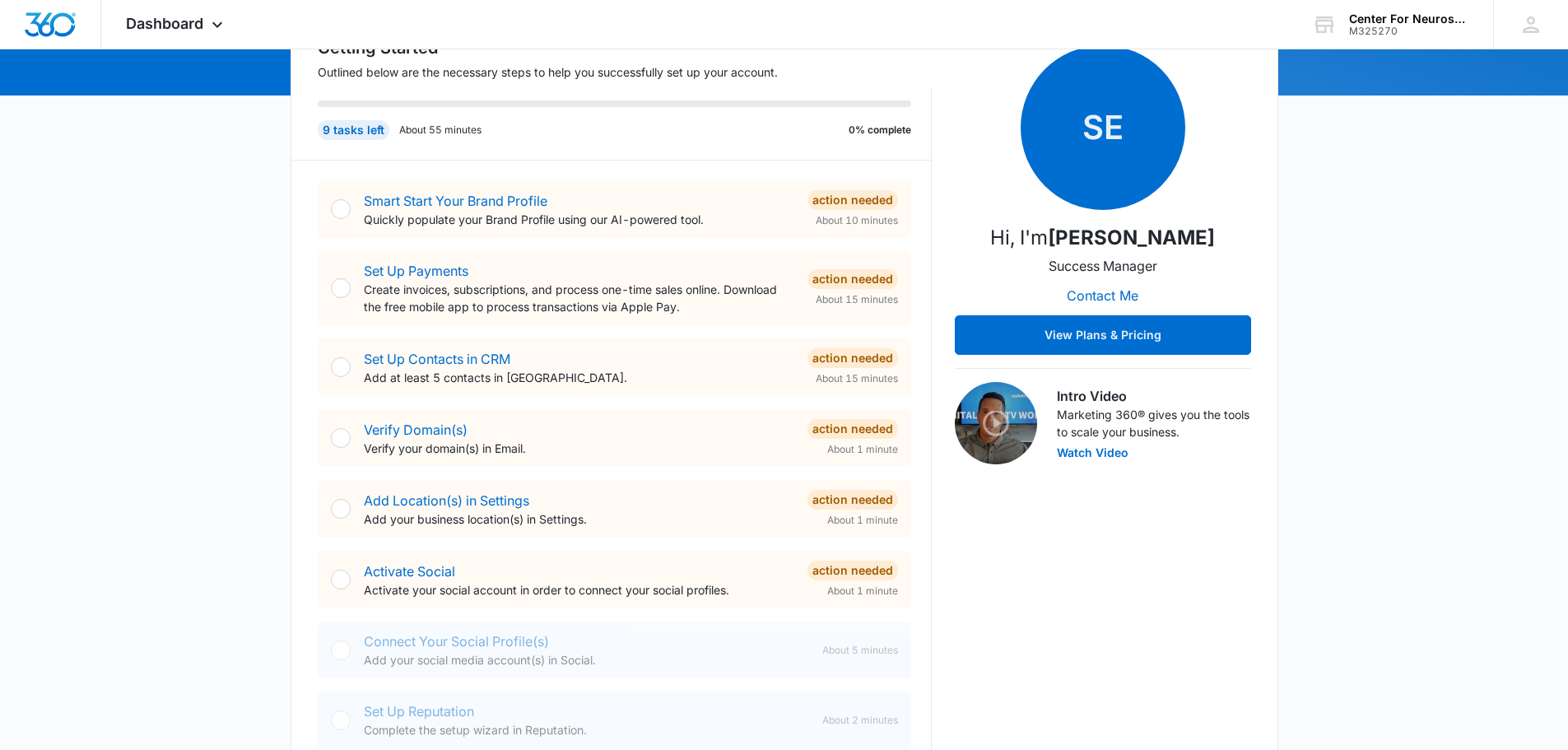
scroll to position [199, 0]
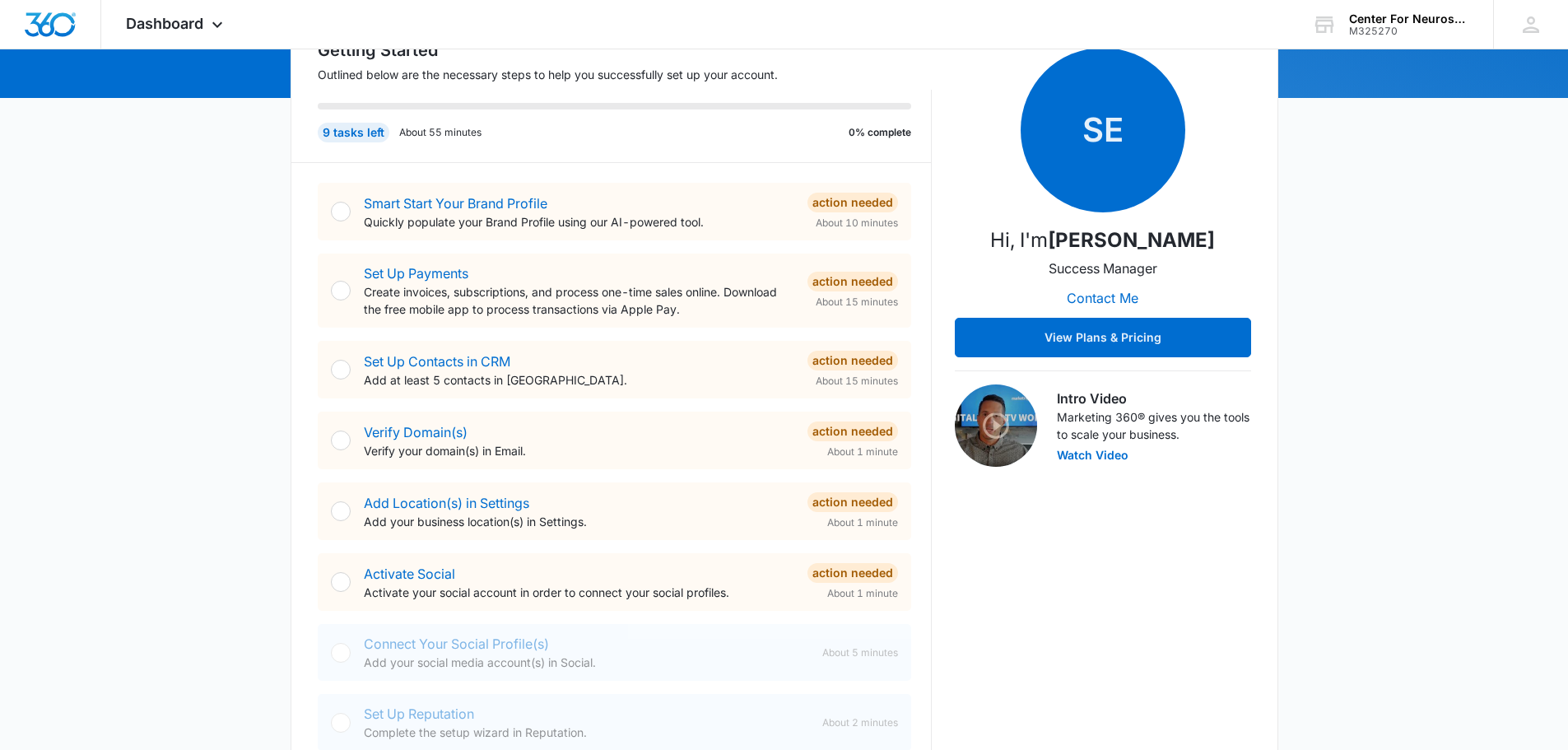
click at [343, 214] on div at bounding box center [341, 211] width 20 height 20
click at [476, 203] on link "Smart Start Your Brand Profile" at bounding box center [456, 203] width 183 height 17
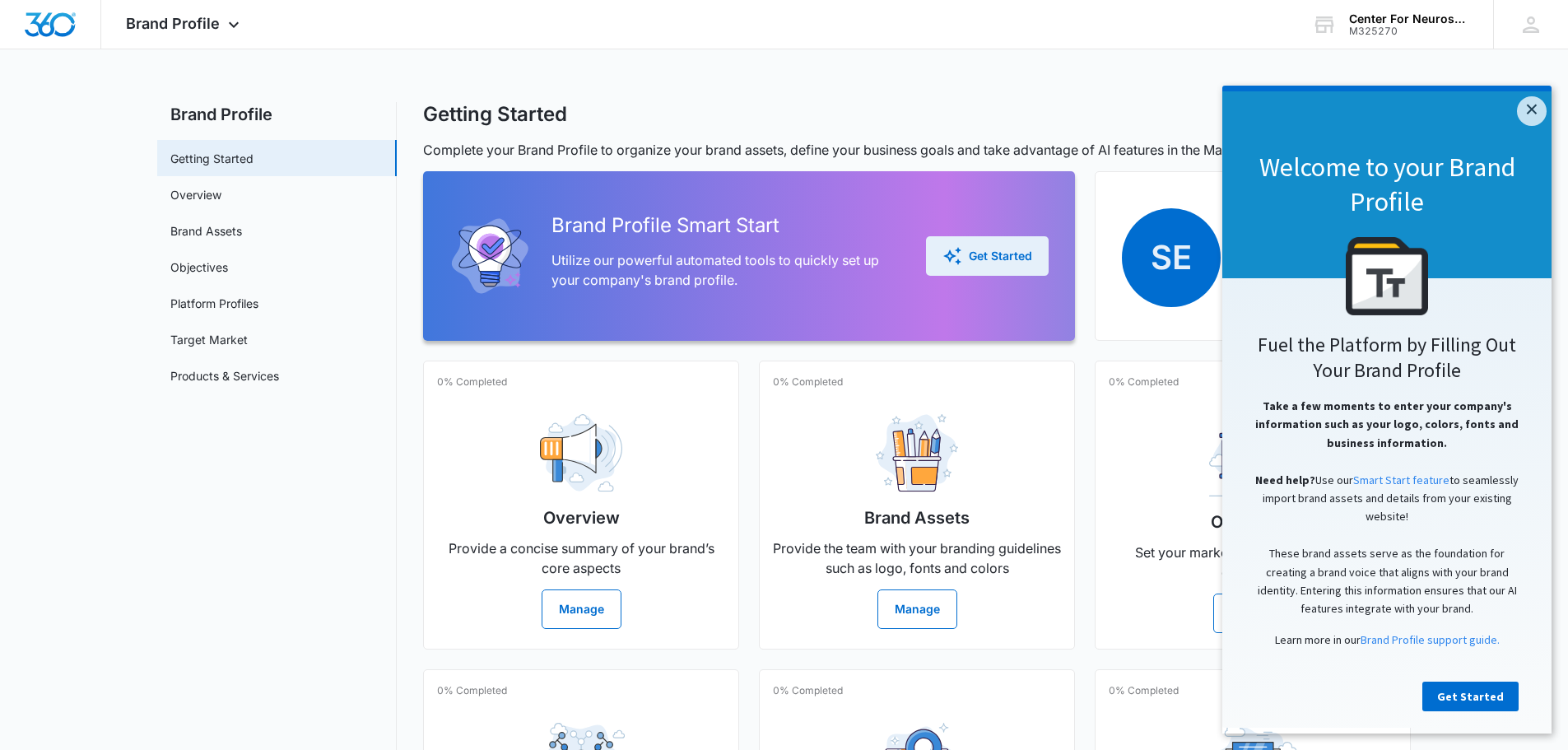
click at [796, 254] on div "Get Started" at bounding box center [988, 256] width 90 height 20
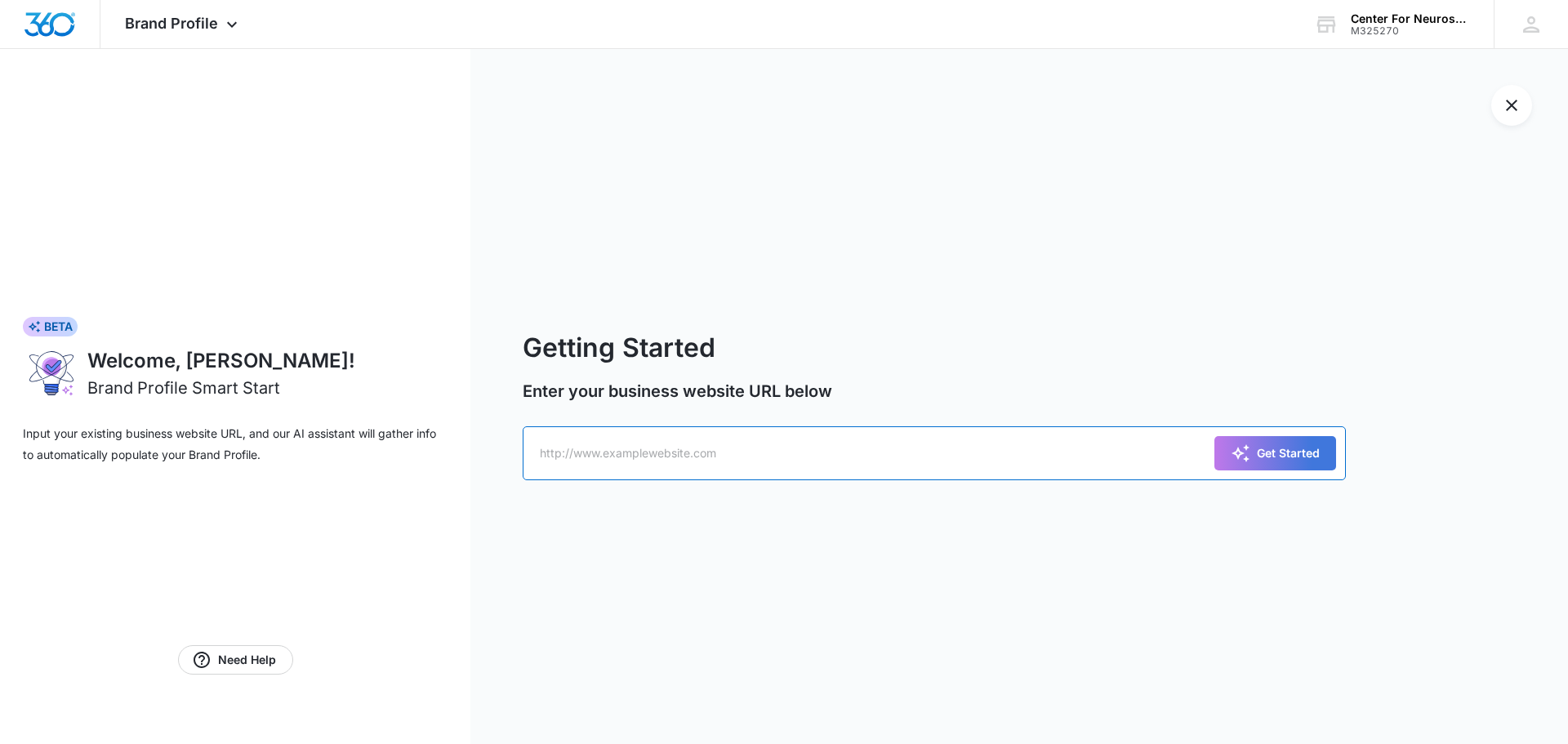
click at [620, 329] on input "text" at bounding box center [934, 453] width 823 height 54
click at [538, 329] on input "[DOMAIN_NAME]" at bounding box center [934, 453] width 823 height 54
type input "[DOMAIN_NAME]"
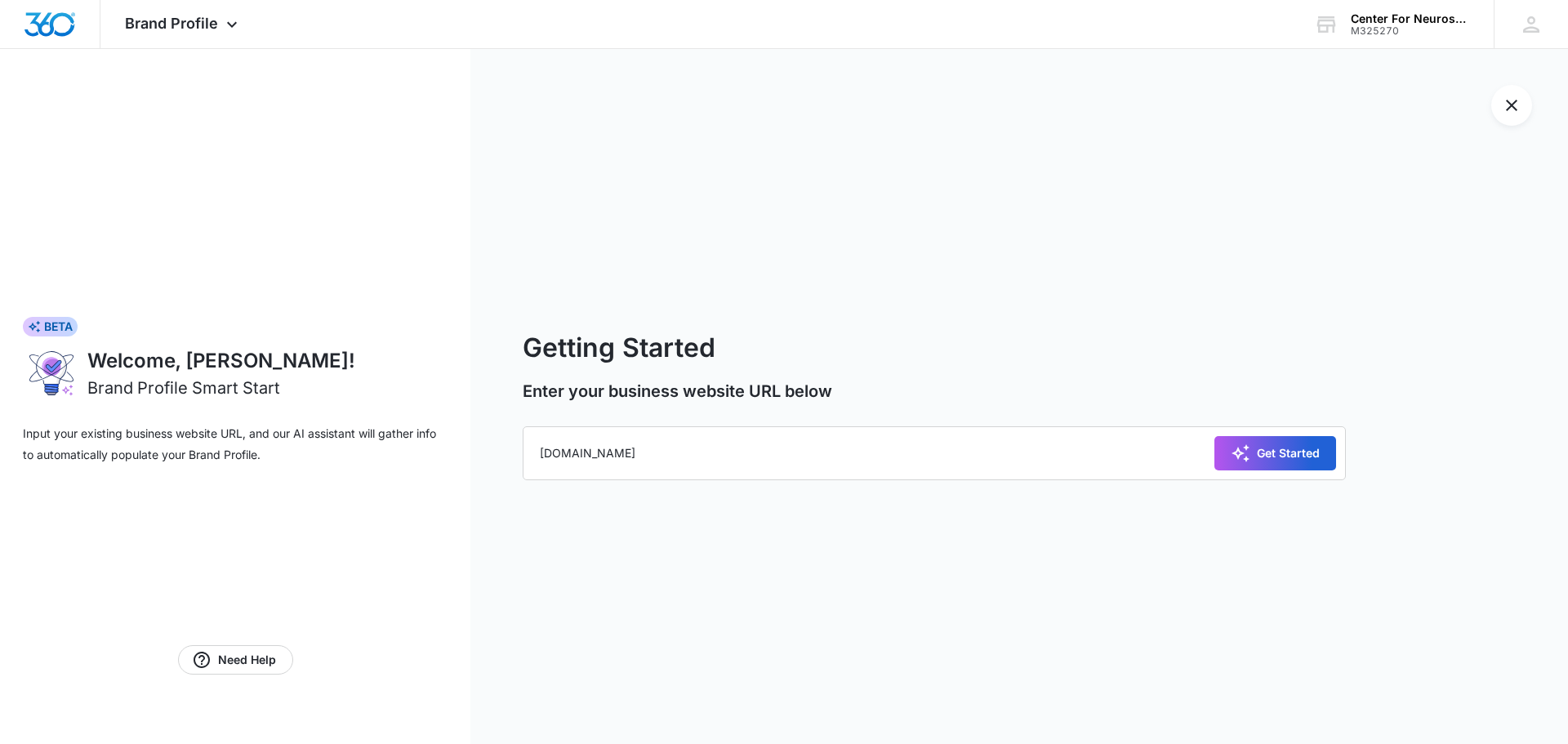
click at [789, 329] on div "Get Started" at bounding box center [1275, 453] width 89 height 20
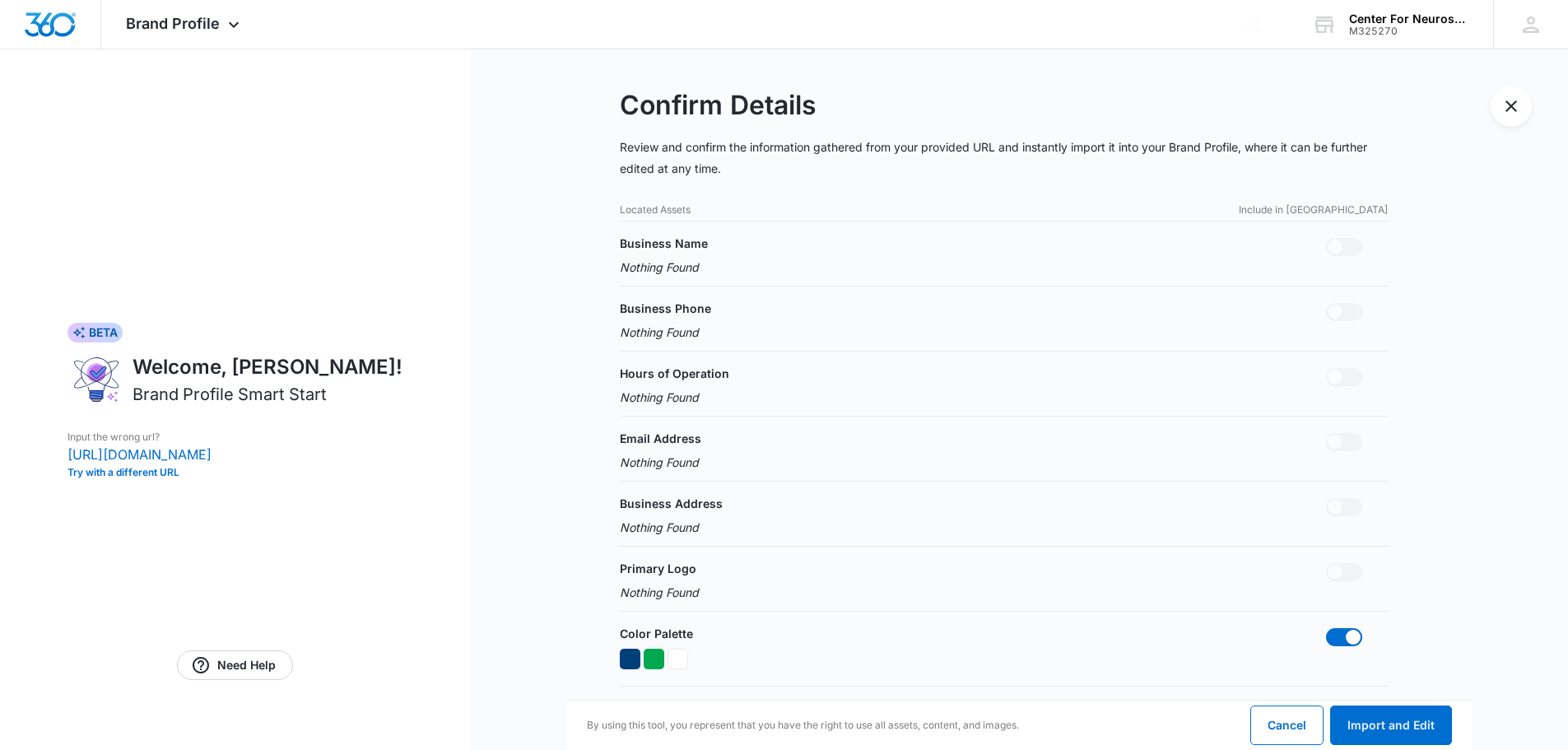
click at [681, 268] on p "Nothing Found" at bounding box center [664, 267] width 88 height 17
click at [716, 275] on div "Business Name Nothing Found" at bounding box center [1004, 256] width 769 height 41
click at [796, 249] on span at bounding box center [1344, 246] width 37 height 18
click at [635, 213] on p "Located Assets" at bounding box center [655, 210] width 71 height 15
click at [667, 206] on p "Located Assets" at bounding box center [655, 210] width 71 height 15
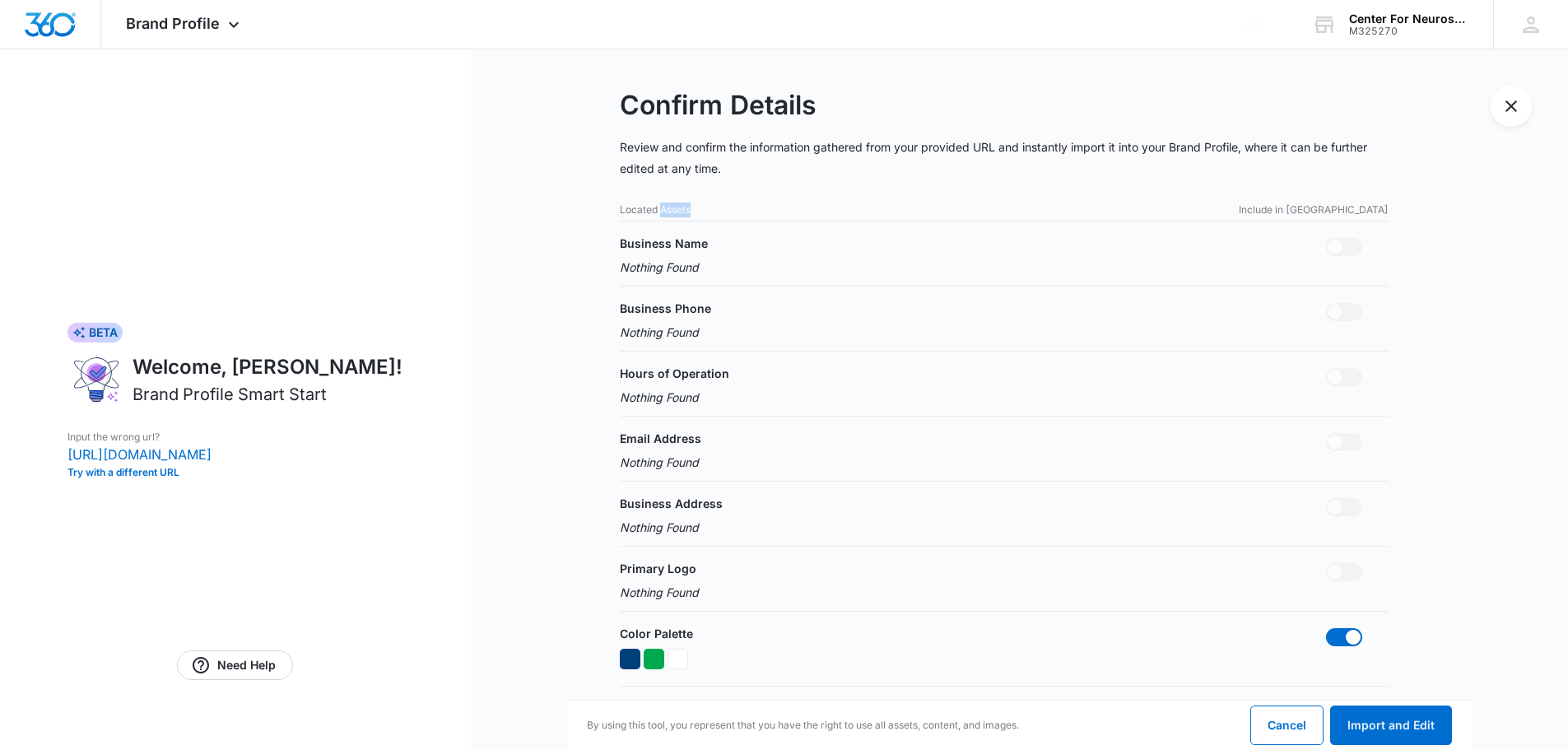
click at [667, 206] on p "Located Assets" at bounding box center [655, 210] width 71 height 15
click at [763, 196] on div "Confirm Details Review and confirm the information gathered from your provided …" at bounding box center [1004, 588] width 769 height 1007
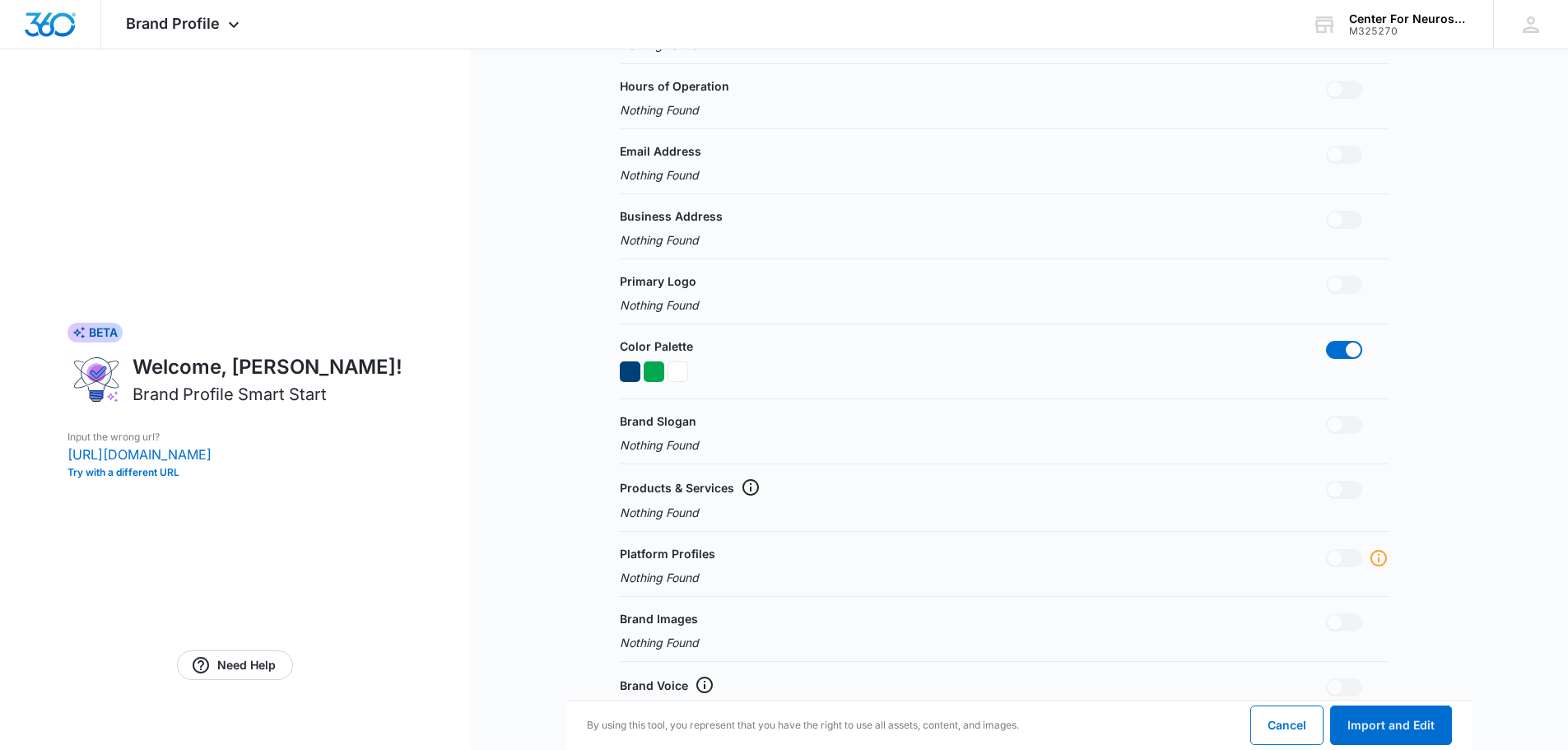
scroll to position [291, 0]
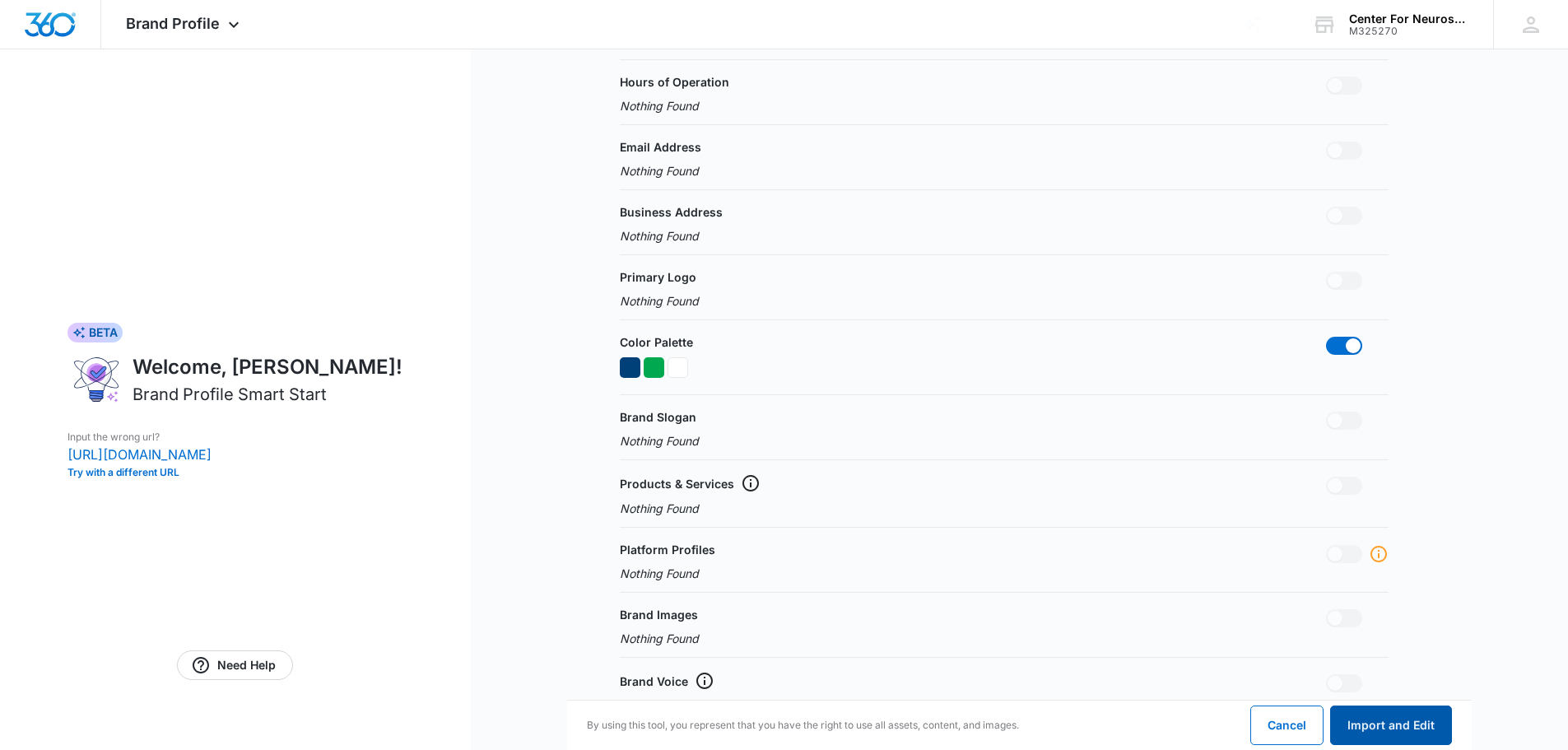
click at [796, 331] on button "Import and Edit" at bounding box center [1391, 726] width 122 height 39
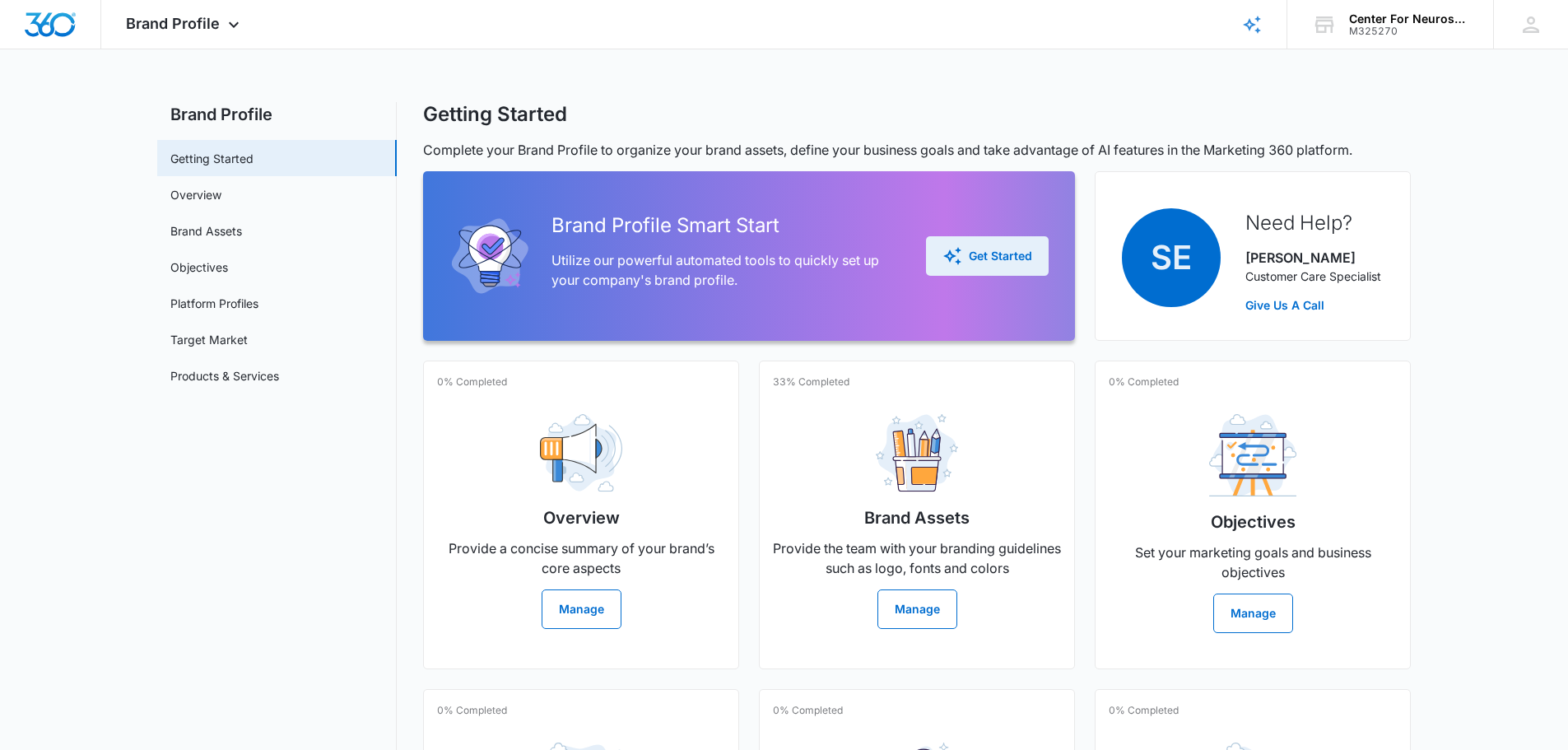
click at [796, 248] on div "Get Started" at bounding box center [988, 256] width 90 height 20
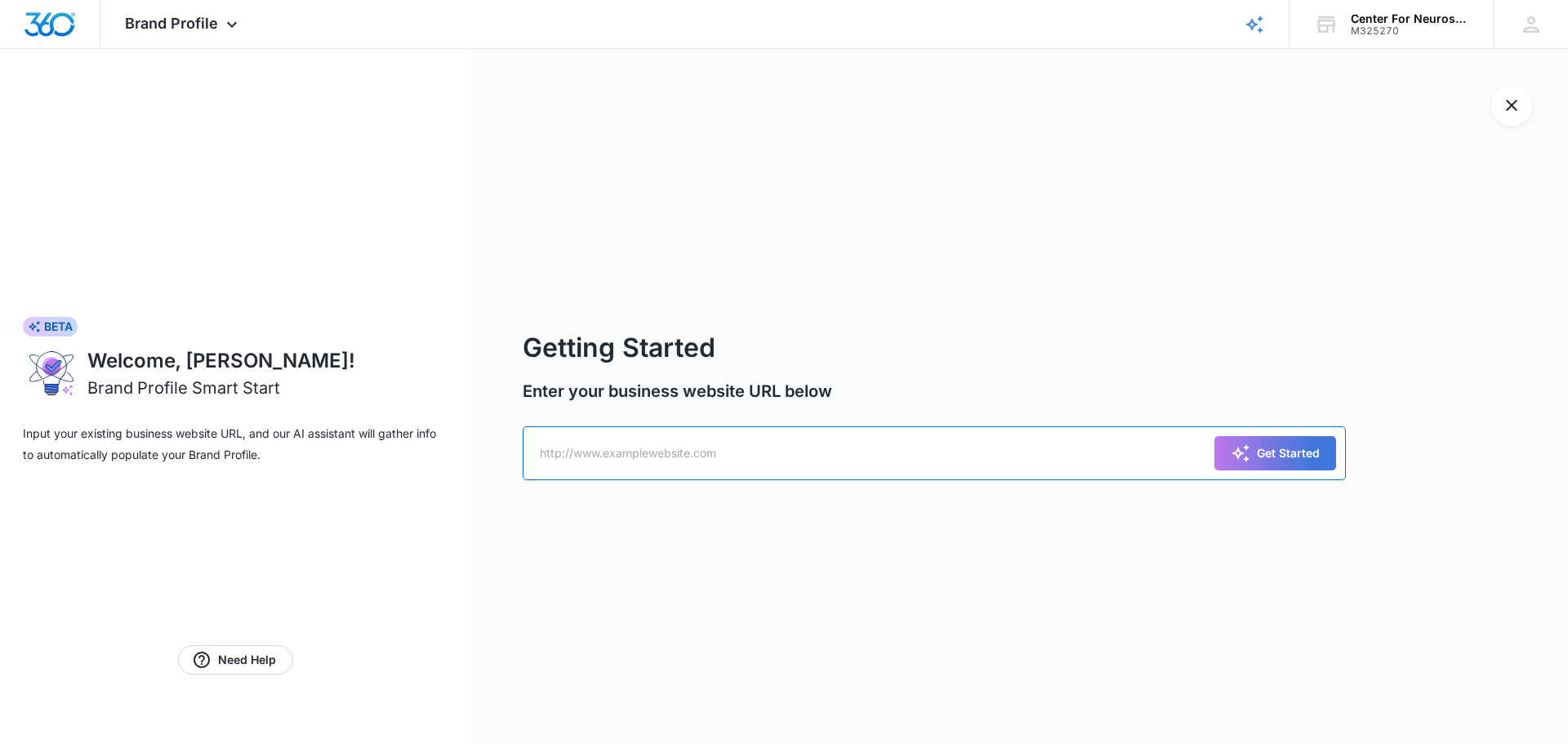
click at [546, 329] on input "text" at bounding box center [934, 453] width 823 height 54
type input "[URL][DOMAIN_NAME]"
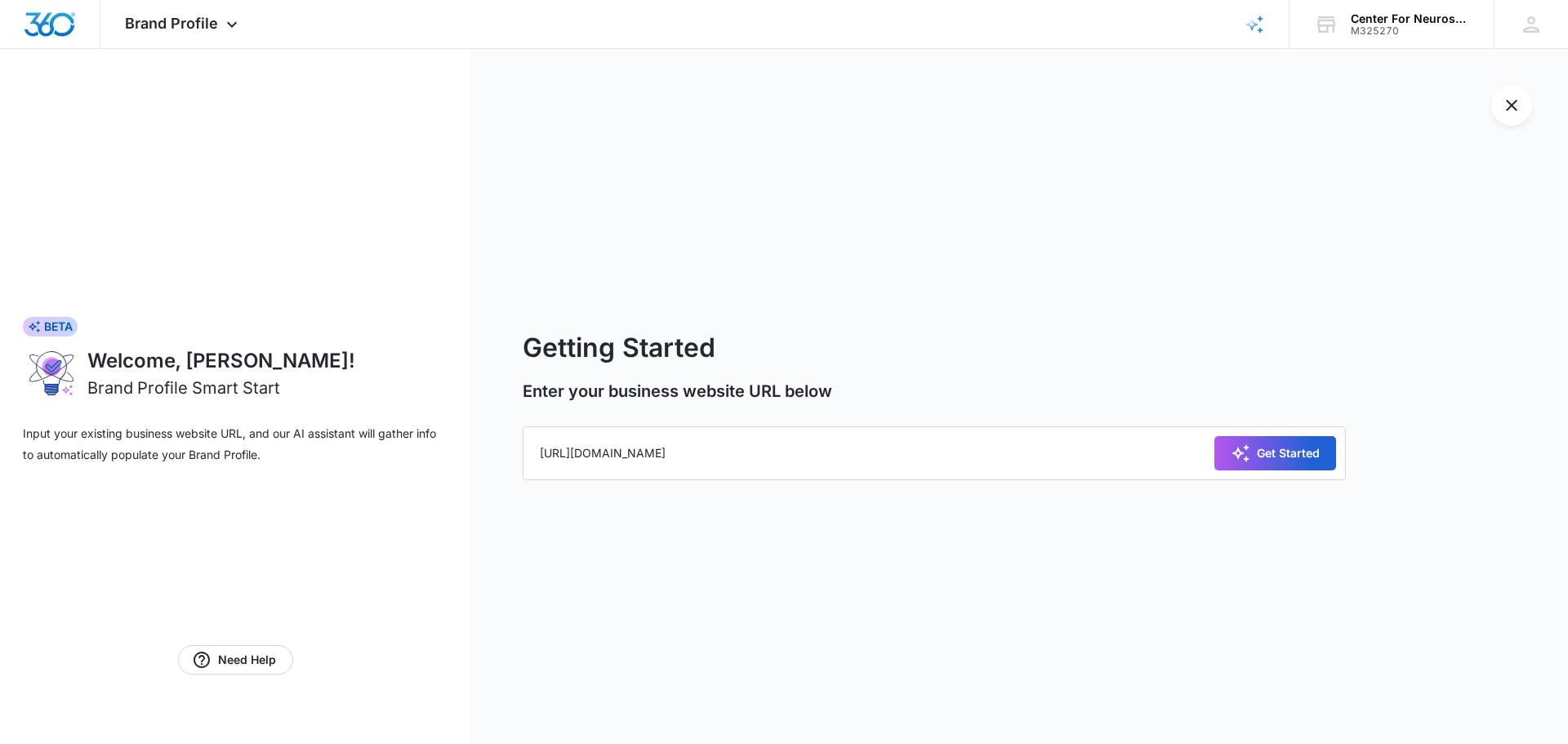
click at [789, 329] on div "Get Started" at bounding box center [1275, 453] width 89 height 20
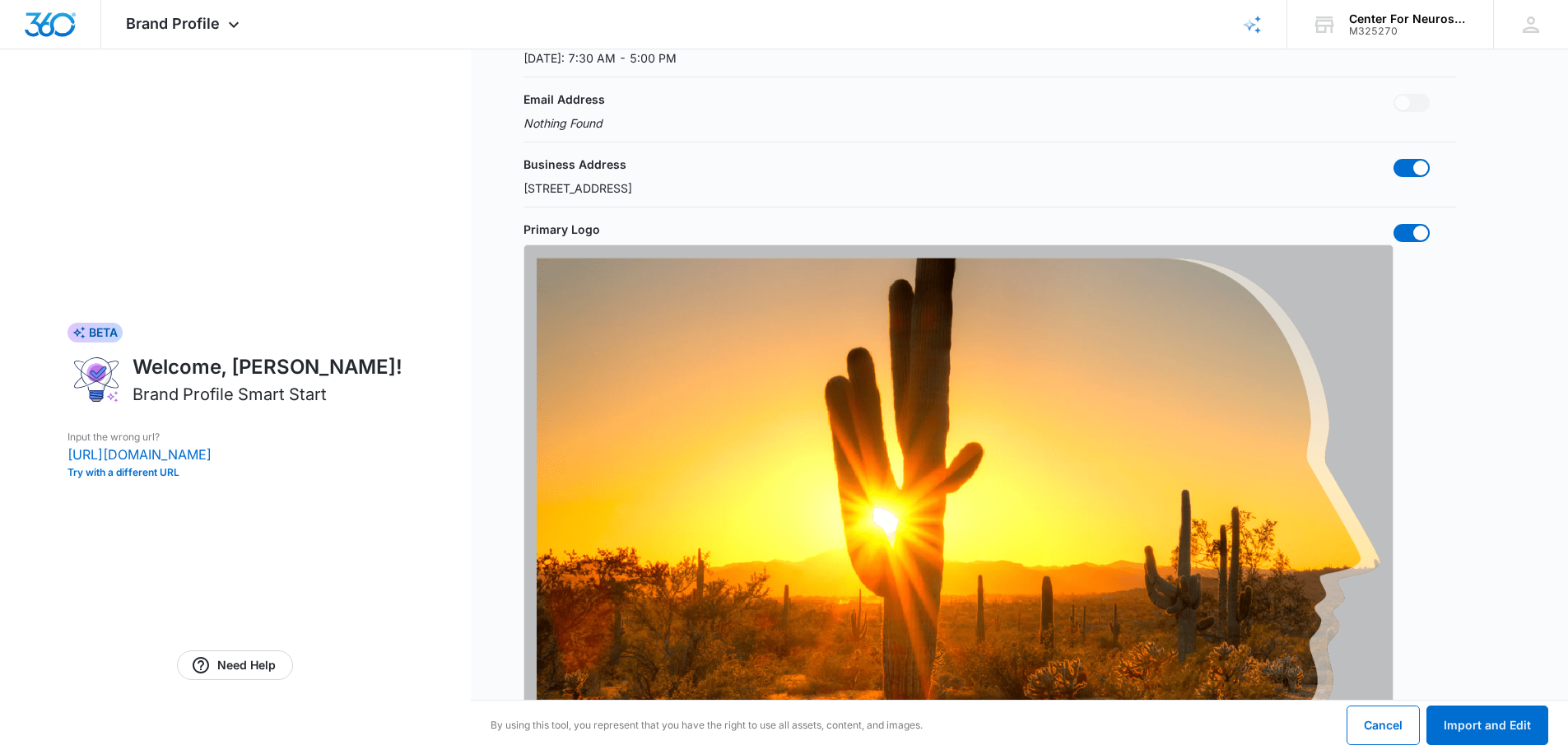
scroll to position [413, 0]
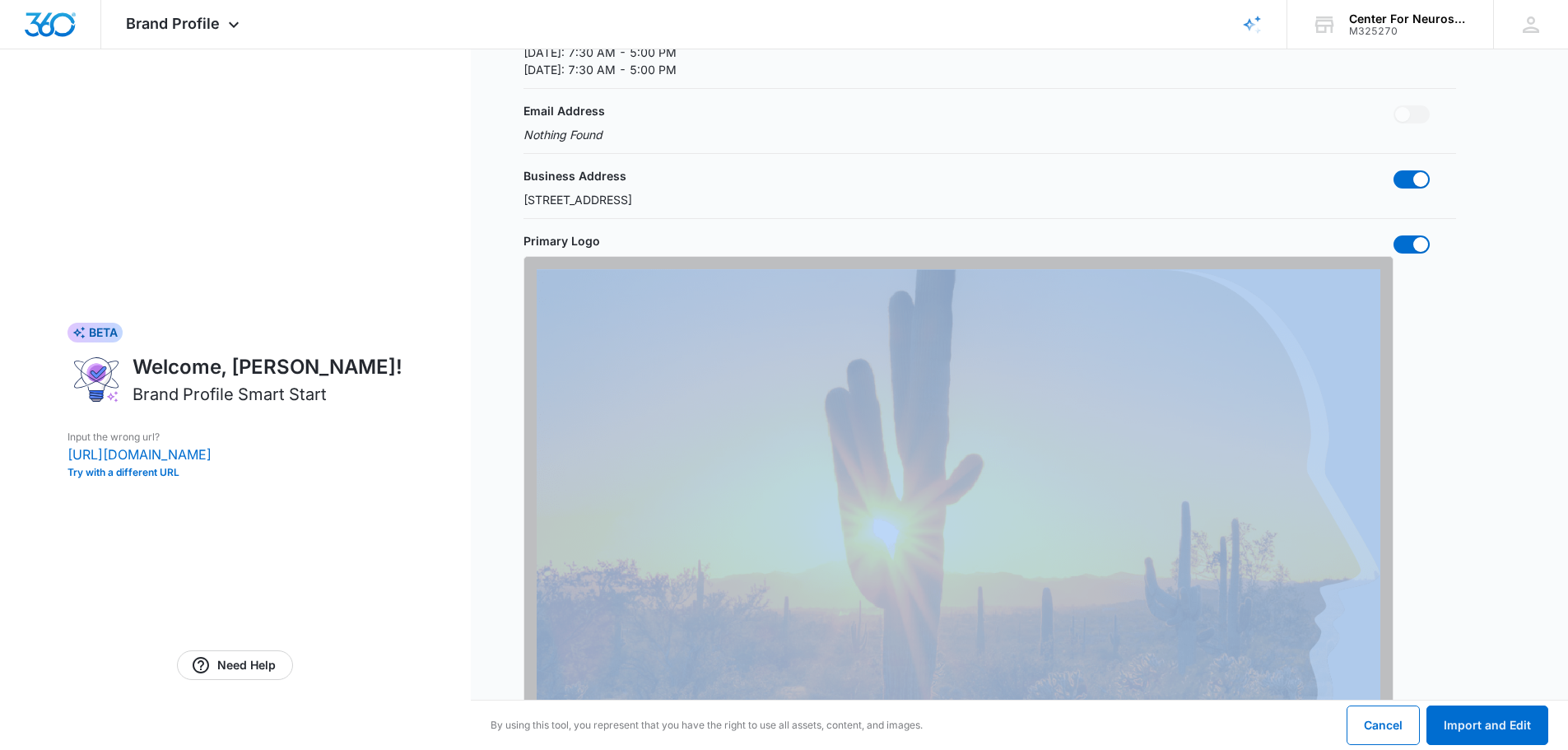
drag, startPoint x: 1418, startPoint y: 246, endPoint x: 1390, endPoint y: 243, distance: 28.2
click at [796, 243] on div "Primary Logo" at bounding box center [989, 488] width 932 height 512
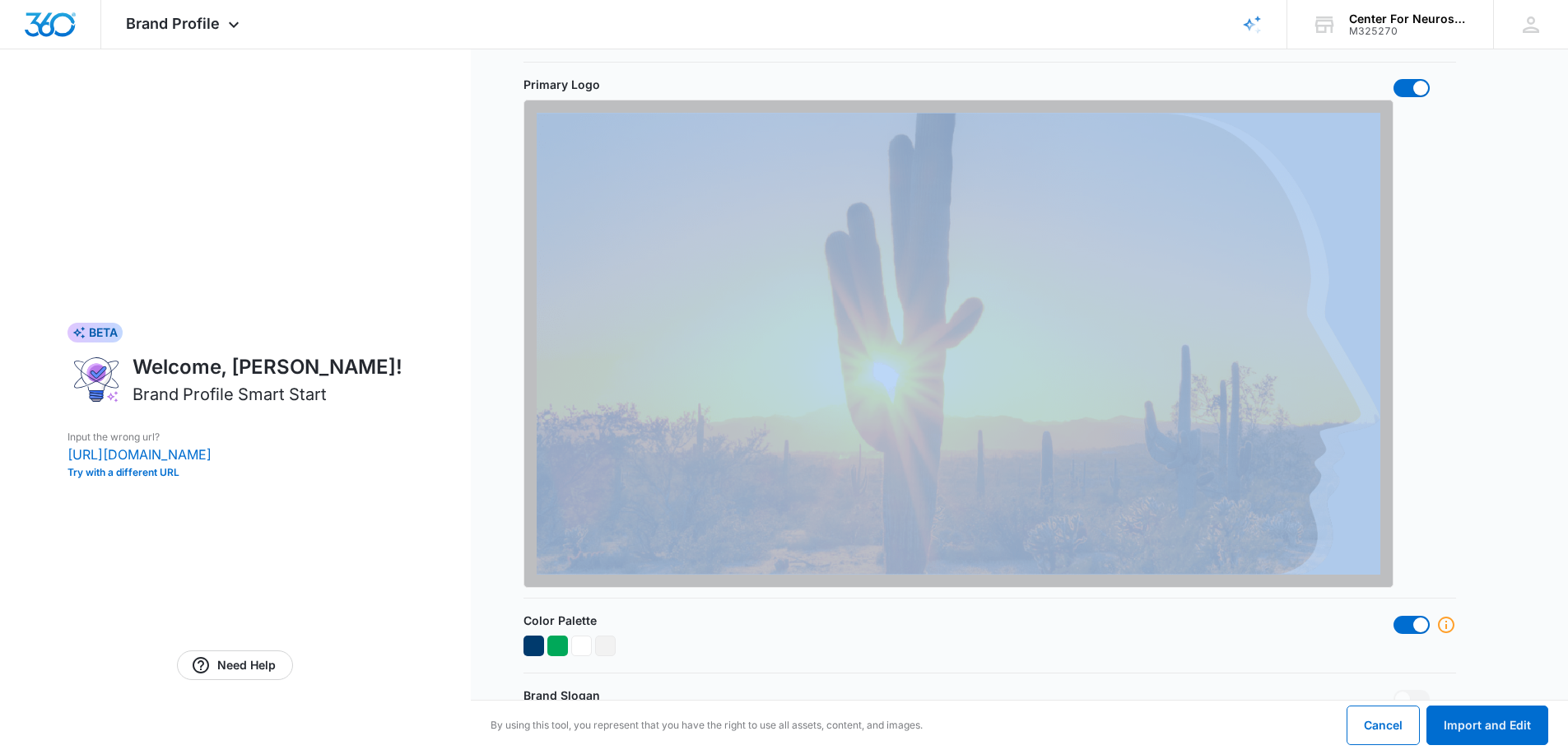
scroll to position [551, 0]
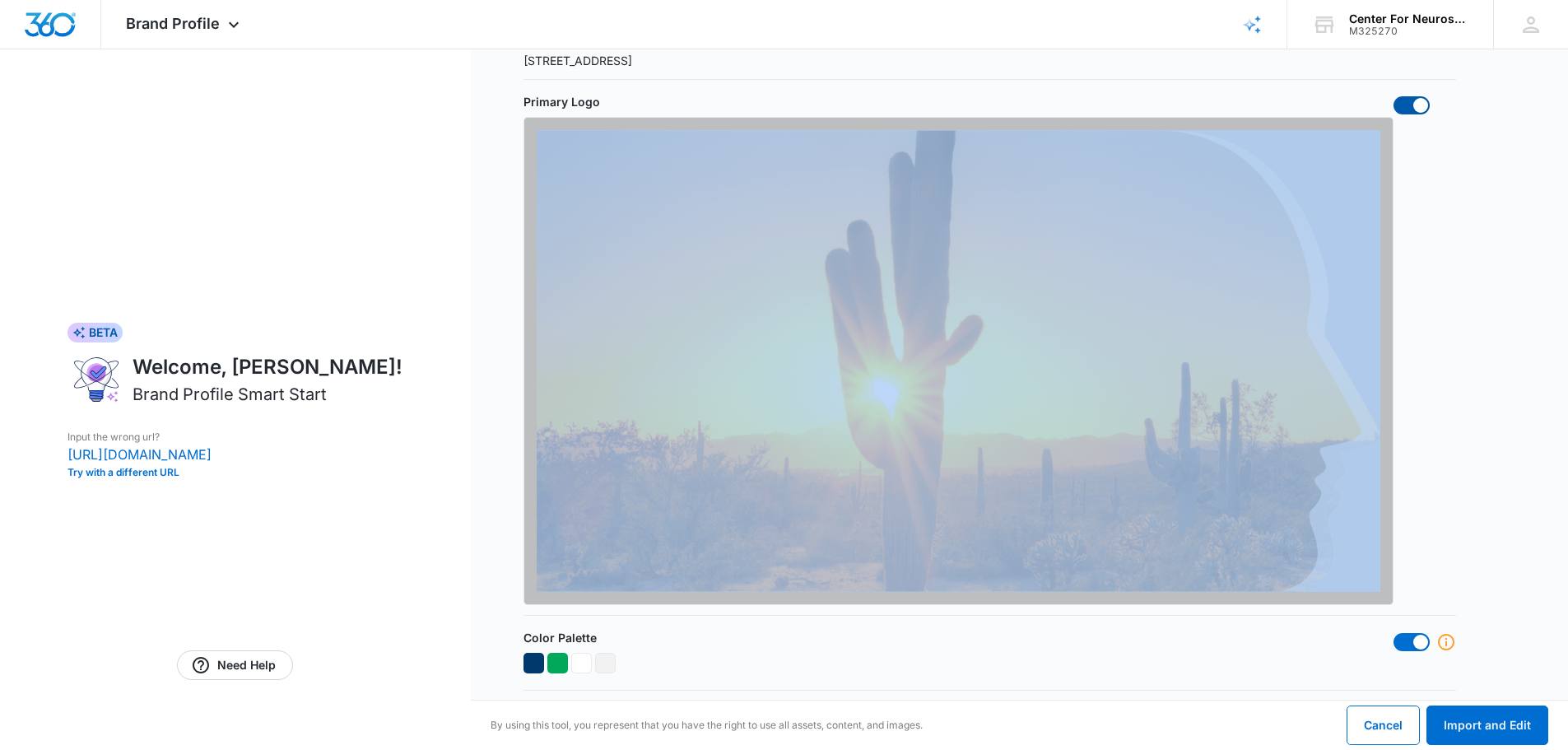
click at [796, 103] on span at bounding box center [1421, 106] width 15 height 15
click at [796, 96] on input "checkbox" at bounding box center [1393, 96] width 1 height 1
checkbox input "false"
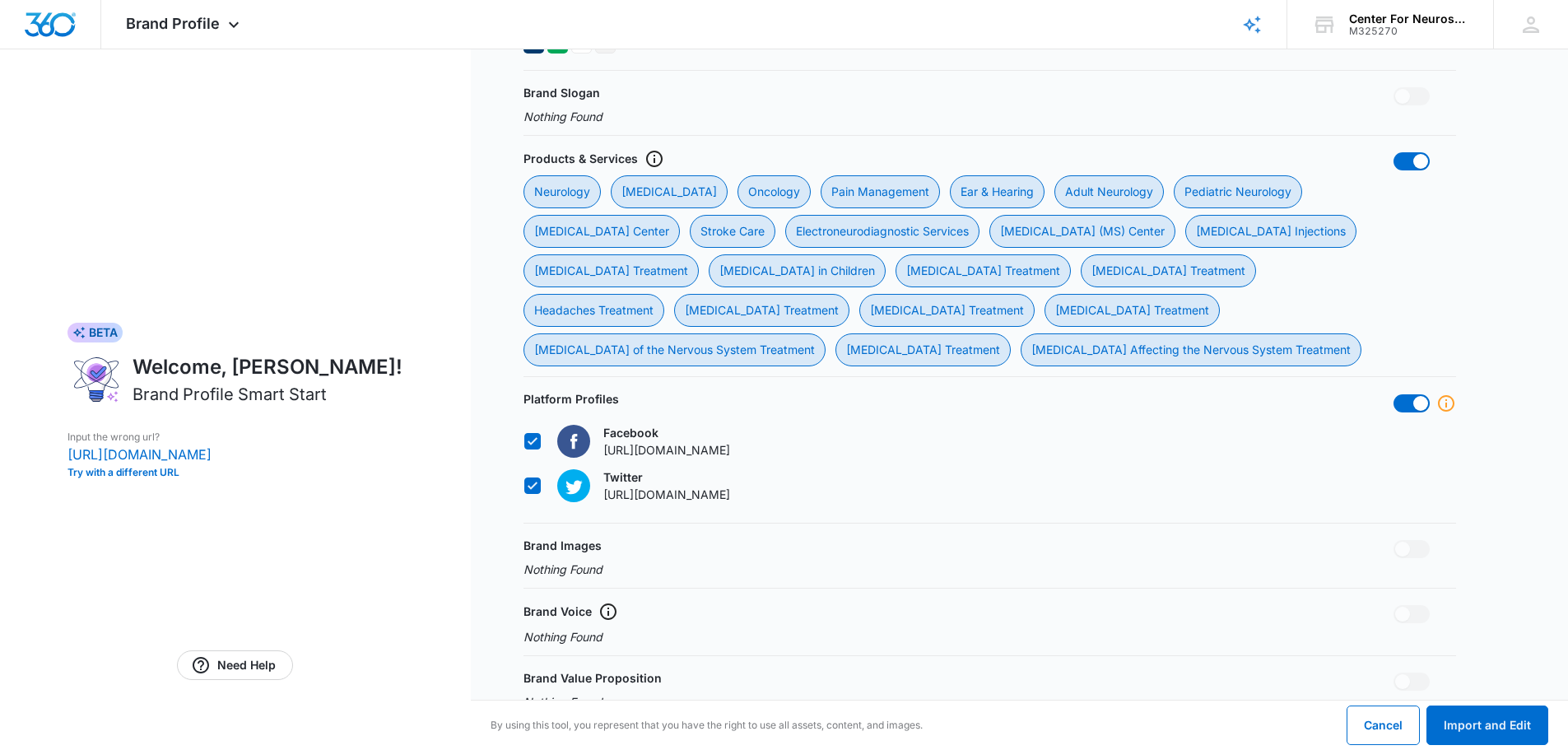
scroll to position [1203, 0]
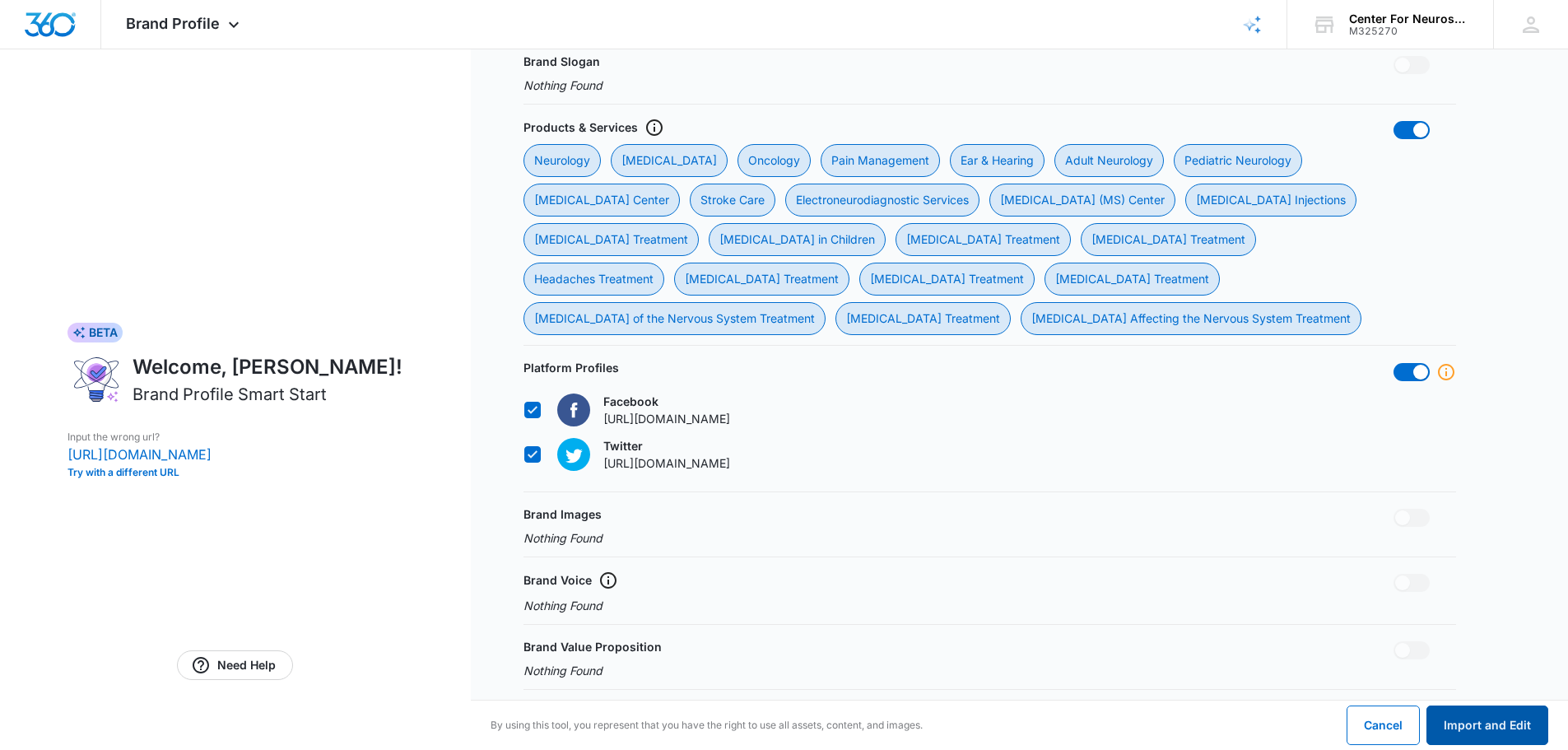
click at [796, 331] on button "Import and Edit" at bounding box center [1487, 726] width 122 height 39
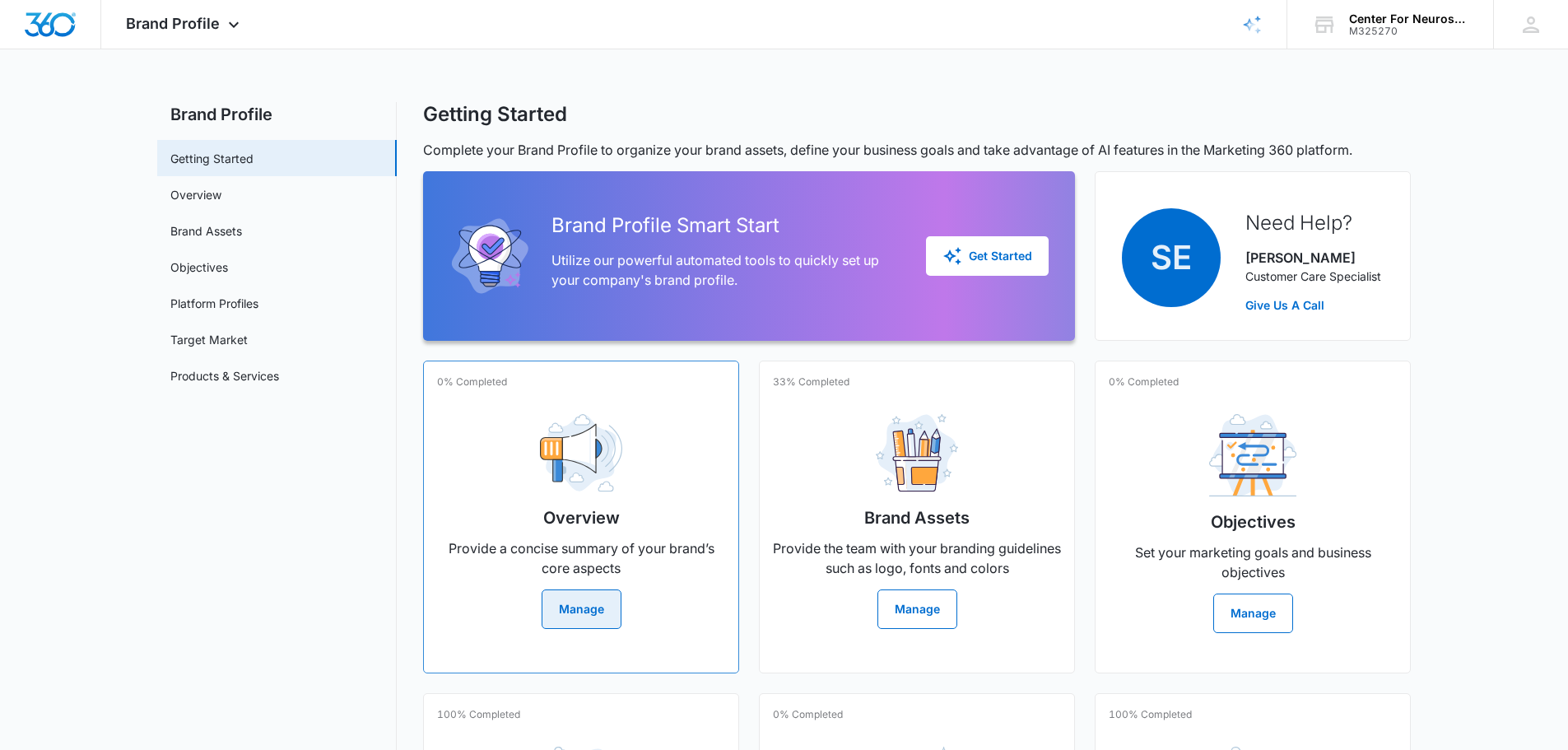
click at [575, 331] on button "Manage" at bounding box center [581, 610] width 80 height 39
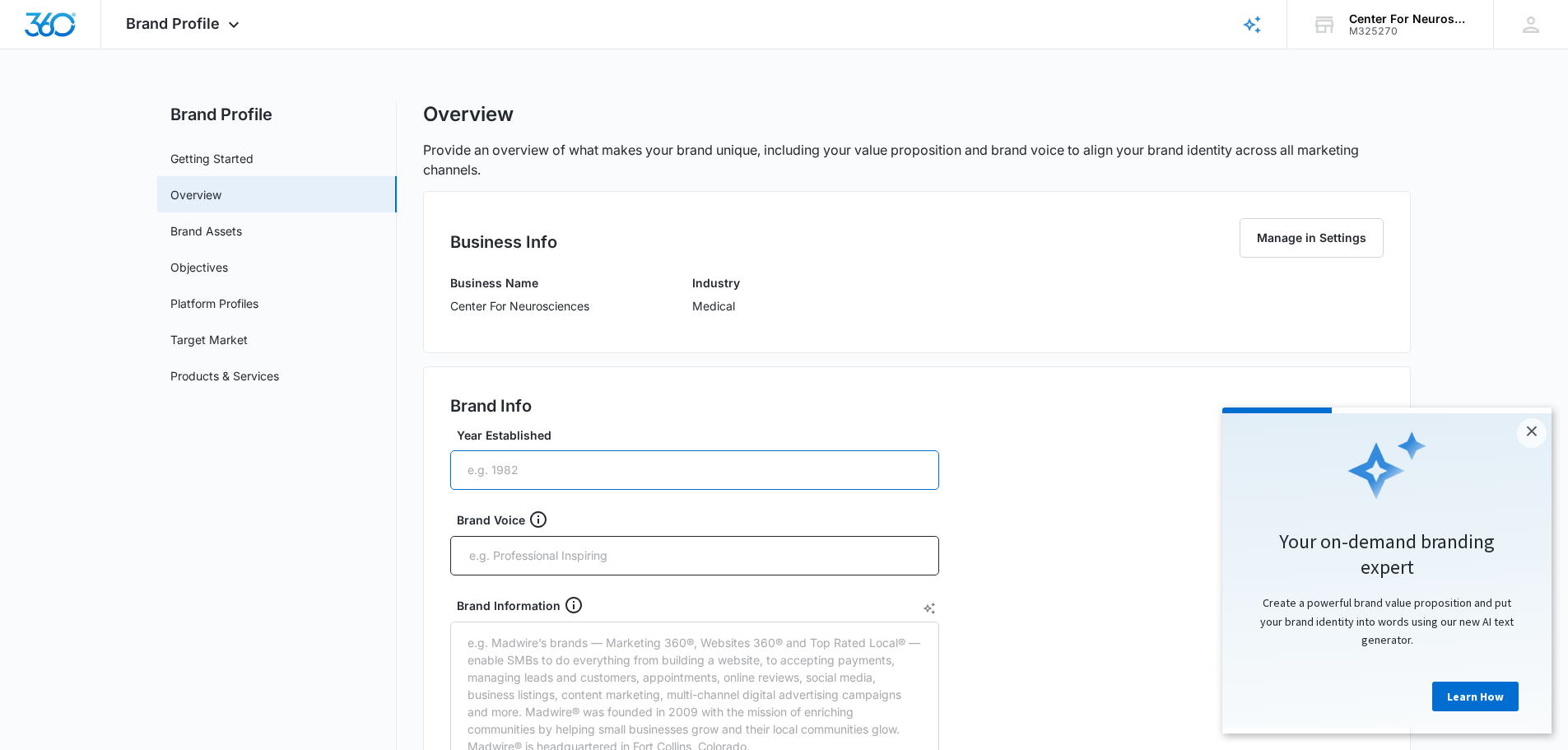
click at [494, 331] on input "Year Established" at bounding box center [695, 470] width 489 height 39
click at [529, 331] on input "Year Established" at bounding box center [695, 470] width 489 height 39
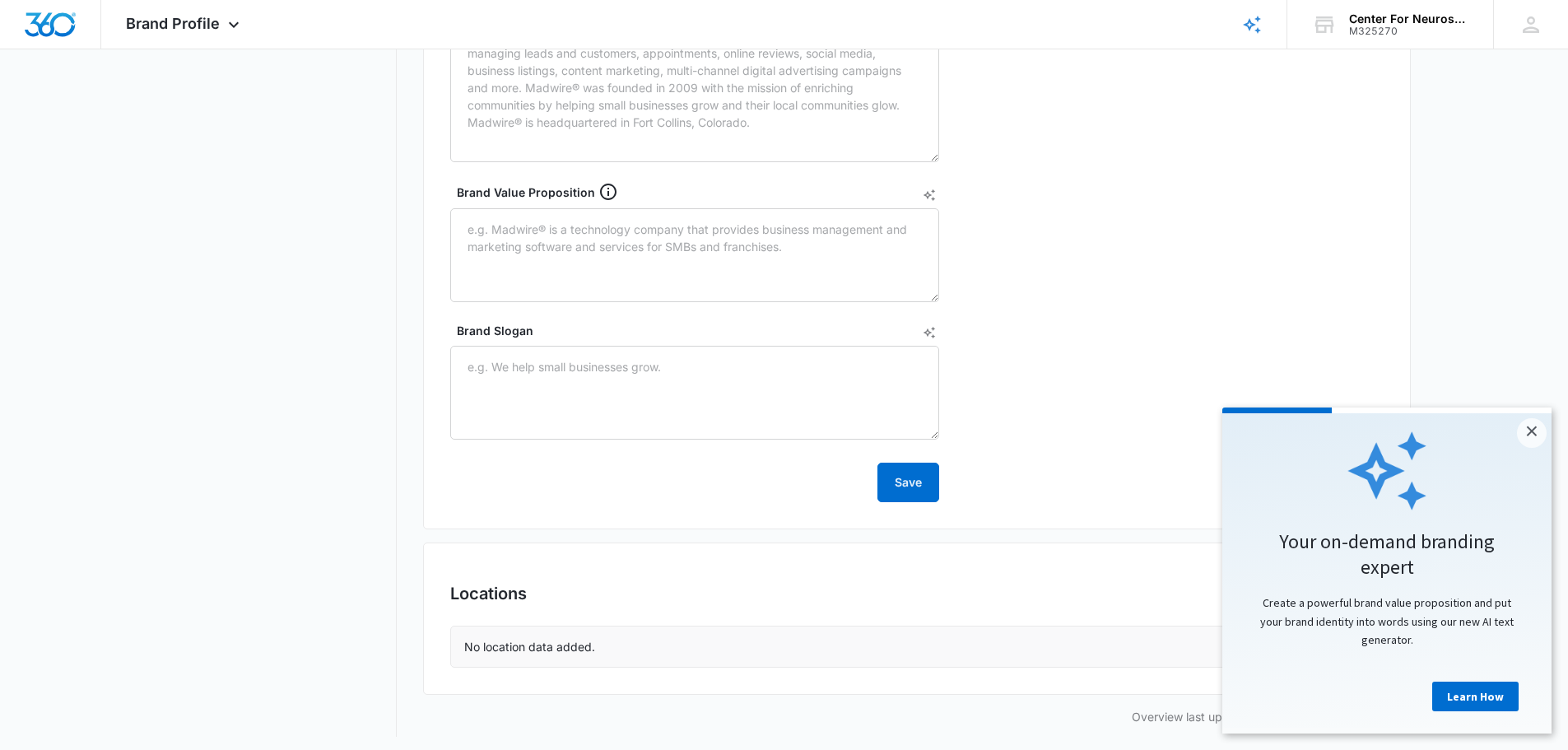
scroll to position [631, 0]
type input "1950"
click at [796, 331] on button "Save" at bounding box center [909, 476] width 62 height 39
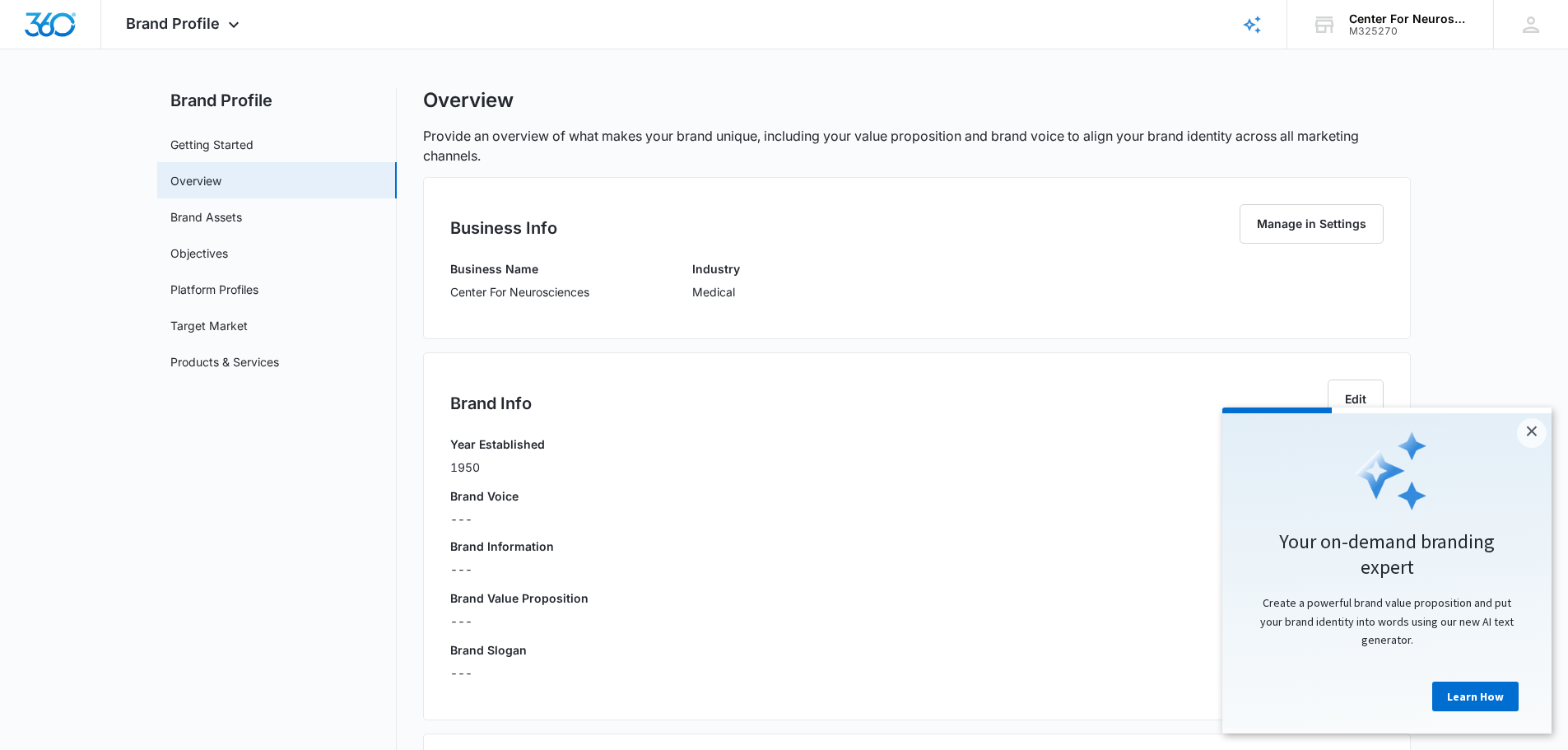
scroll to position [0, 0]
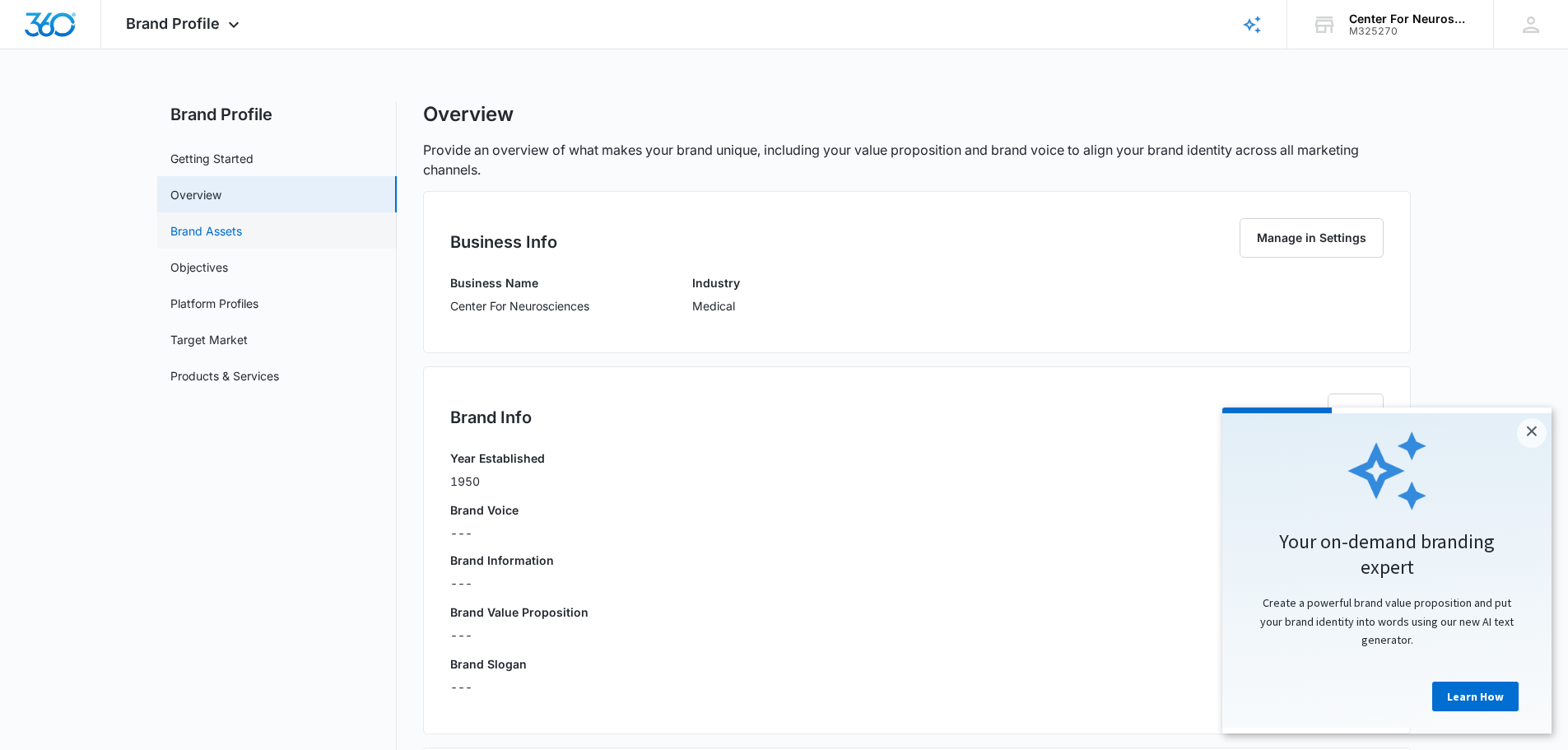
click at [223, 234] on link "Brand Assets" at bounding box center [206, 230] width 72 height 17
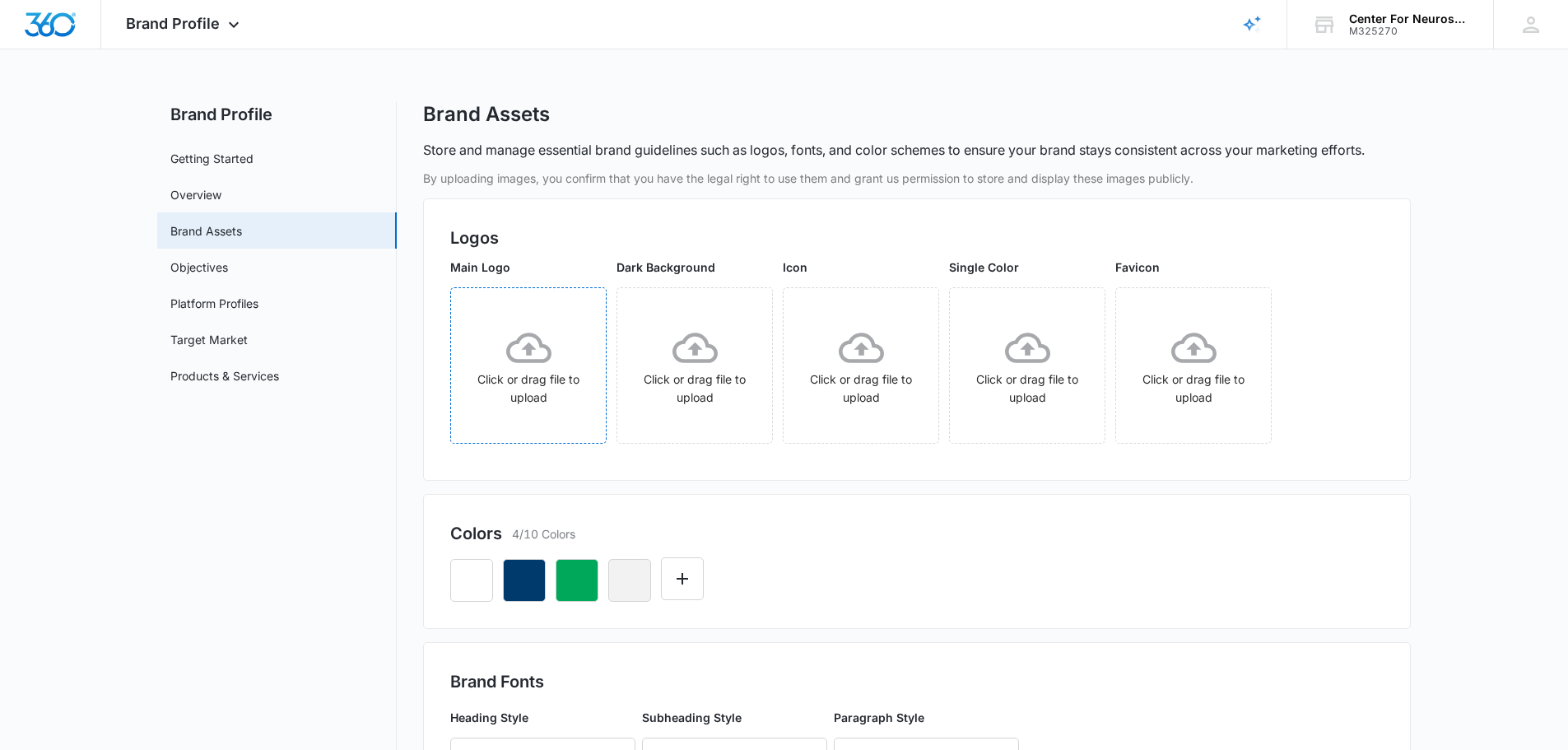
click at [529, 331] on icon at bounding box center [529, 347] width 45 height 31
click at [523, 331] on icon at bounding box center [529, 347] width 45 height 45
click at [579, 310] on icon "More" at bounding box center [582, 307] width 20 height 20
click at [611, 331] on div "Delete" at bounding box center [617, 378] width 53 height 11
click at [526, 331] on icon at bounding box center [529, 347] width 45 height 31
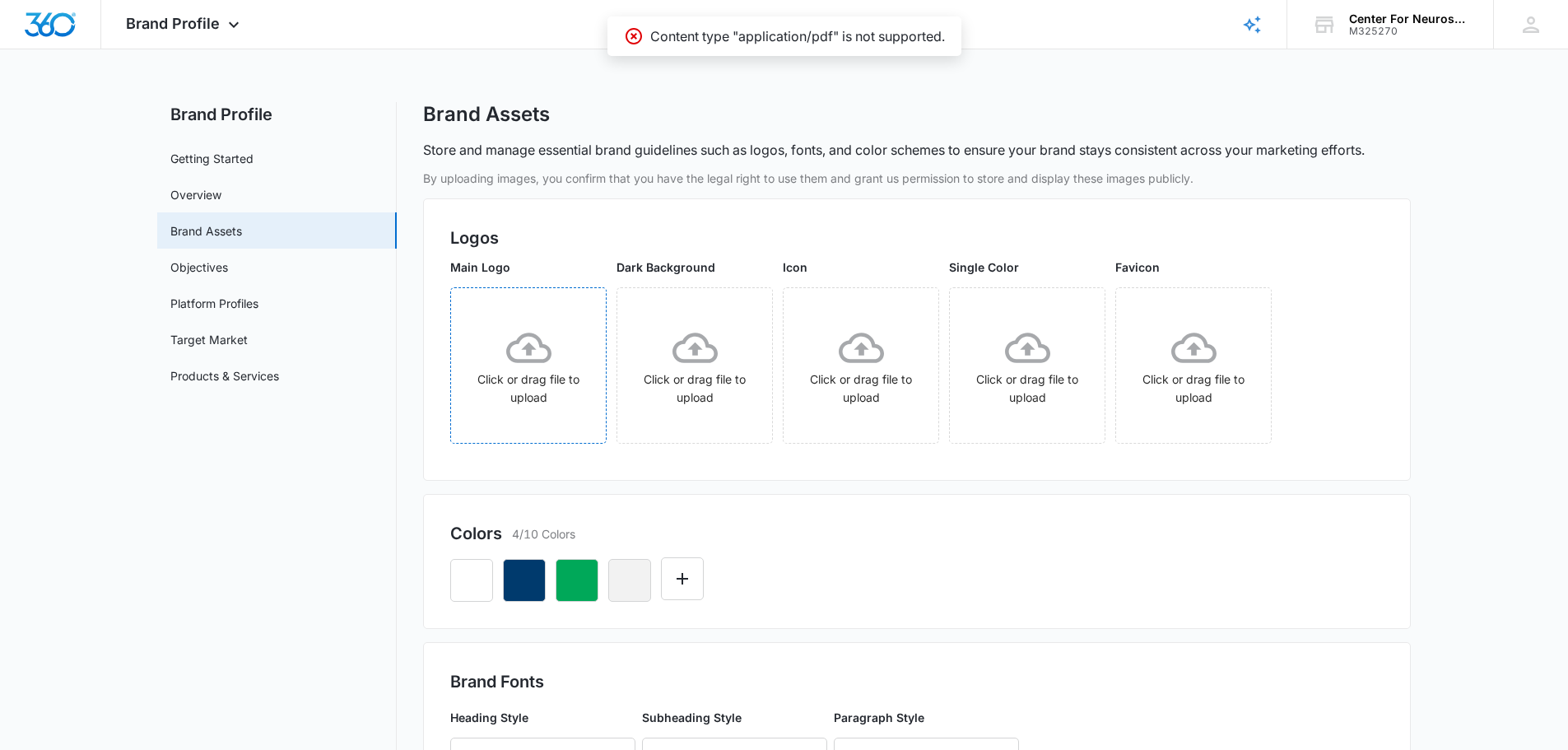
click at [535, 331] on icon at bounding box center [529, 347] width 45 height 45
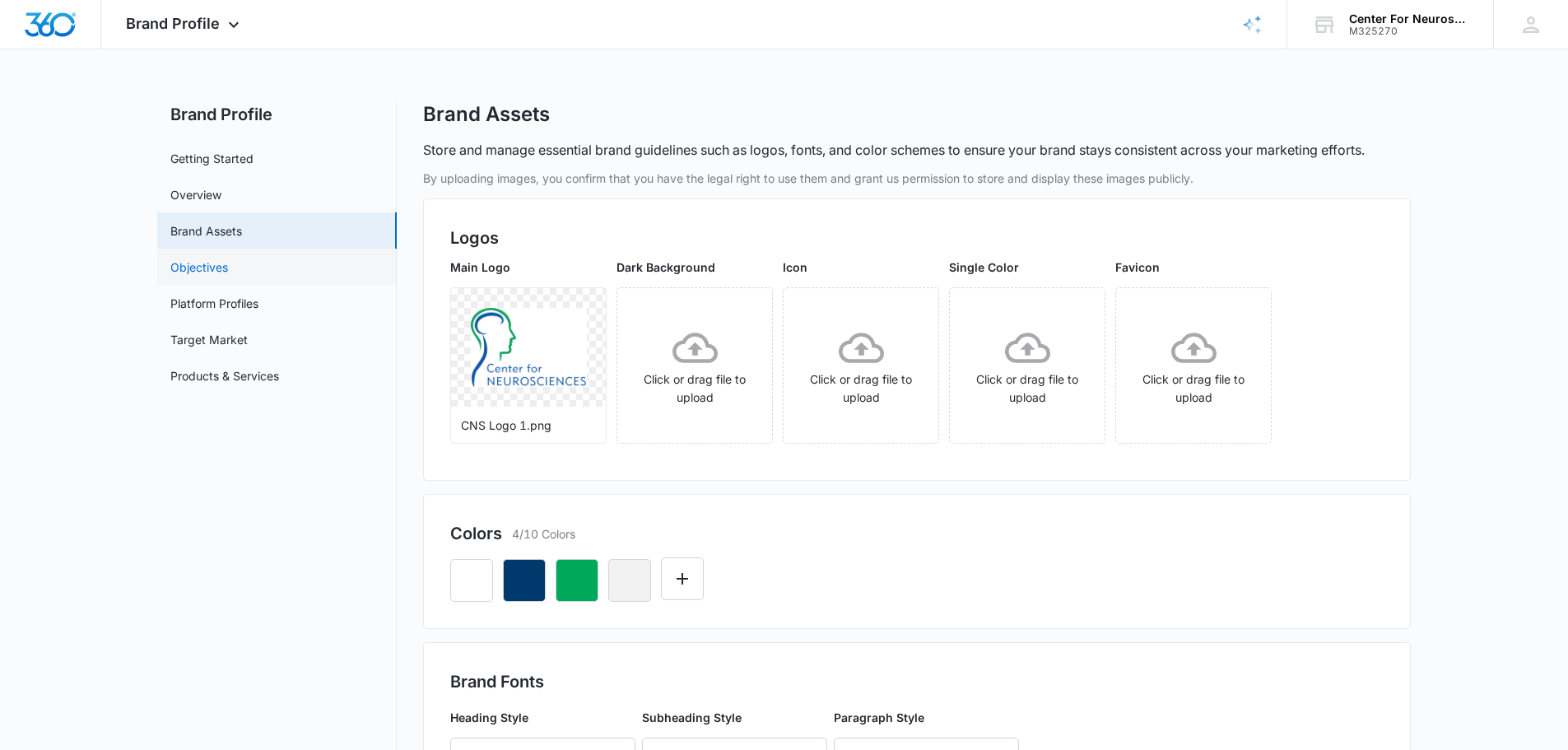
click at [211, 258] on link "Objectives" at bounding box center [199, 267] width 58 height 17
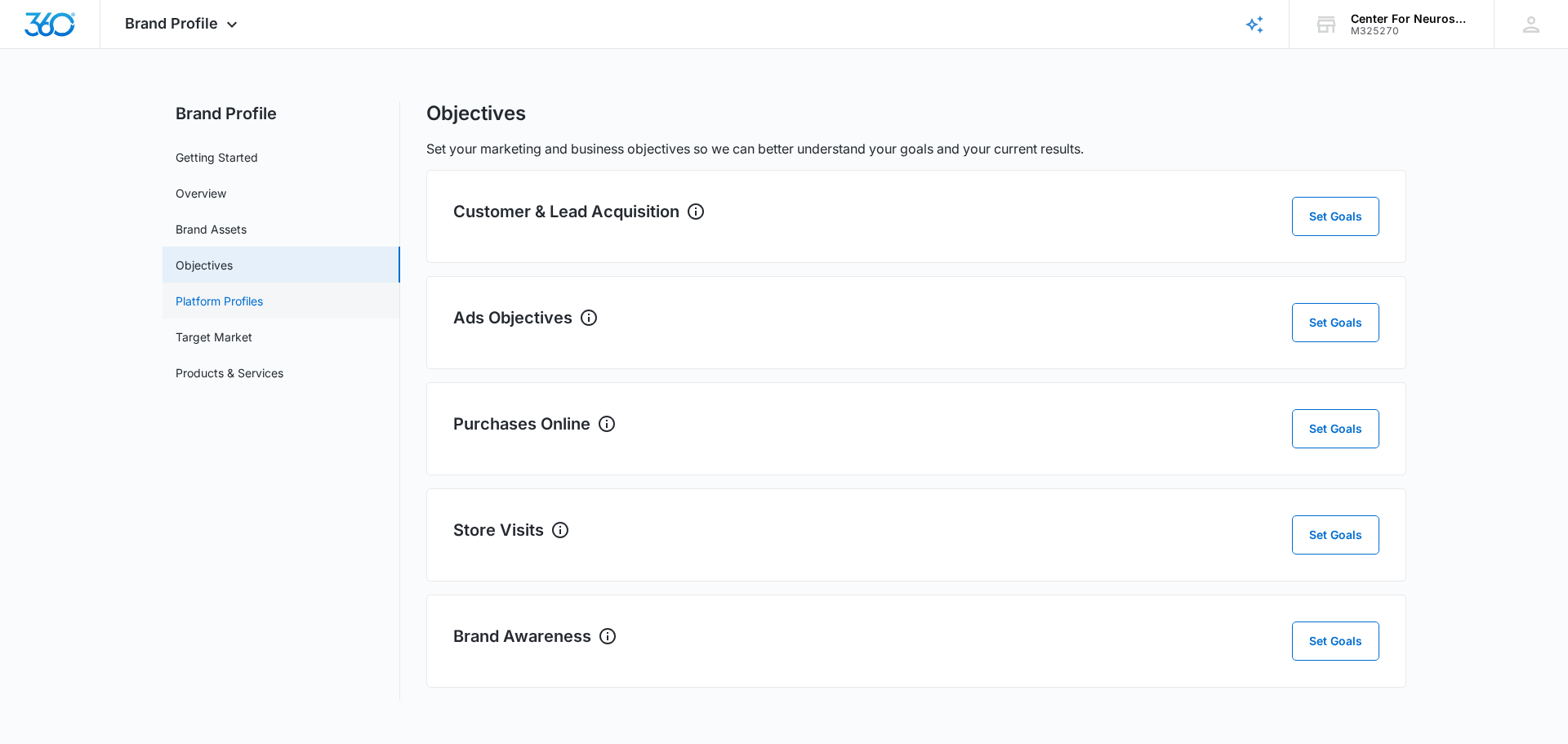
click at [216, 305] on link "Platform Profiles" at bounding box center [219, 301] width 87 height 17
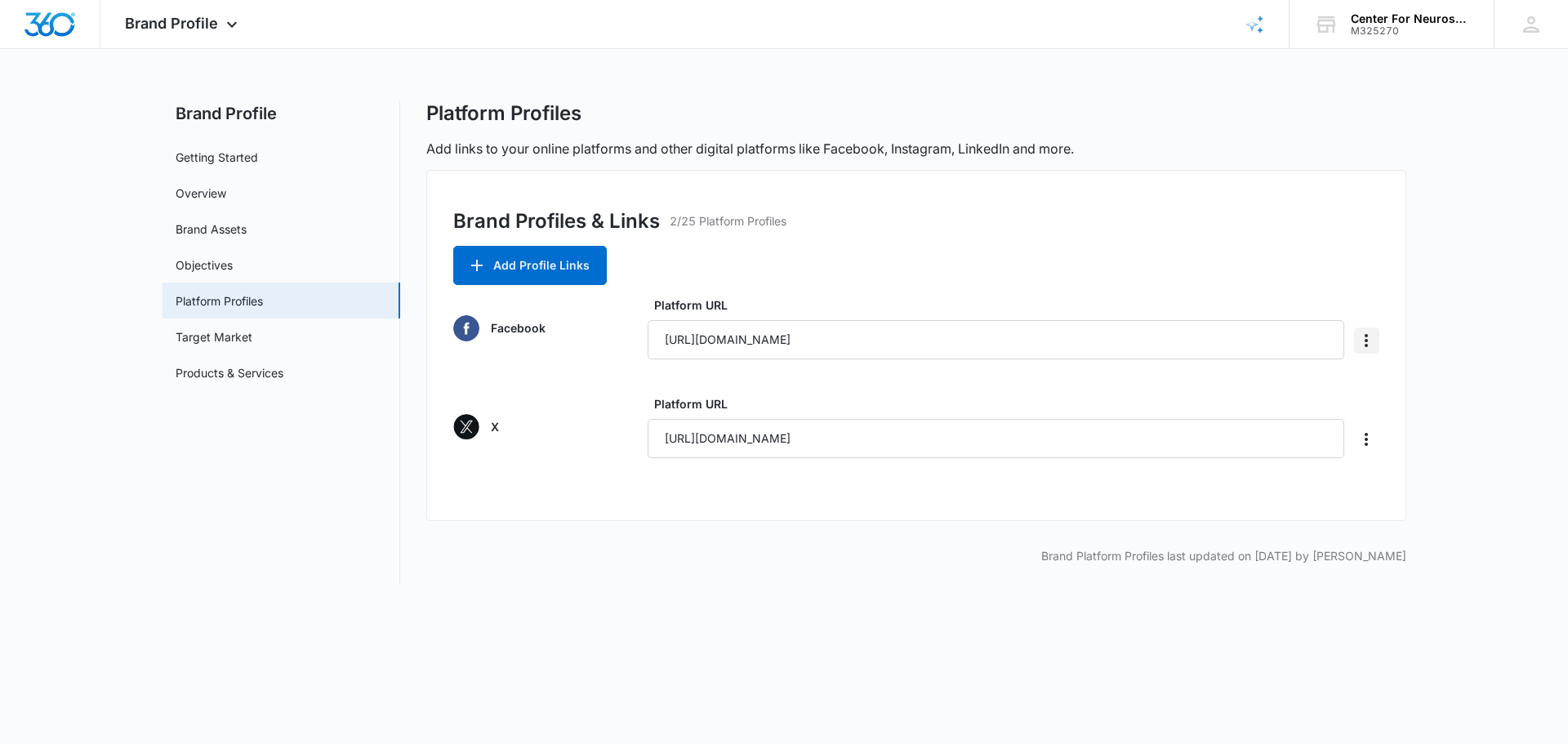
click at [789, 329] on icon "Delete" at bounding box center [1367, 341] width 4 height 13
click at [220, 329] on link "Target Market" at bounding box center [214, 337] width 77 height 17
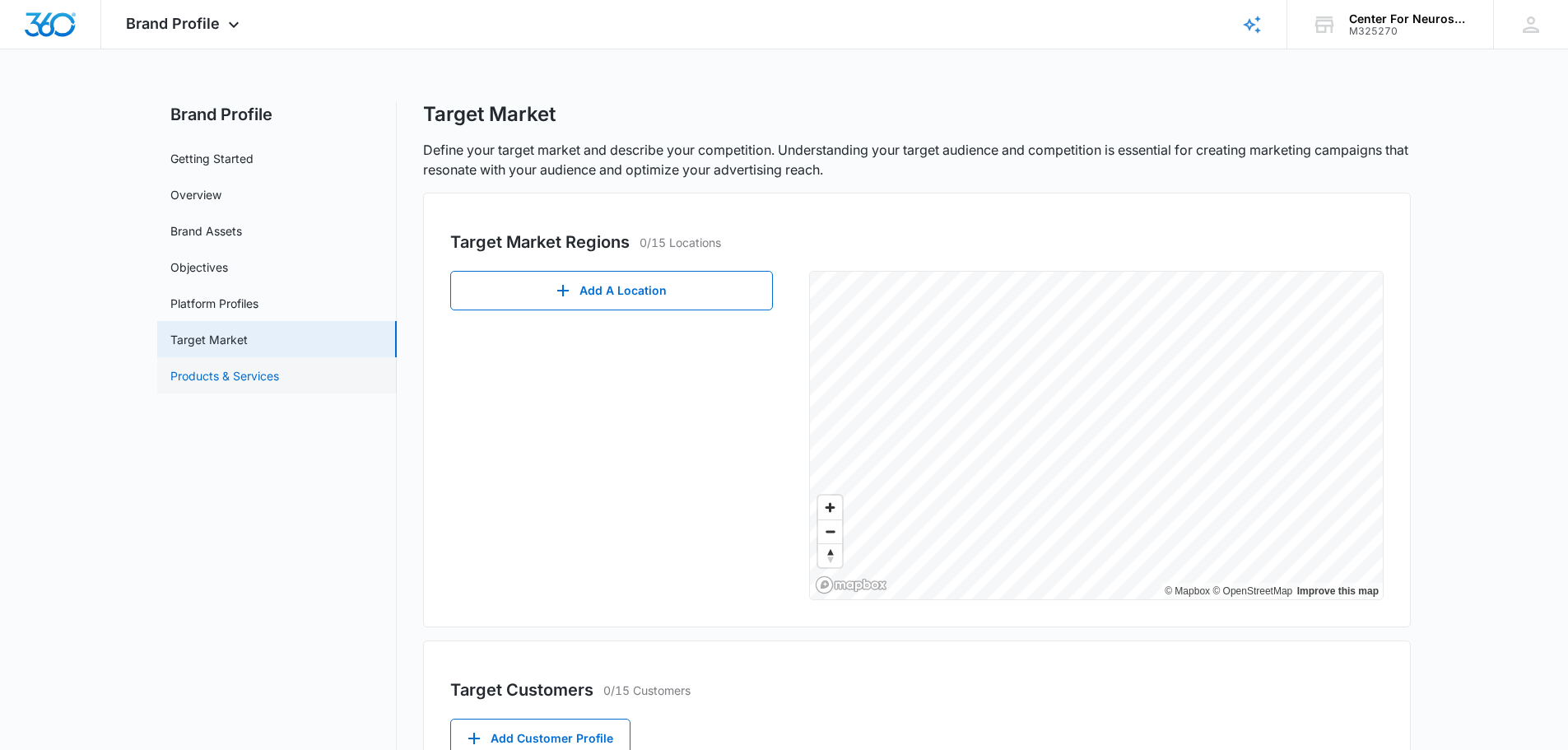
click at [222, 331] on link "Products & Services" at bounding box center [225, 375] width 109 height 17
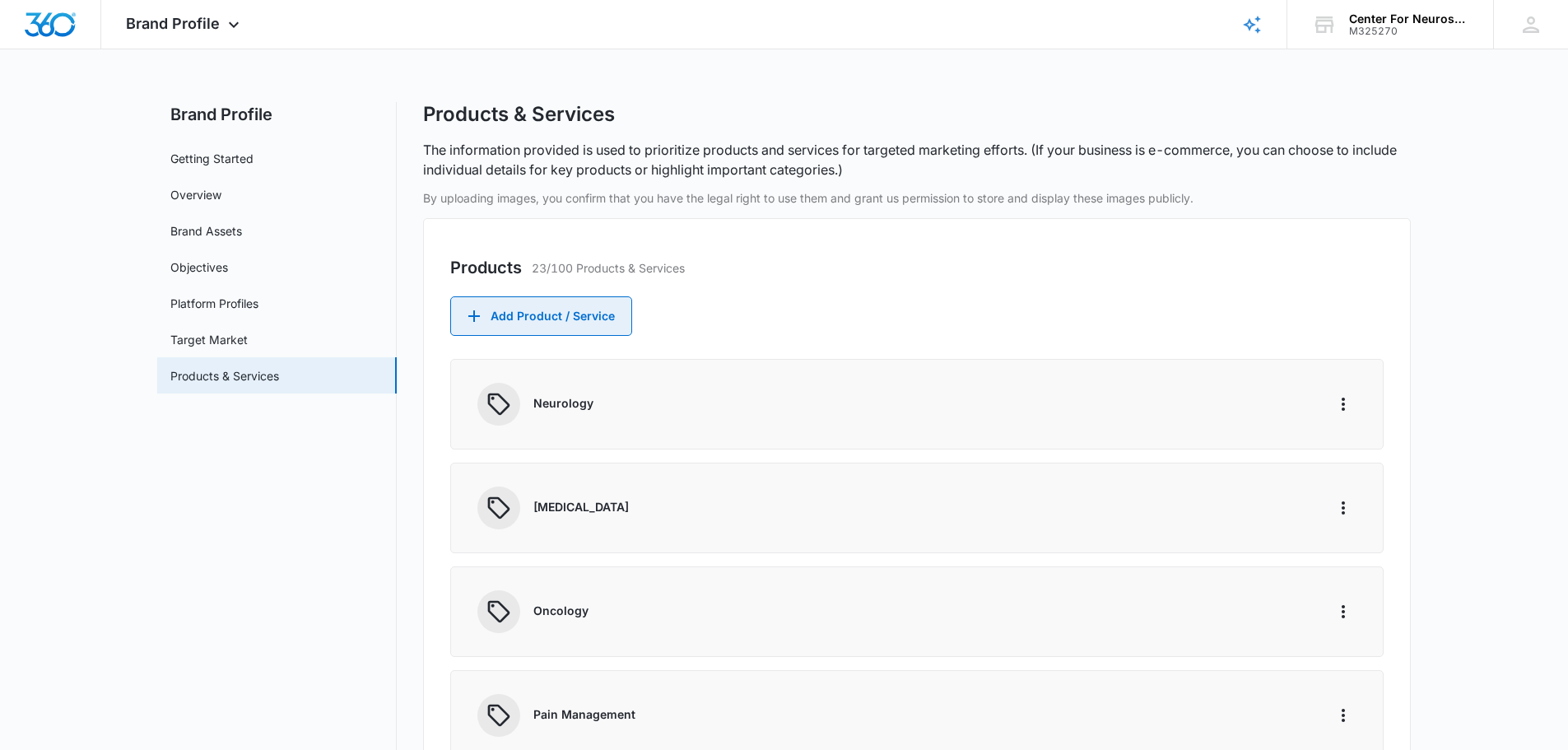
click at [515, 316] on button "Add Product / Service" at bounding box center [541, 316] width 182 height 39
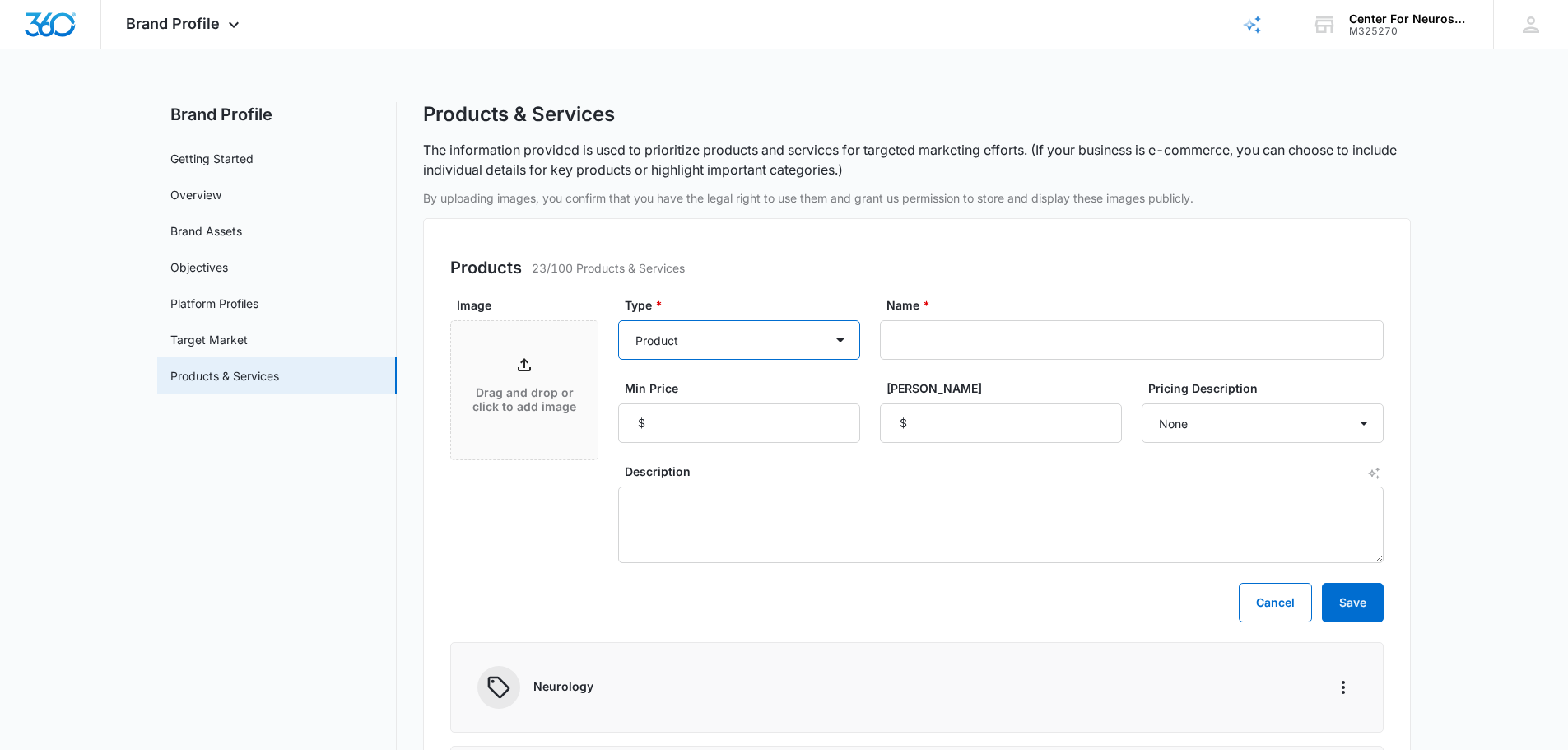
click at [753, 331] on select "Product Product category Service Service category" at bounding box center [740, 340] width 242 height 39
select select "service"
click at [619, 320] on select "Product Product category Service Service category" at bounding box center [740, 340] width 242 height 39
click at [796, 331] on input "Name *" at bounding box center [1132, 340] width 504 height 39
type input "Urology/Urologic Oncology"
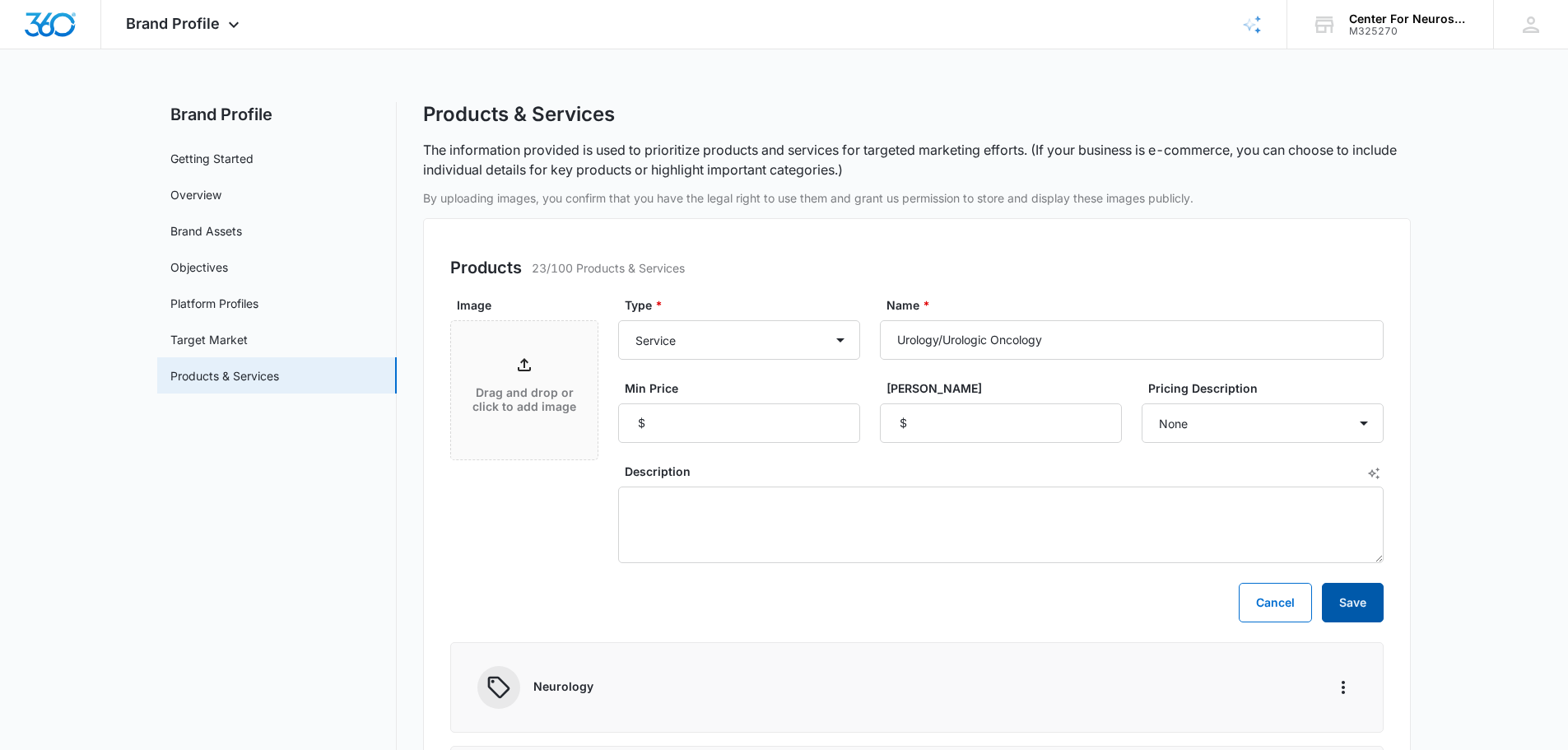
click at [796, 331] on button "Save" at bounding box center [1353, 603] width 62 height 39
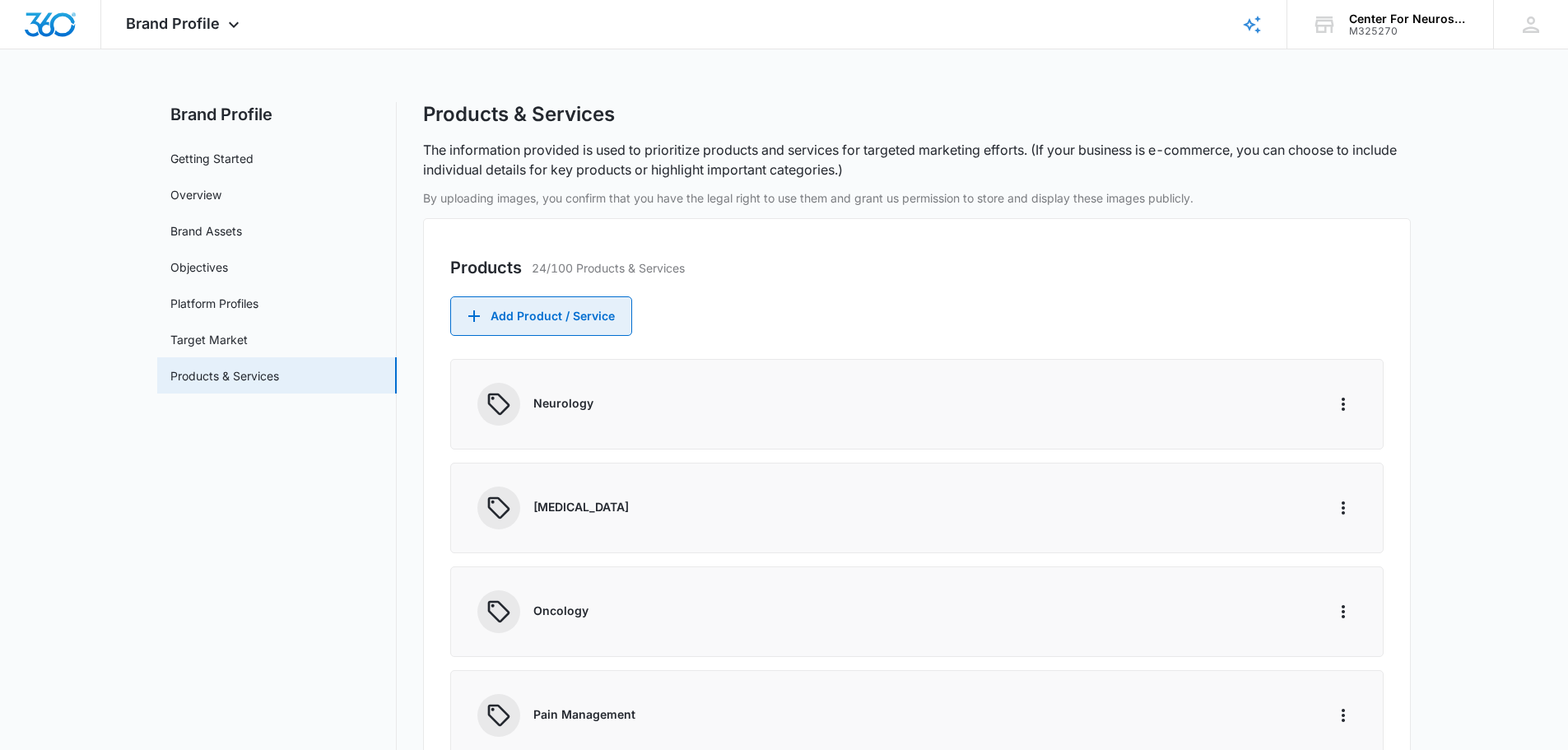
click at [506, 321] on button "Add Product / Service" at bounding box center [541, 316] width 182 height 39
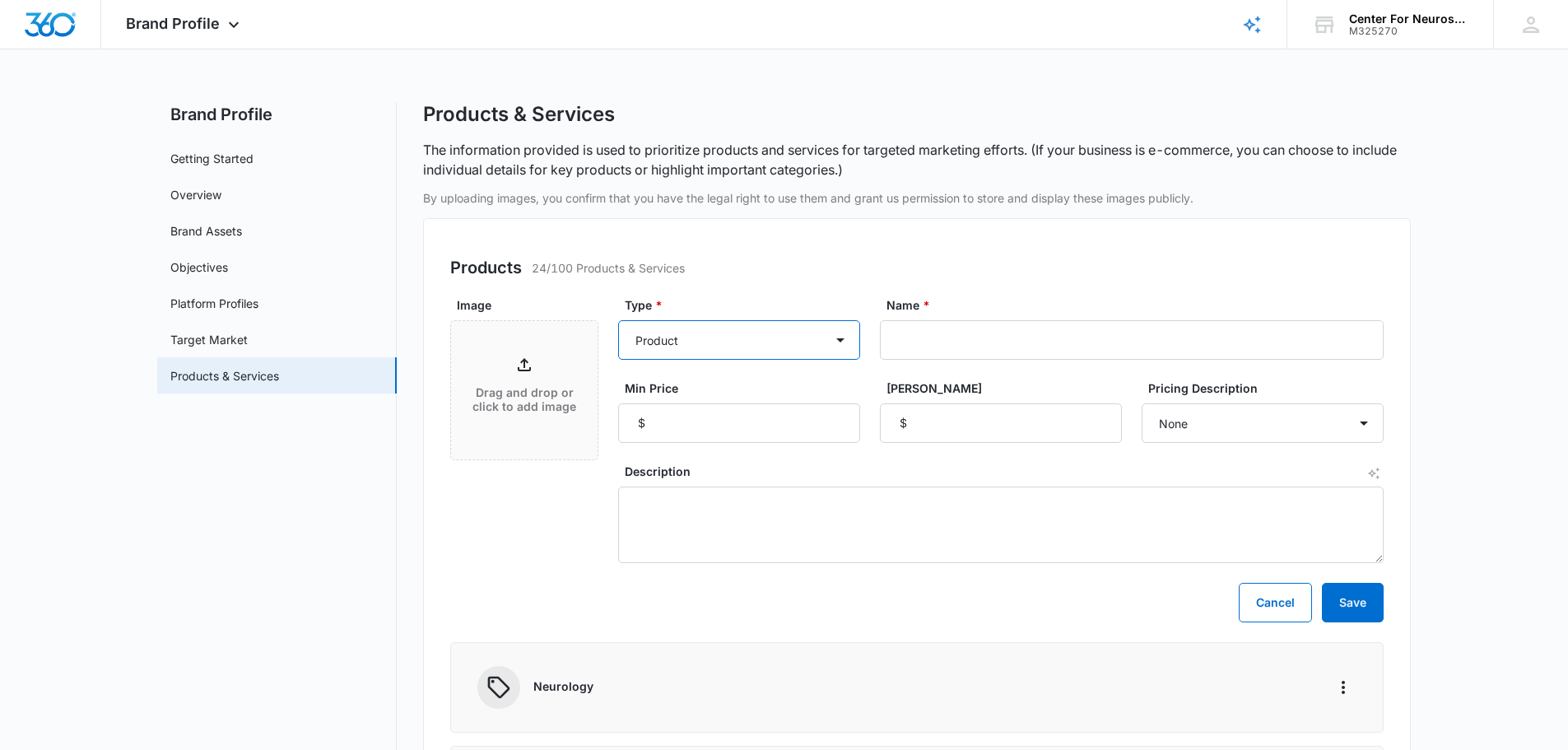
click at [757, 331] on select "Product Product category Service Service category" at bounding box center [740, 340] width 242 height 39
select select "service"
click at [619, 320] on select "Product Product category Service Service category" at bounding box center [740, 340] width 242 height 39
click at [796, 331] on input "Name *" at bounding box center [1132, 340] width 504 height 39
type input "Neurotology/Otology"
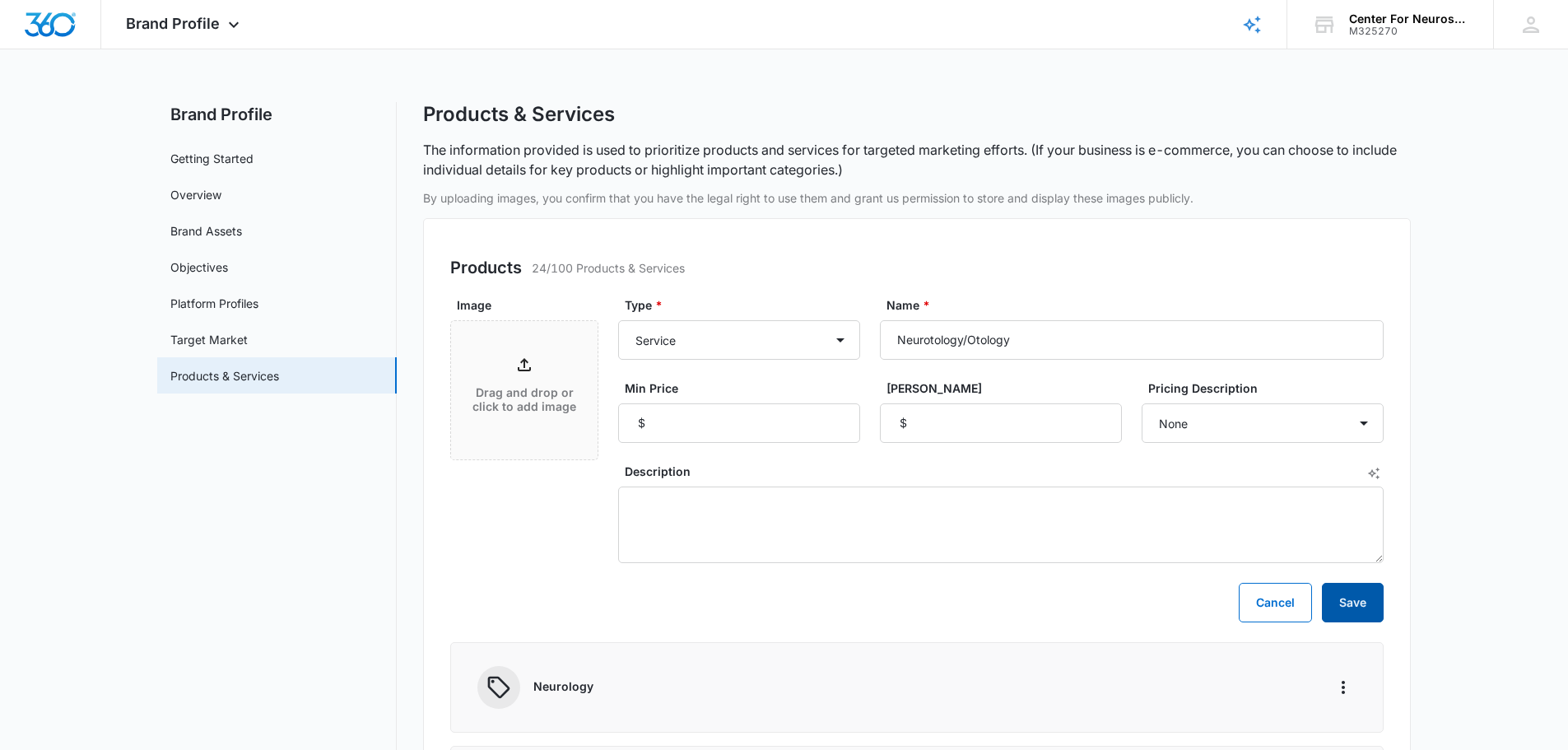
click at [796, 331] on button "Save" at bounding box center [1353, 603] width 62 height 39
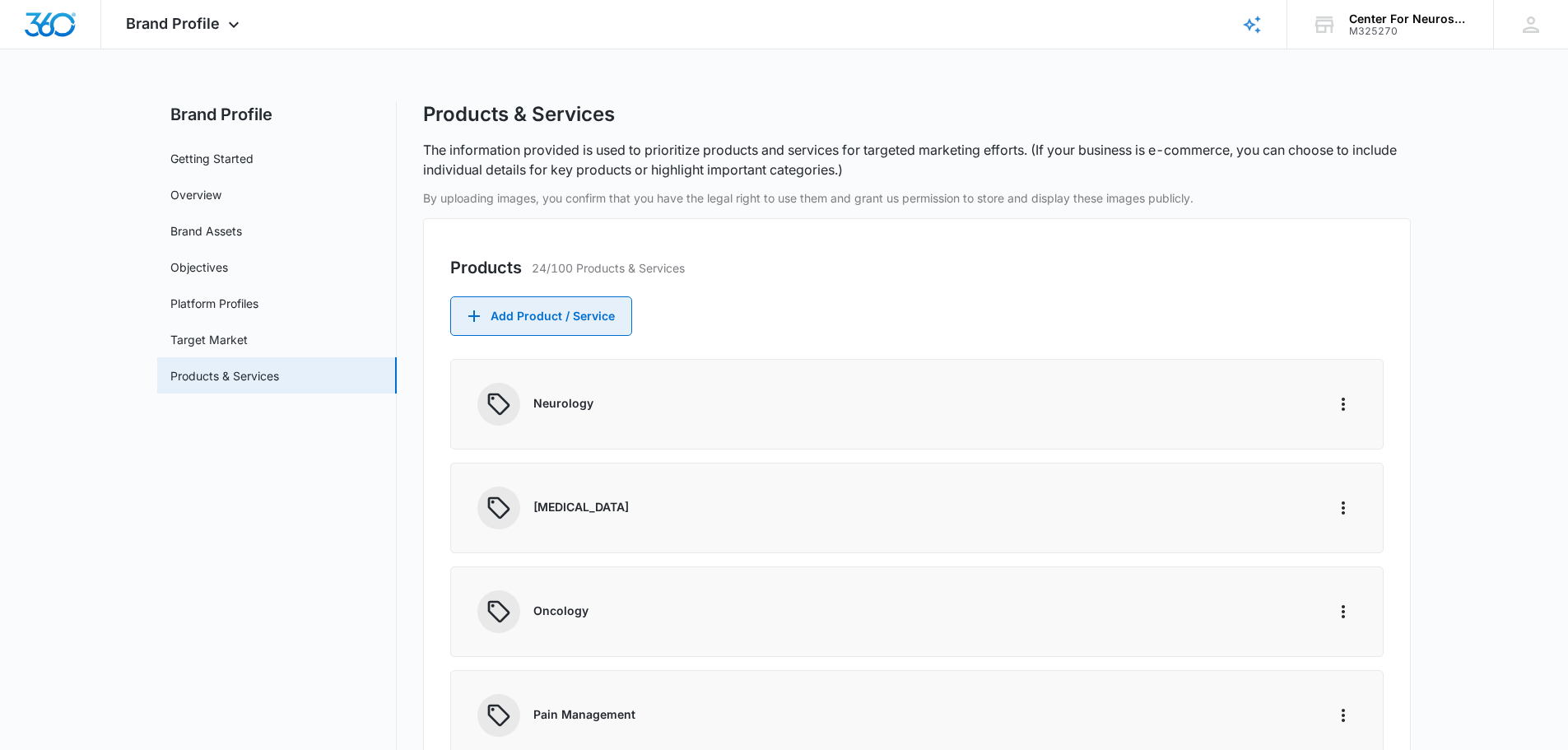
click at [520, 313] on button "Add Product / Service" at bounding box center [541, 316] width 182 height 39
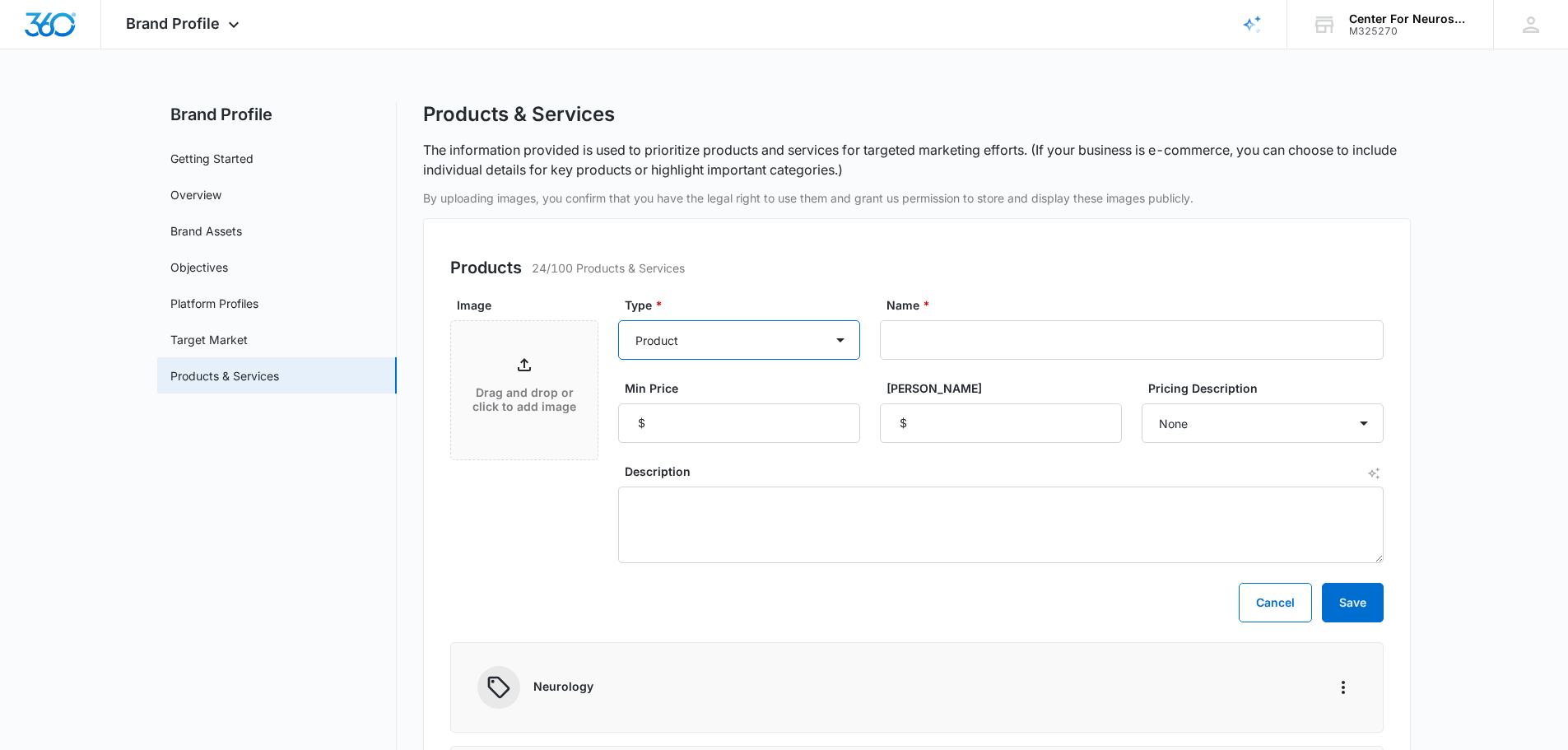
click at [765, 331] on select "Product Product category Service Service category" at bounding box center [740, 340] width 242 height 39
select select "service"
click at [619, 320] on select "Product Product category Service Service category" at bounding box center [740, 340] width 242 height 39
click at [796, 331] on input "Name *" at bounding box center [1132, 340] width 504 height 39
type input "[MEDICAL_DATA]"
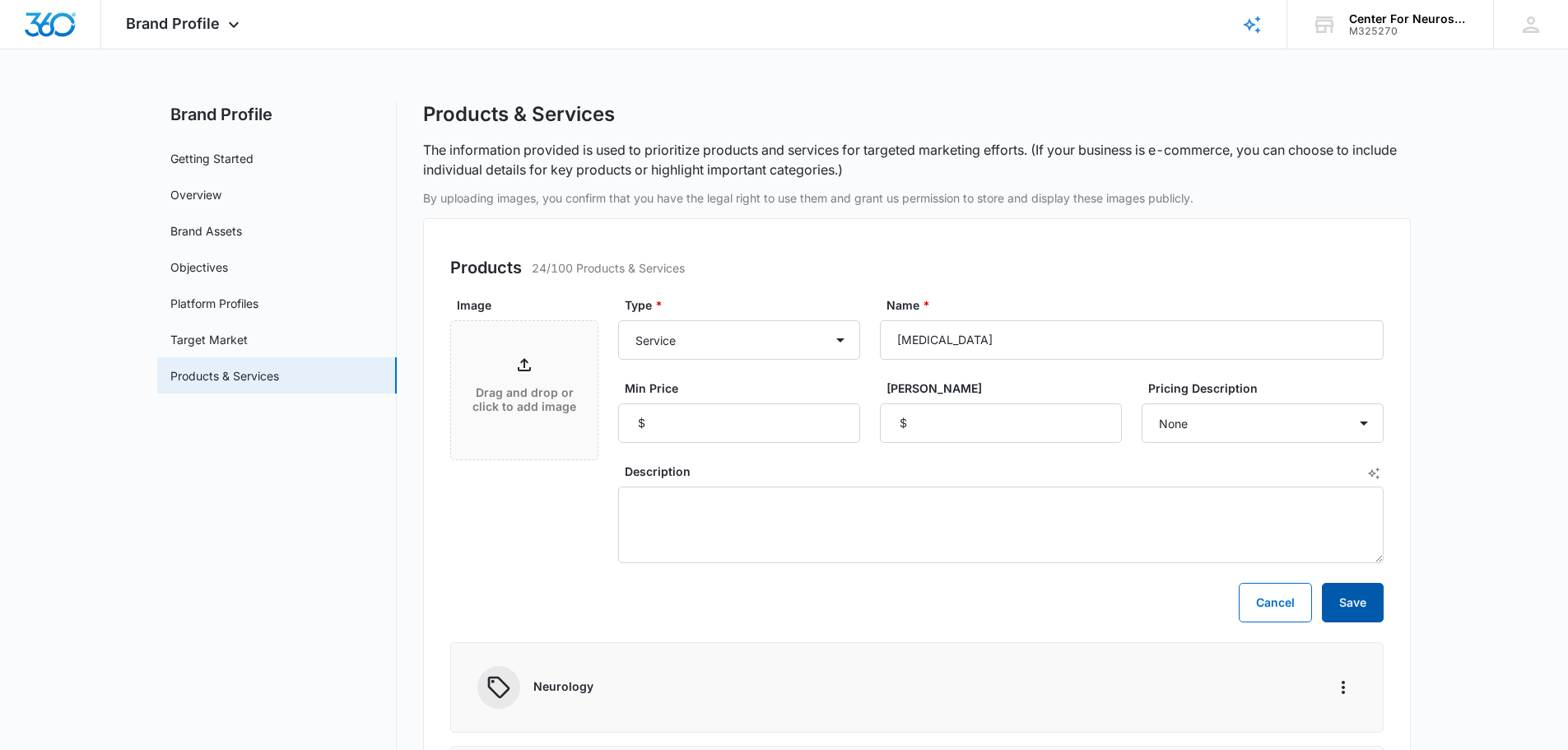
click at [796, 331] on button "Save" at bounding box center [1353, 603] width 62 height 39
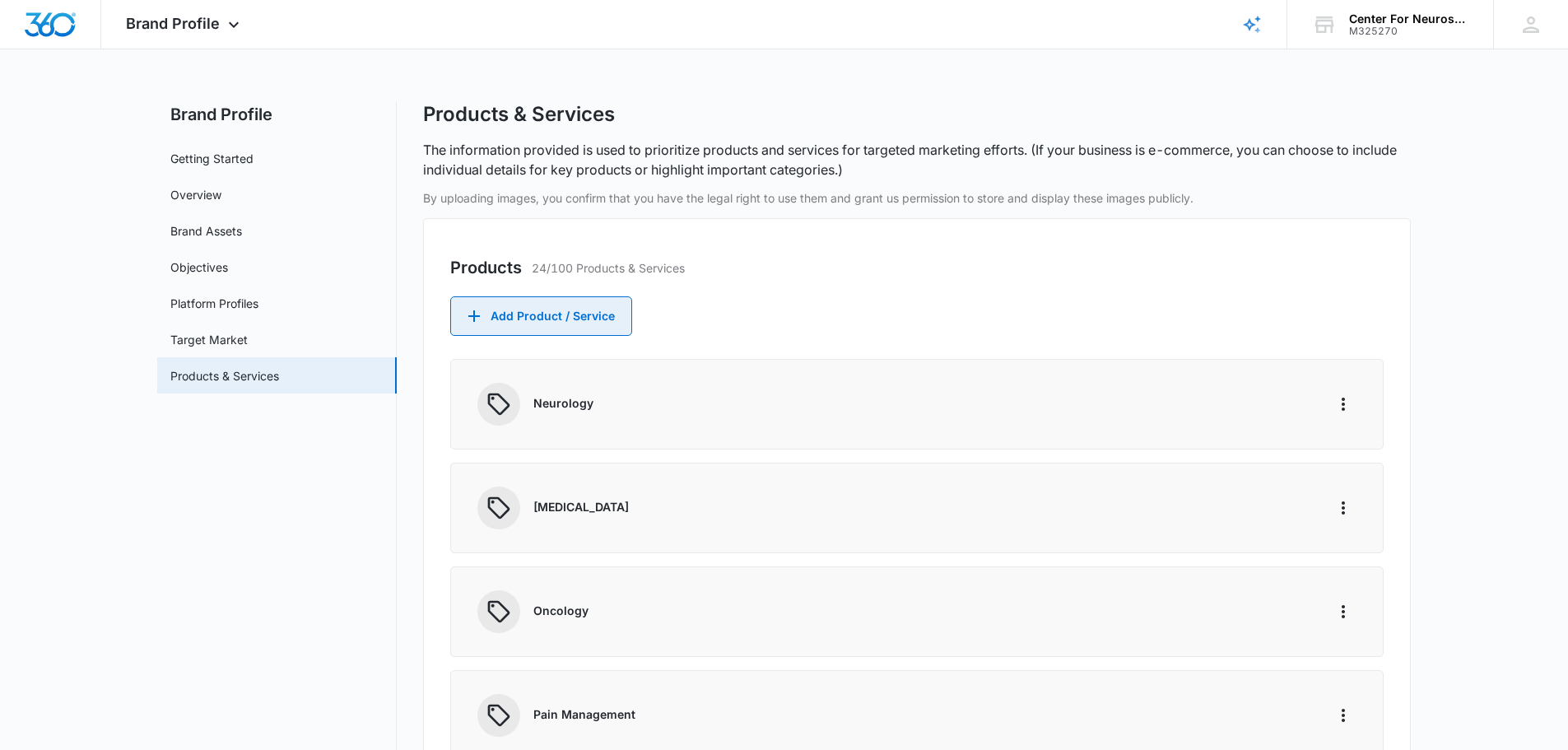
click at [513, 316] on button "Add Product / Service" at bounding box center [541, 316] width 182 height 39
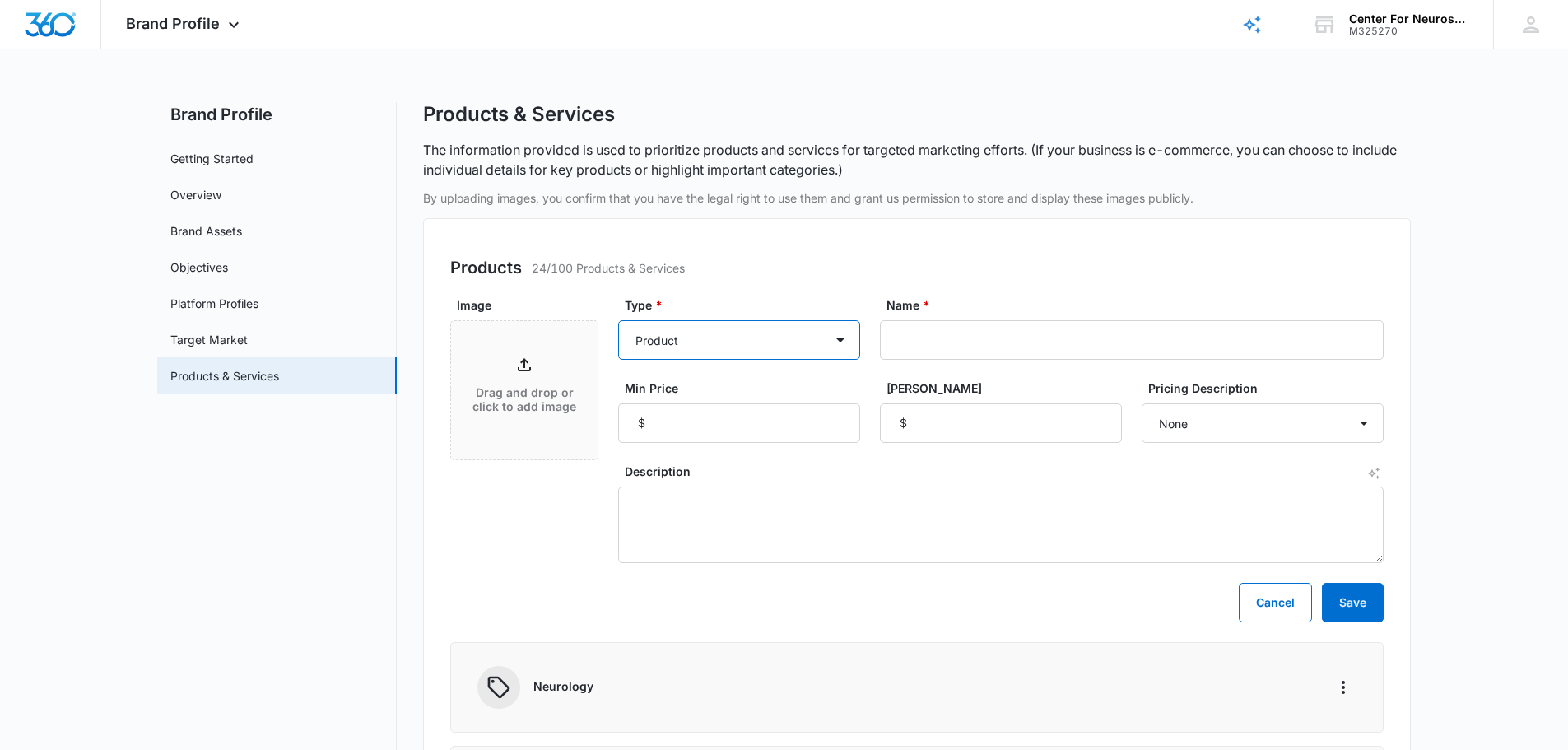
click at [788, 331] on select "Product Product category Service Service category" at bounding box center [740, 340] width 242 height 39
select select "service"
click at [619, 320] on select "Product Product category Service Service category" at bounding box center [740, 340] width 242 height 39
click at [796, 331] on input "Name *" at bounding box center [1132, 340] width 504 height 39
type input "[MEDICAL_DATA]"
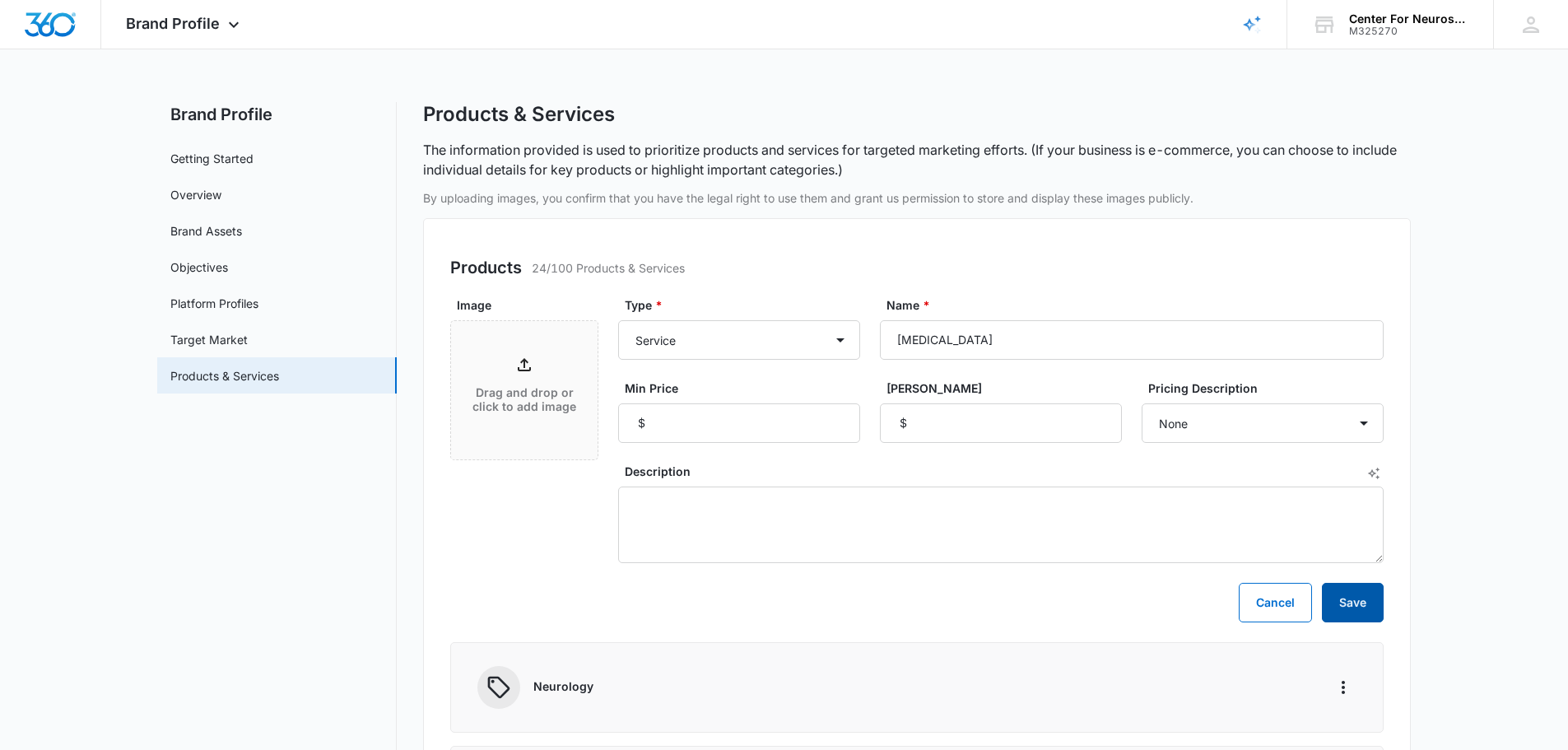
click at [796, 331] on button "Save" at bounding box center [1353, 603] width 62 height 39
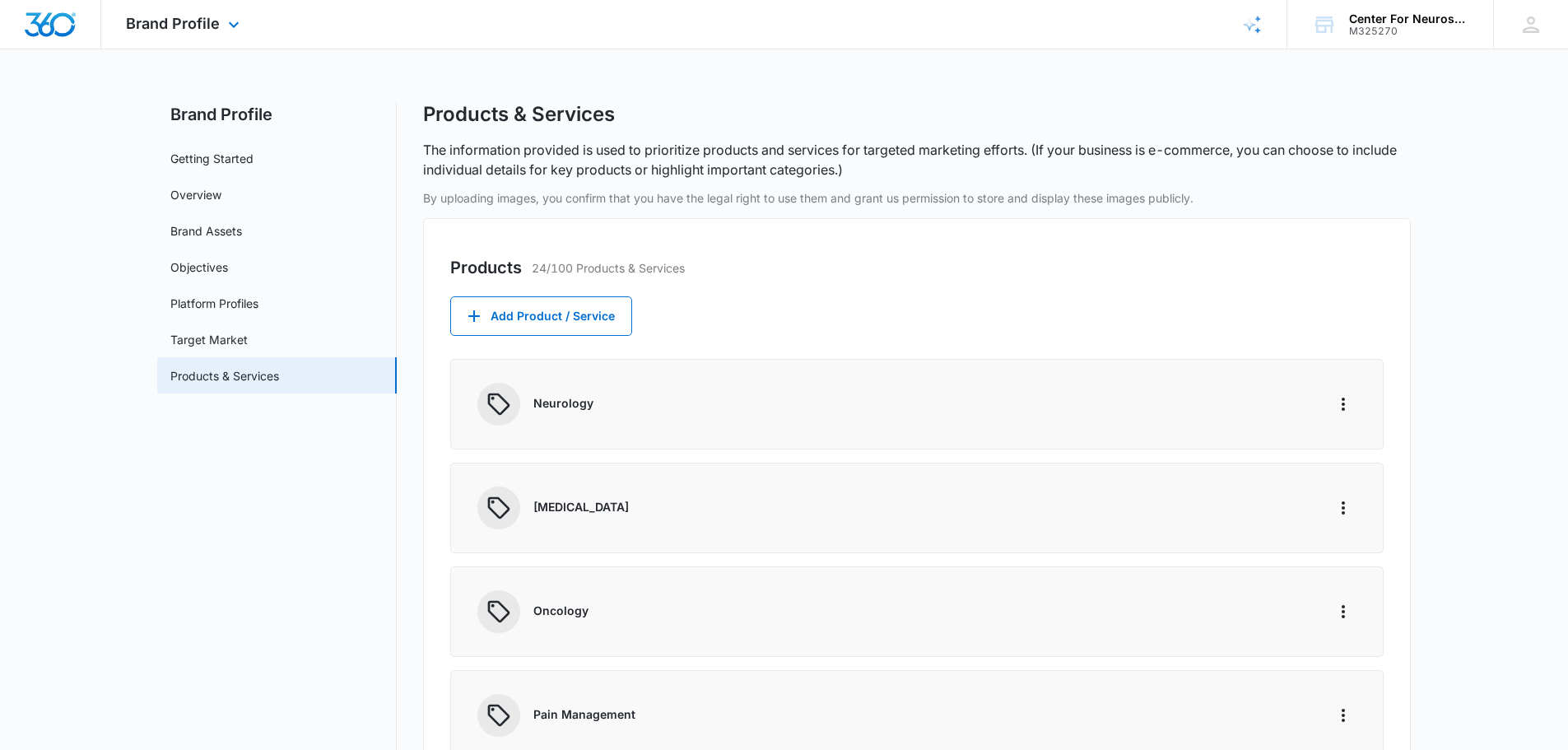
click at [222, 20] on div "Brand Profile Apps Reputation Websites Forms CRM Email Social Shop Payments POS…" at bounding box center [184, 24] width 168 height 49
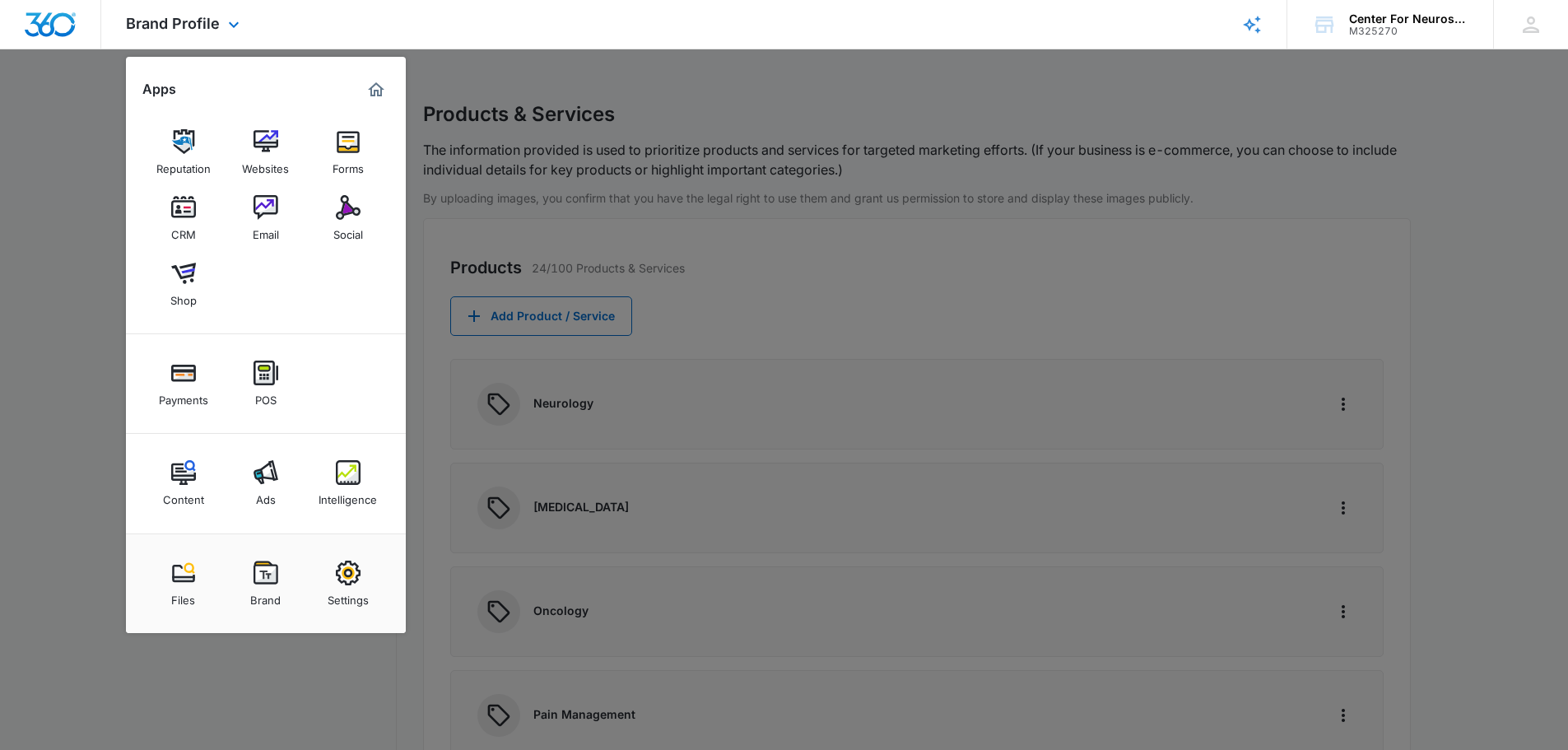
click at [62, 26] on img "Dashboard" at bounding box center [51, 24] width 52 height 24
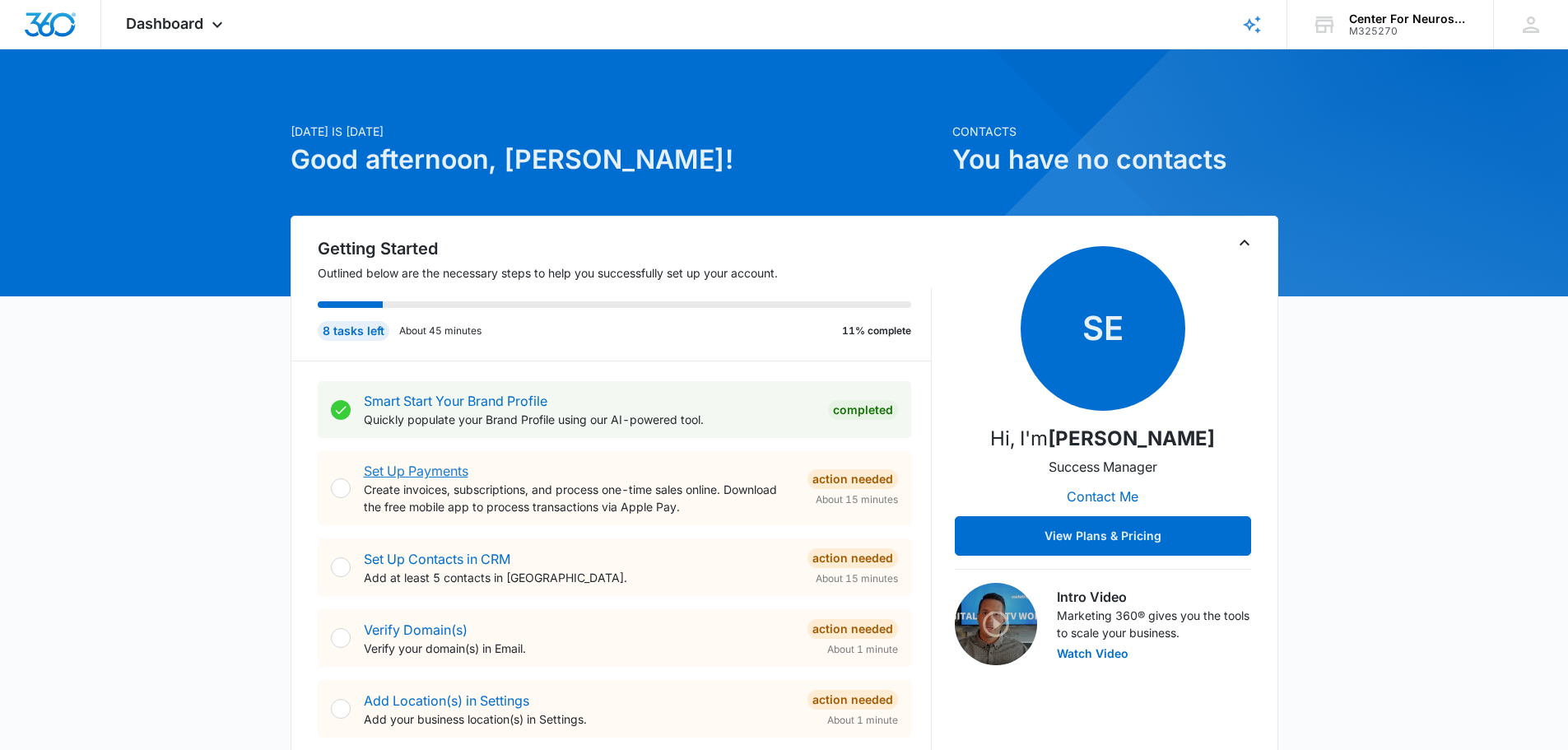
click at [418, 331] on link "Set Up Payments" at bounding box center [417, 471] width 105 height 17
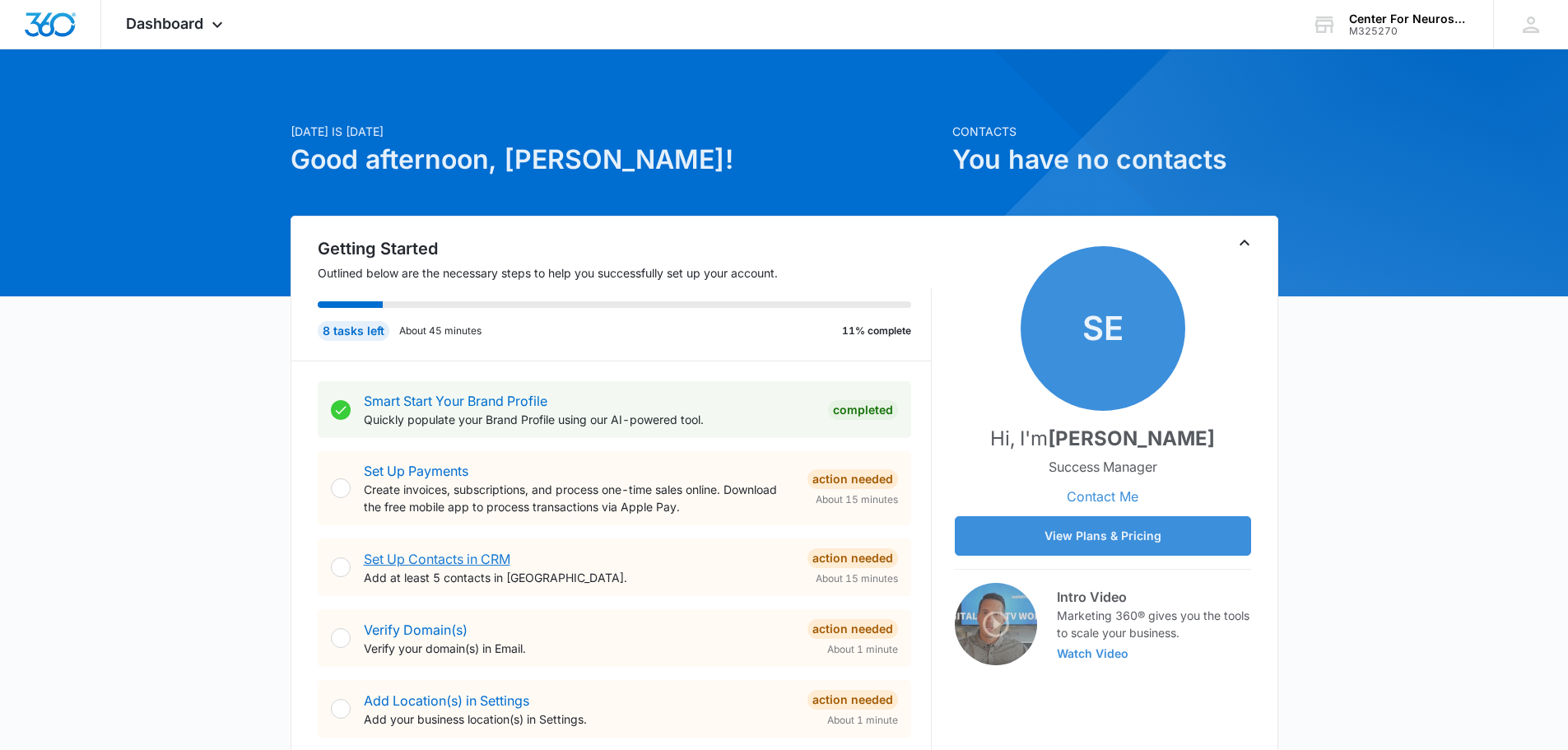
click at [405, 563] on link "Set Up Contacts in CRM" at bounding box center [437, 559] width 147 height 17
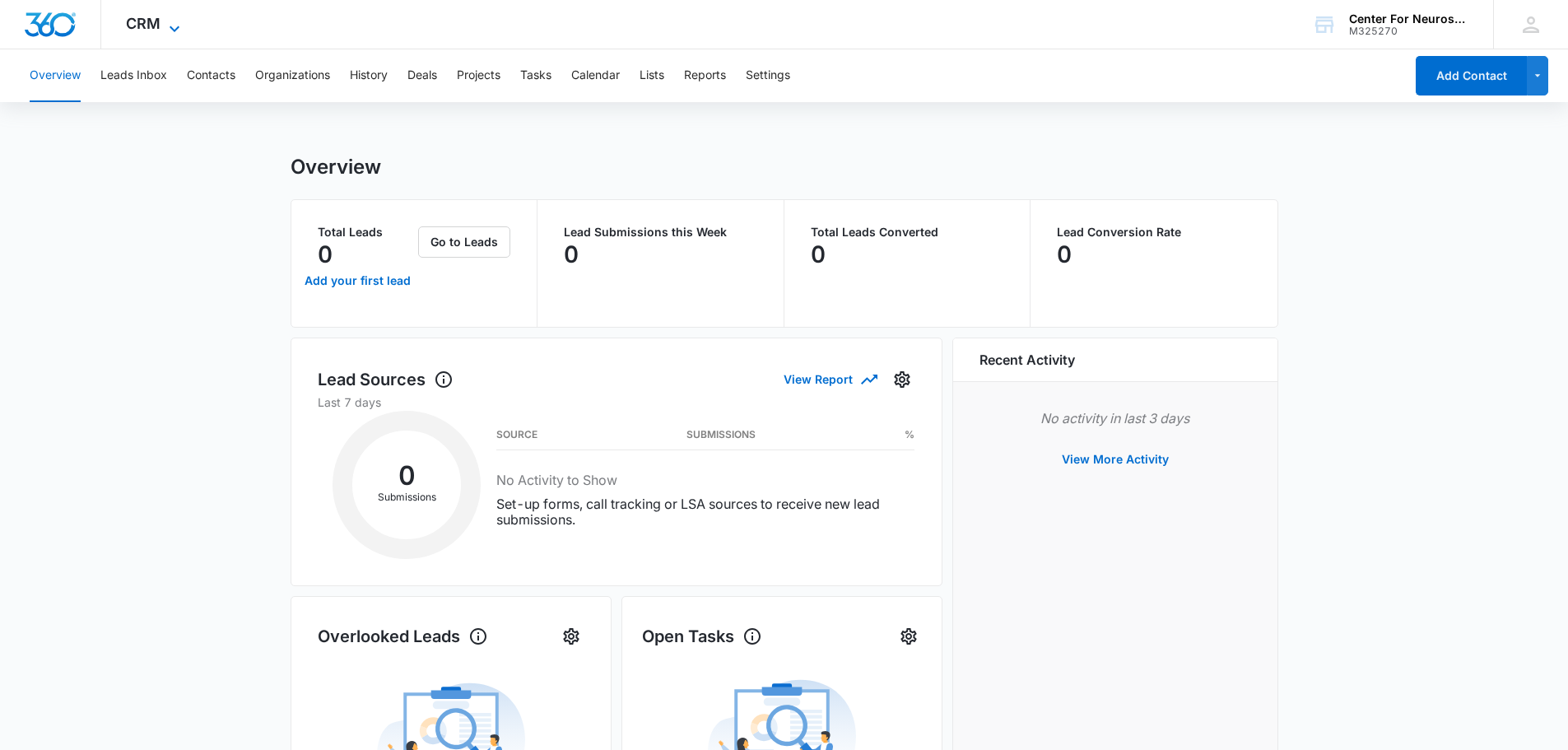
click at [160, 29] on span "CRM" at bounding box center [143, 23] width 35 height 17
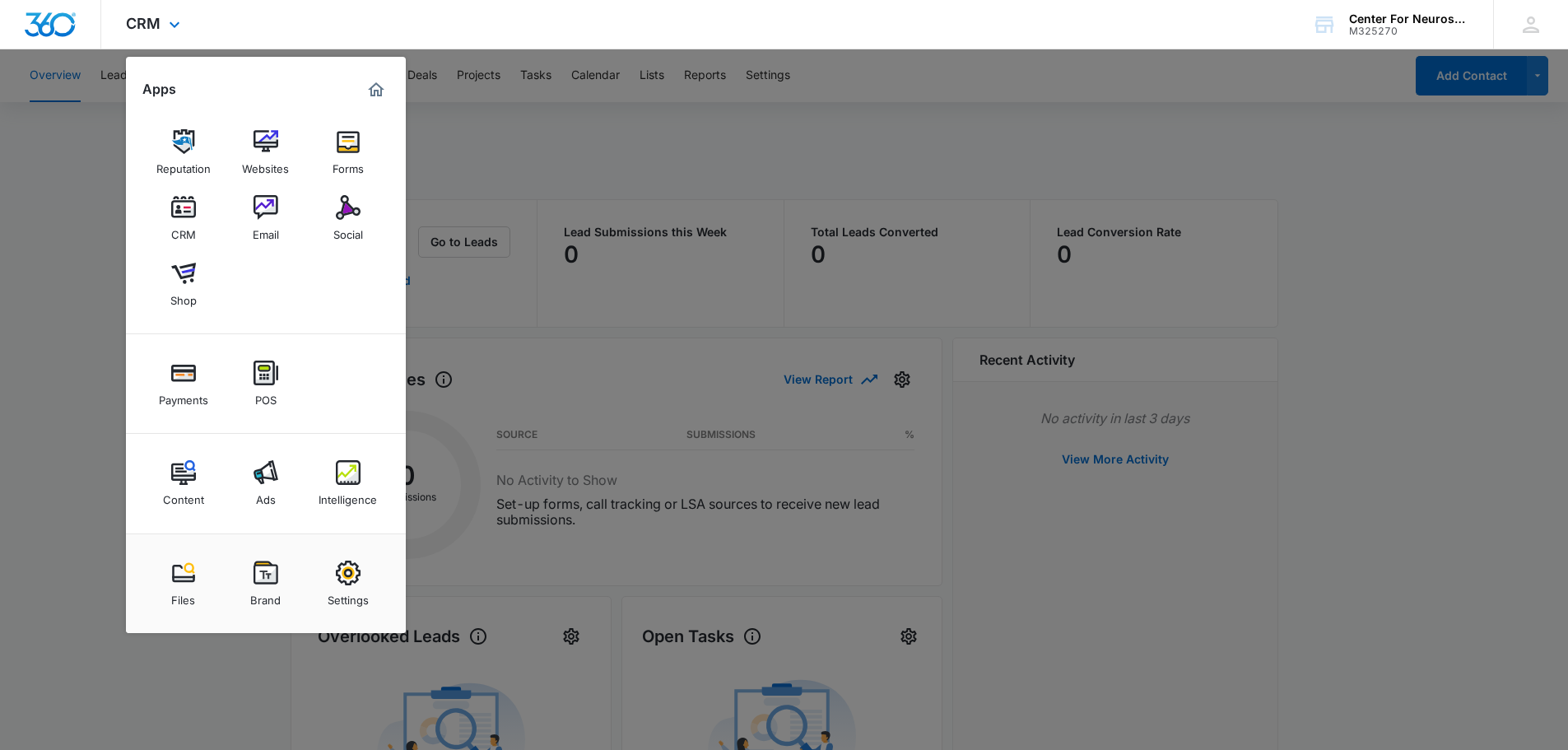
click at [55, 26] on img "Dashboard" at bounding box center [51, 24] width 52 height 24
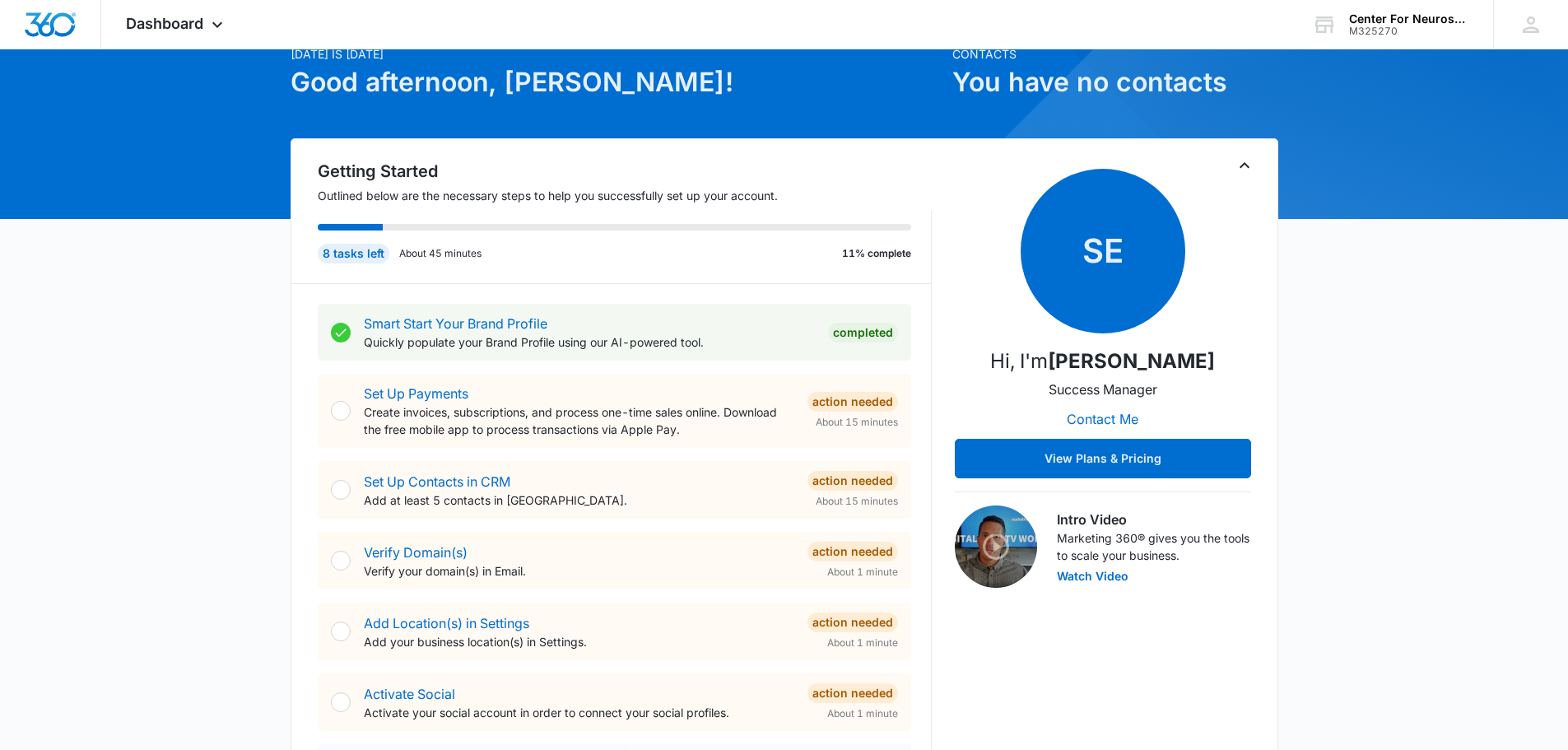
scroll to position [85, 0]
